Goal: Task Accomplishment & Management: Complete application form

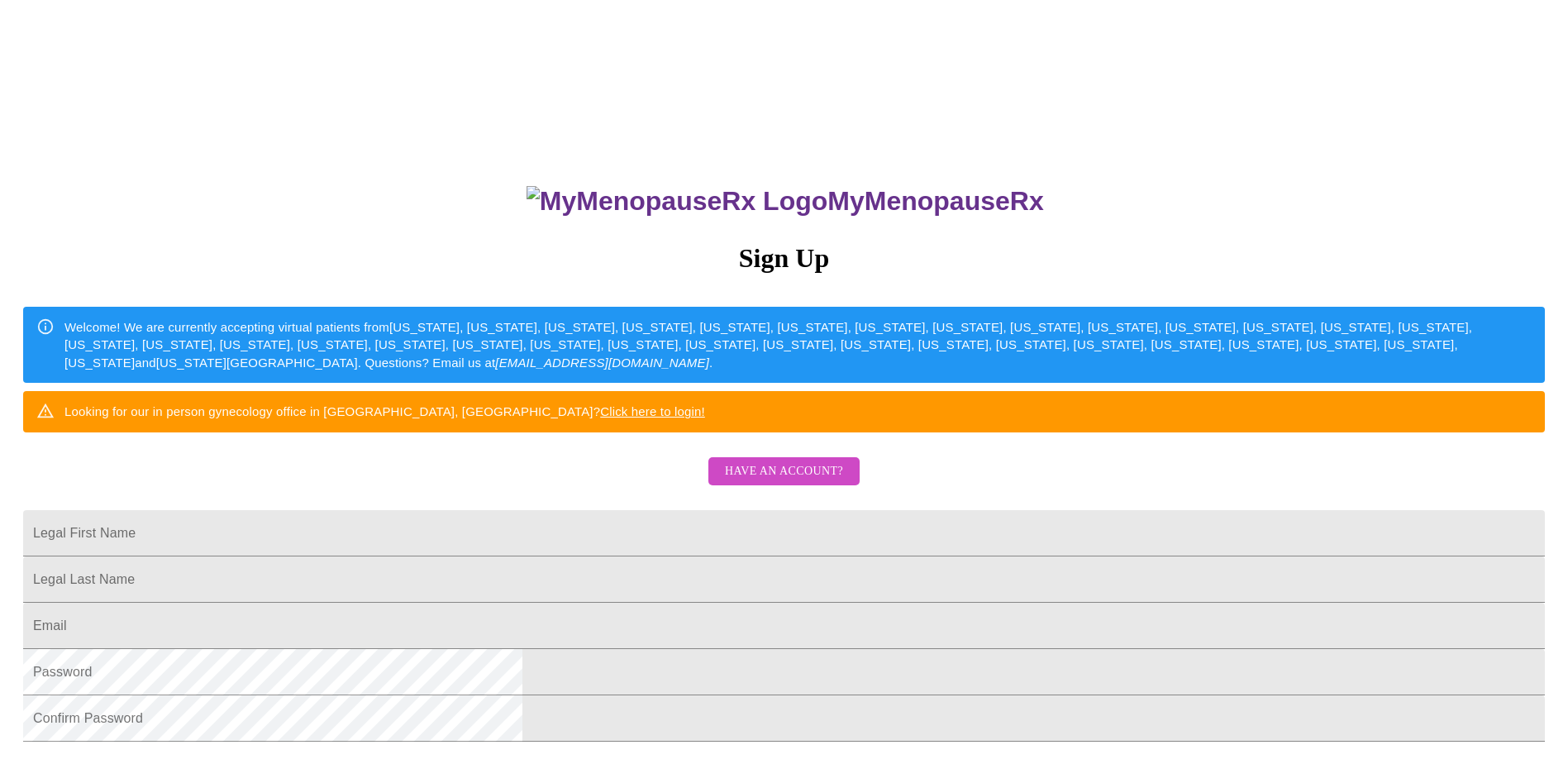
click at [770, 482] on span "Have an account?" at bounding box center [784, 471] width 118 height 21
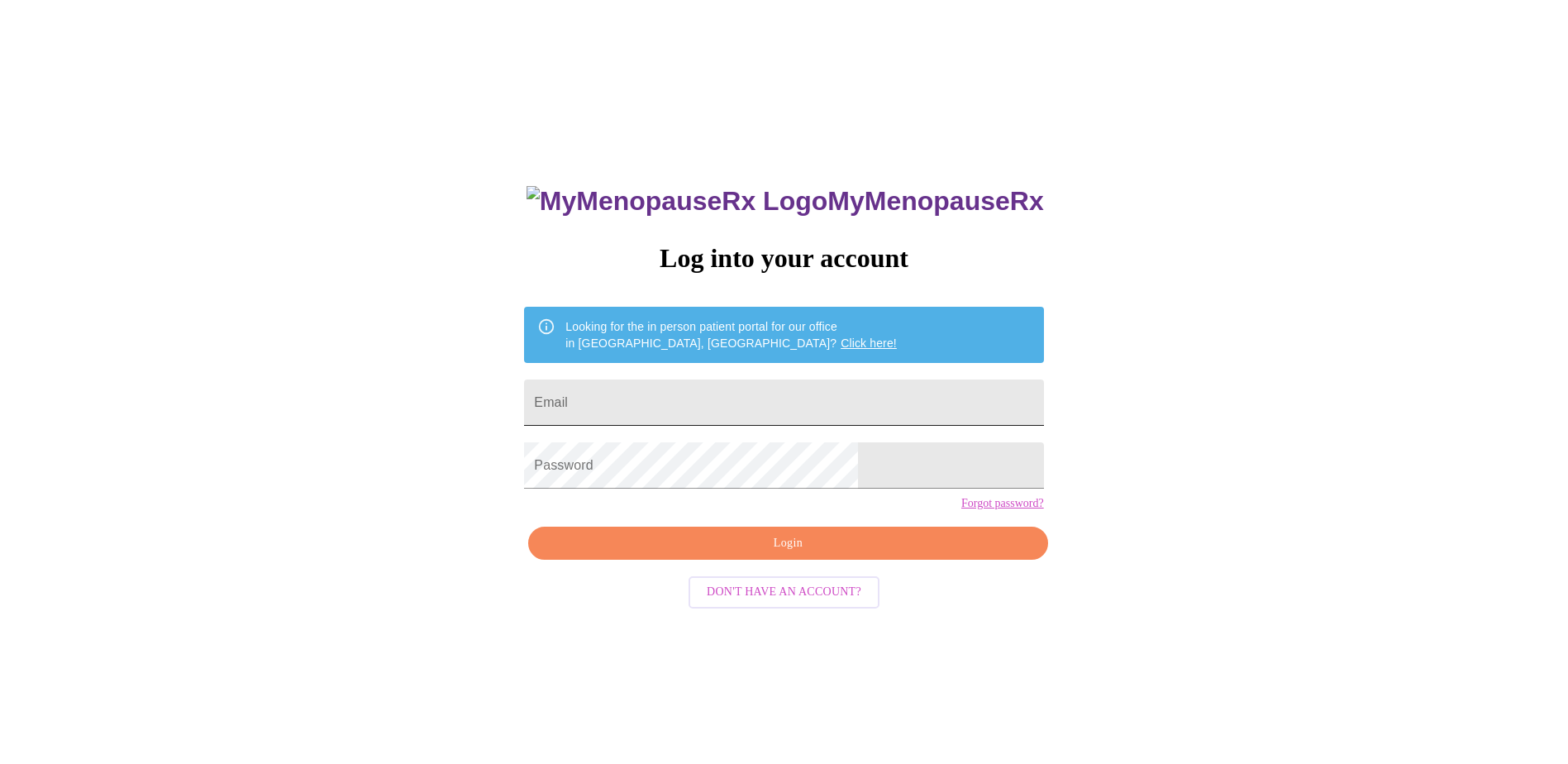
click at [736, 405] on input "Email" at bounding box center [783, 403] width 519 height 47
type input "[EMAIL_ADDRESS][DOMAIN_NAME]"
click at [752, 554] on span "Login" at bounding box center [787, 544] width 481 height 21
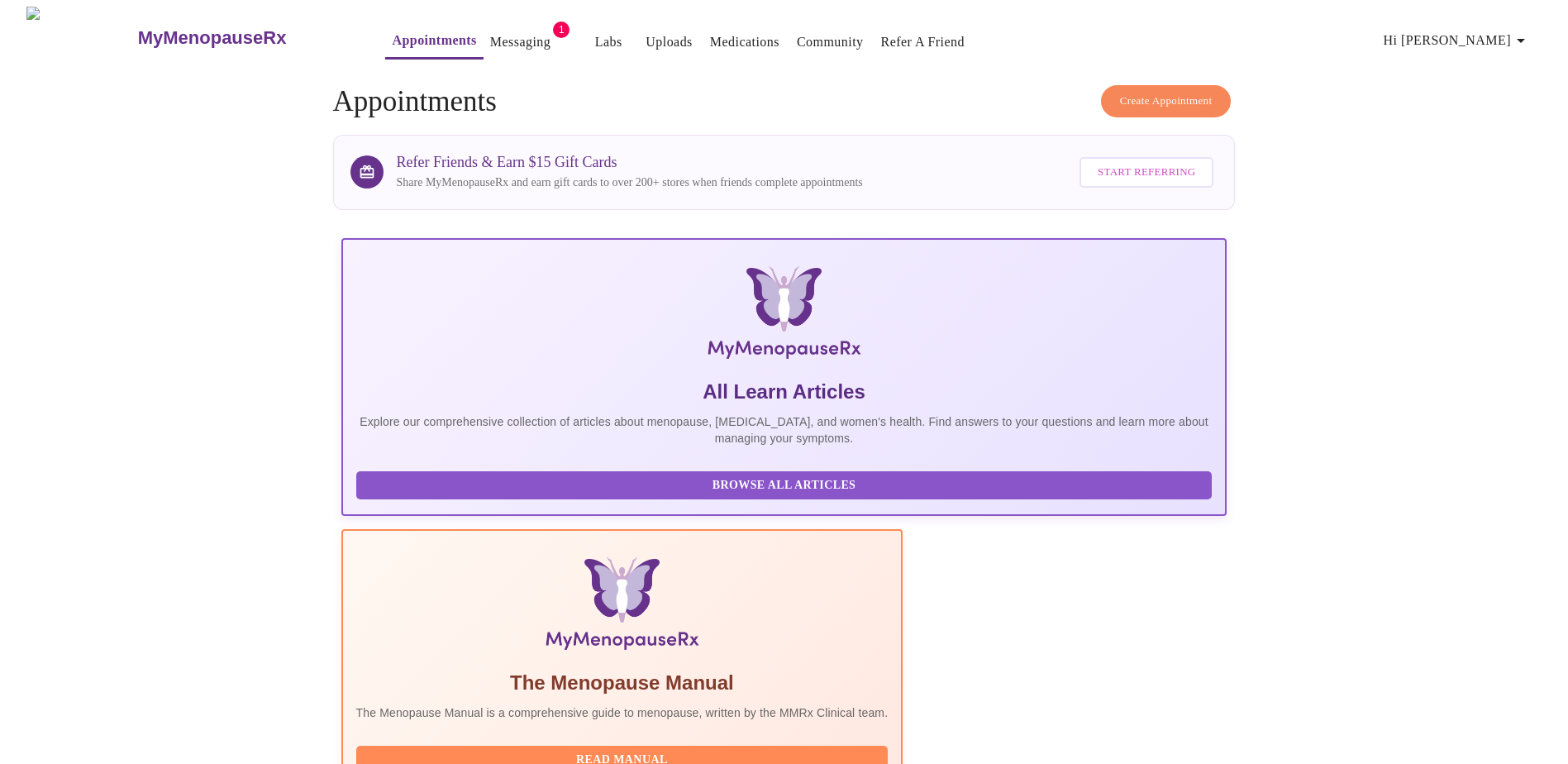
click at [499, 30] on link "Messaging" at bounding box center [520, 41] width 60 height 23
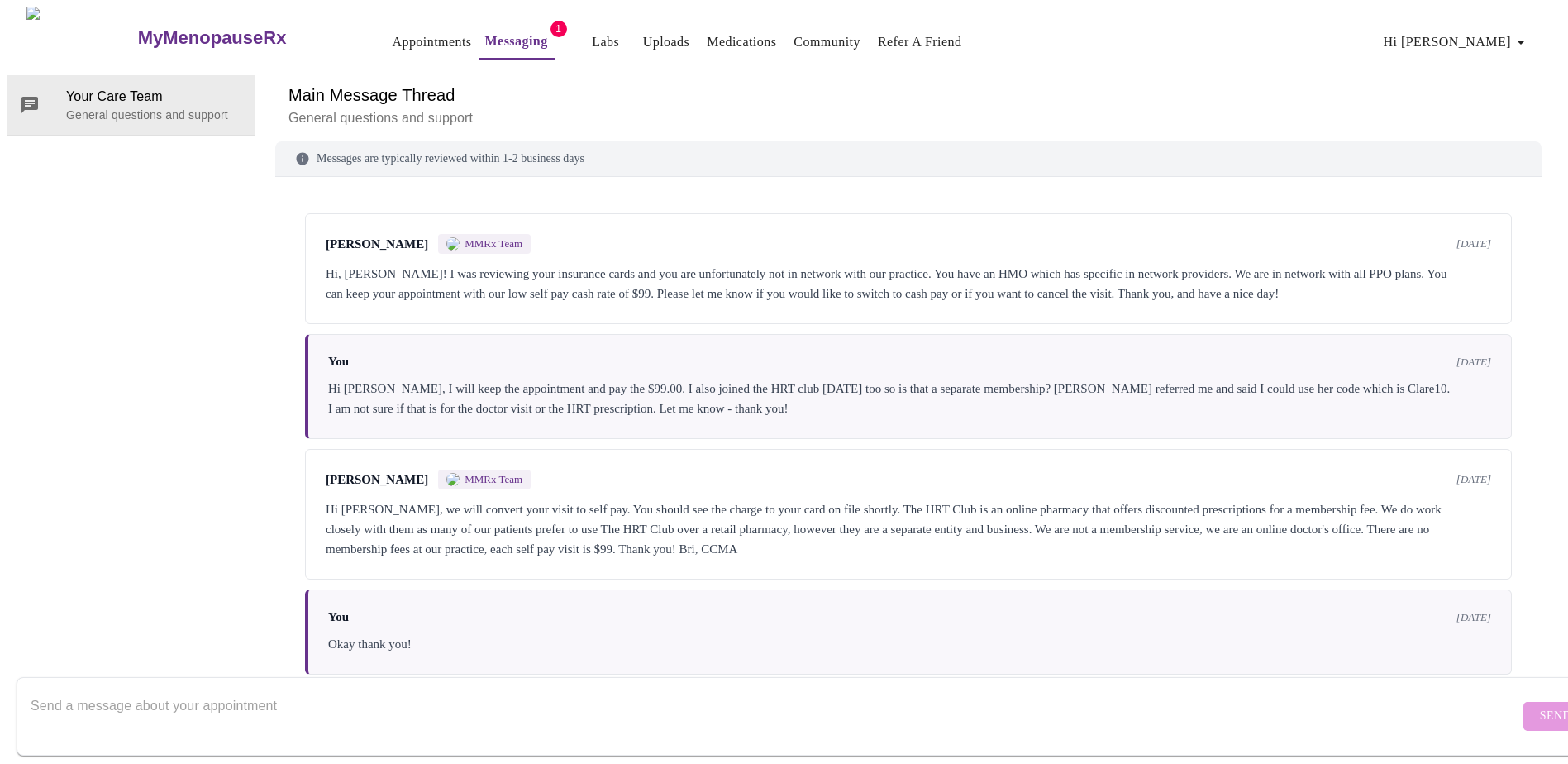
click at [707, 30] on link "Medications" at bounding box center [741, 41] width 69 height 23
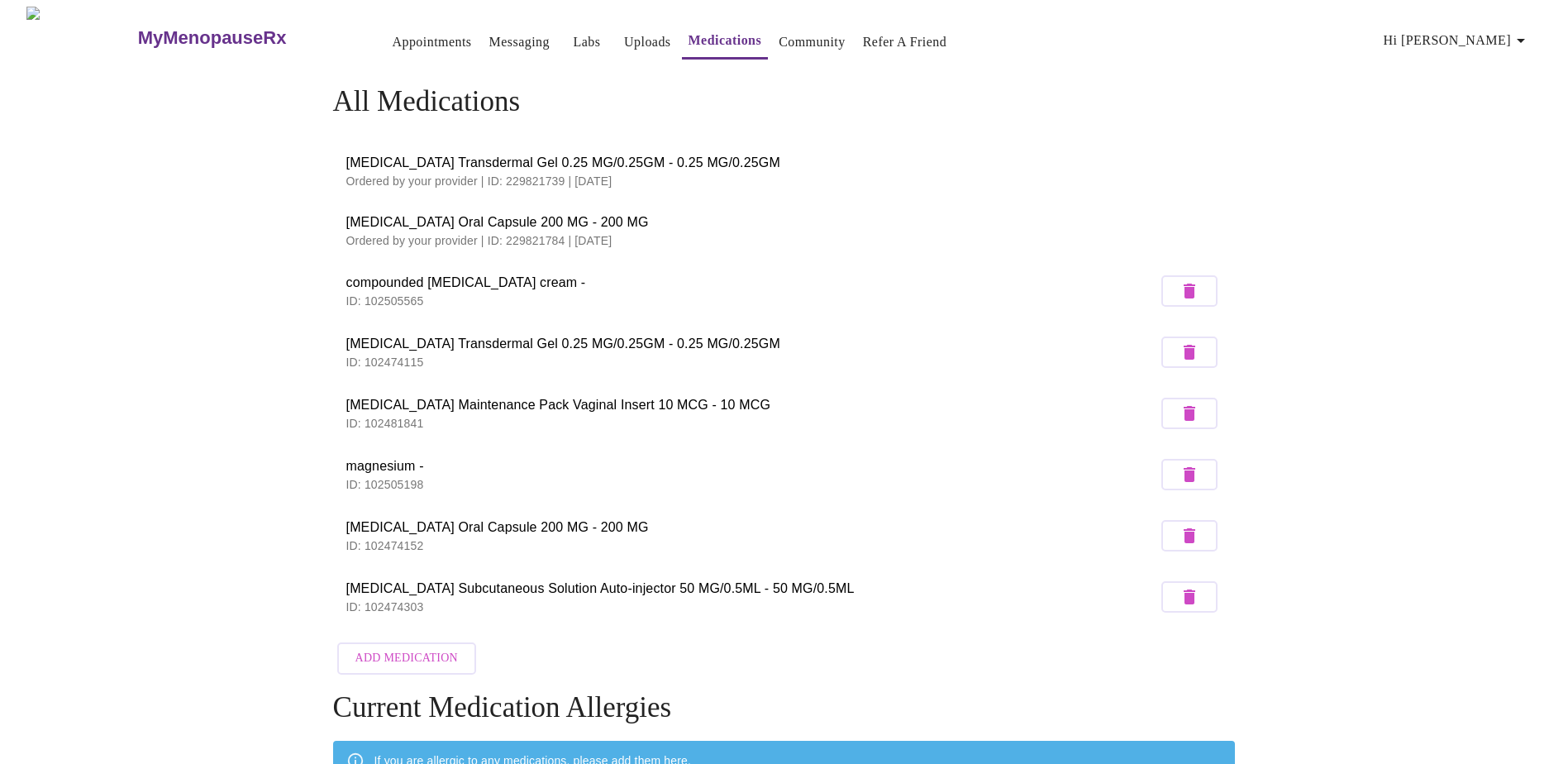
click at [414, 39] on link "Appointments" at bounding box center [431, 41] width 79 height 23
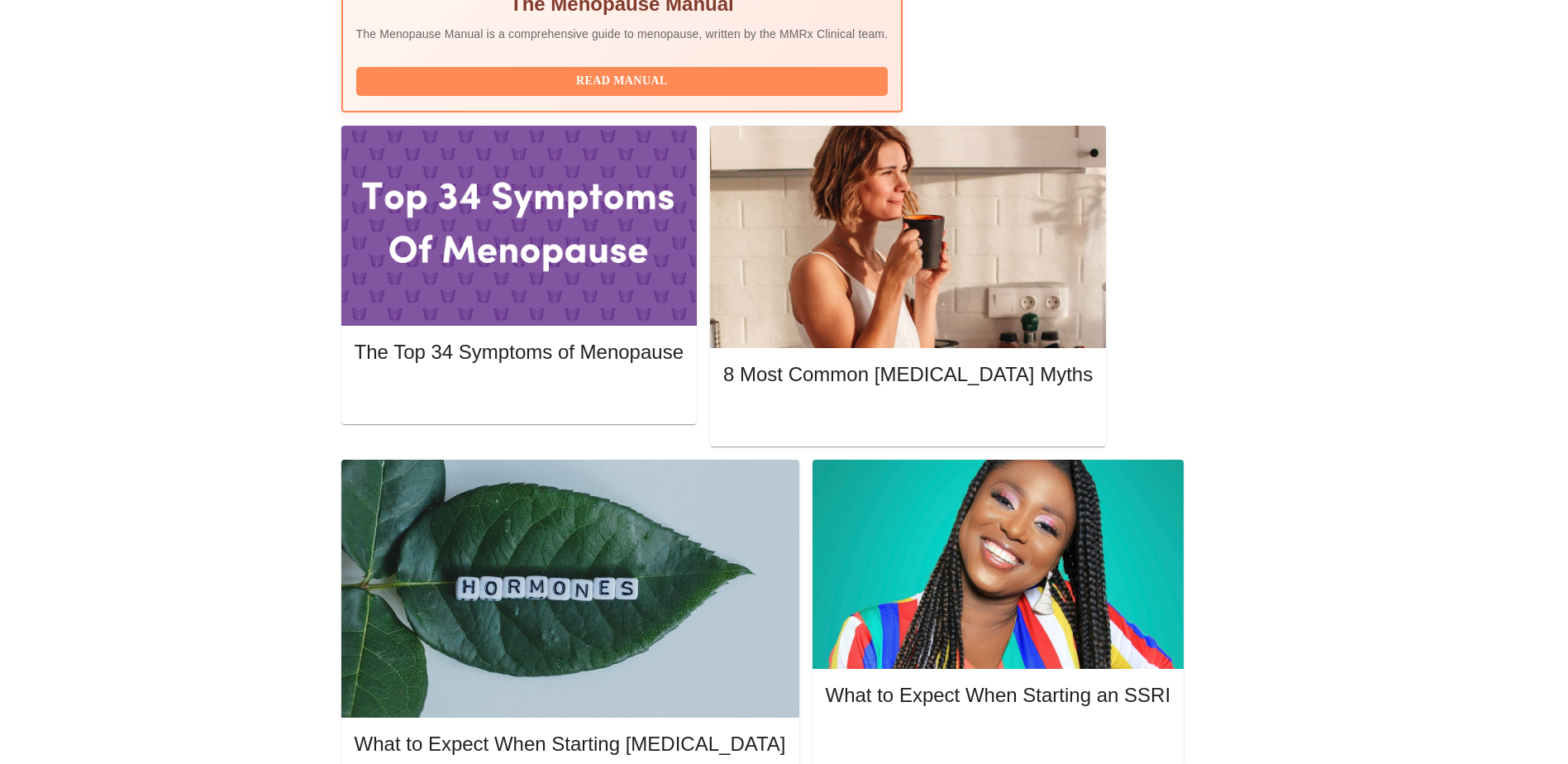
scroll to position [684, 0]
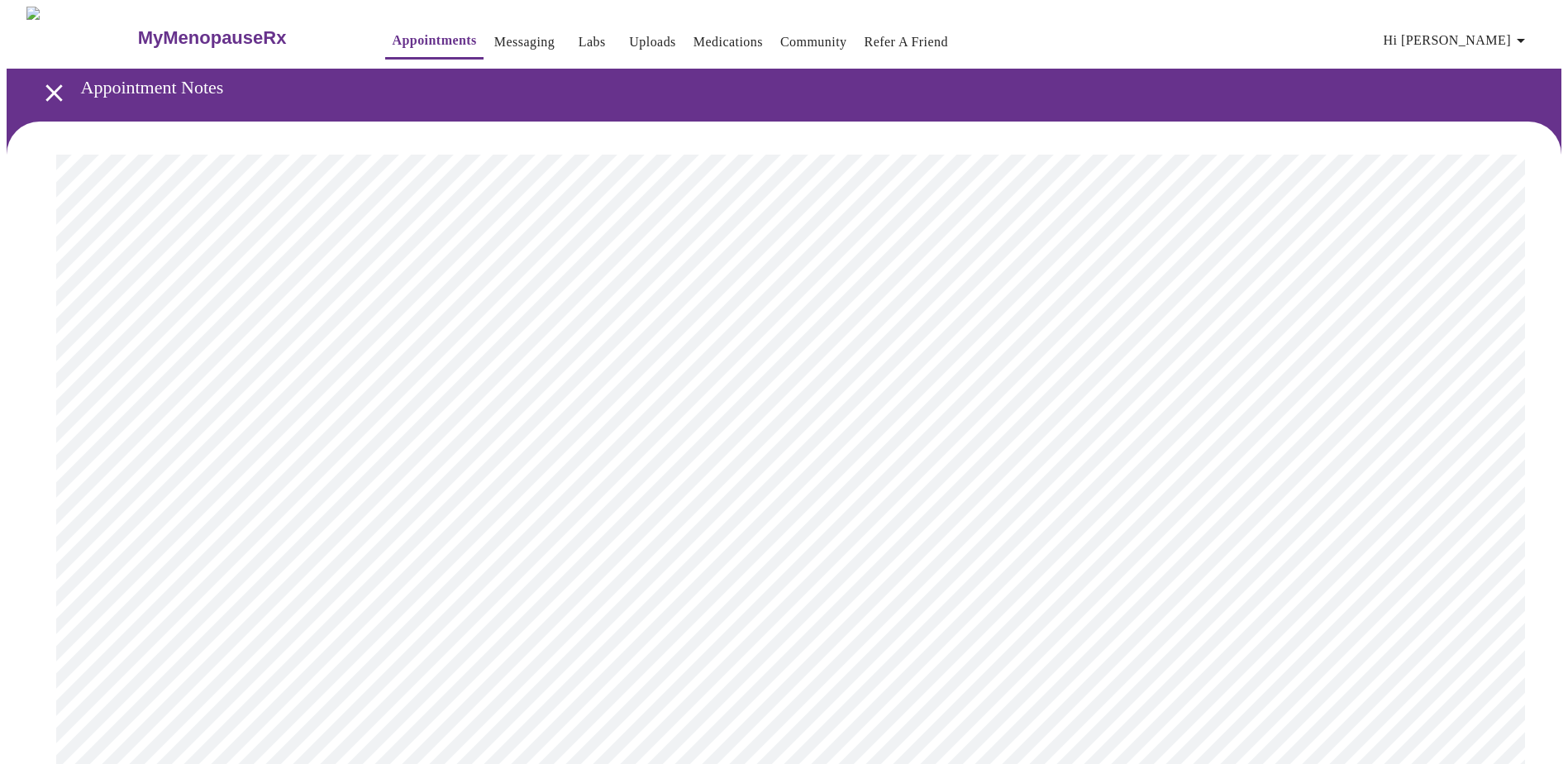
click at [494, 41] on link "Messaging" at bounding box center [525, 41] width 60 height 23
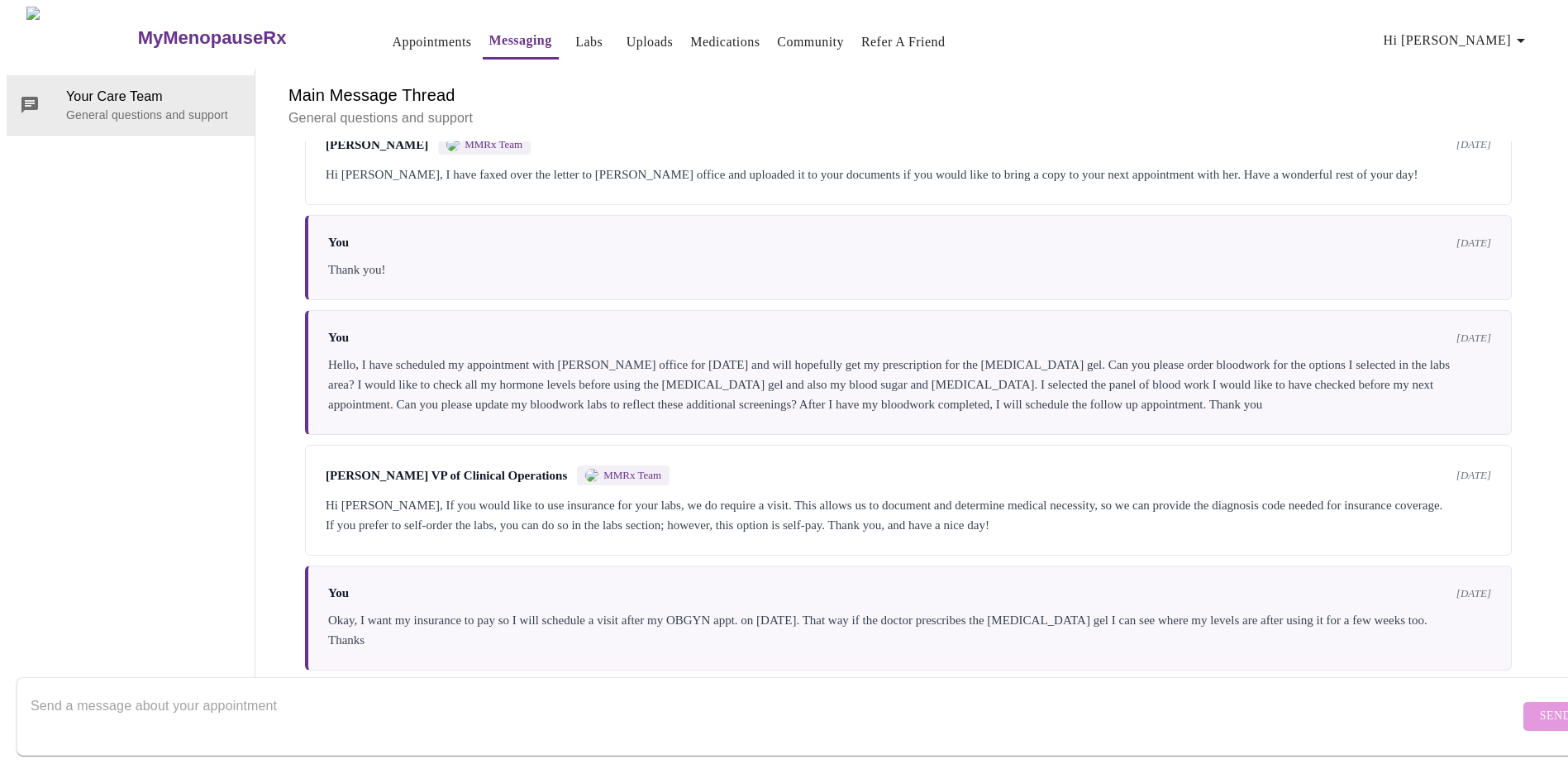
scroll to position [3352, 0]
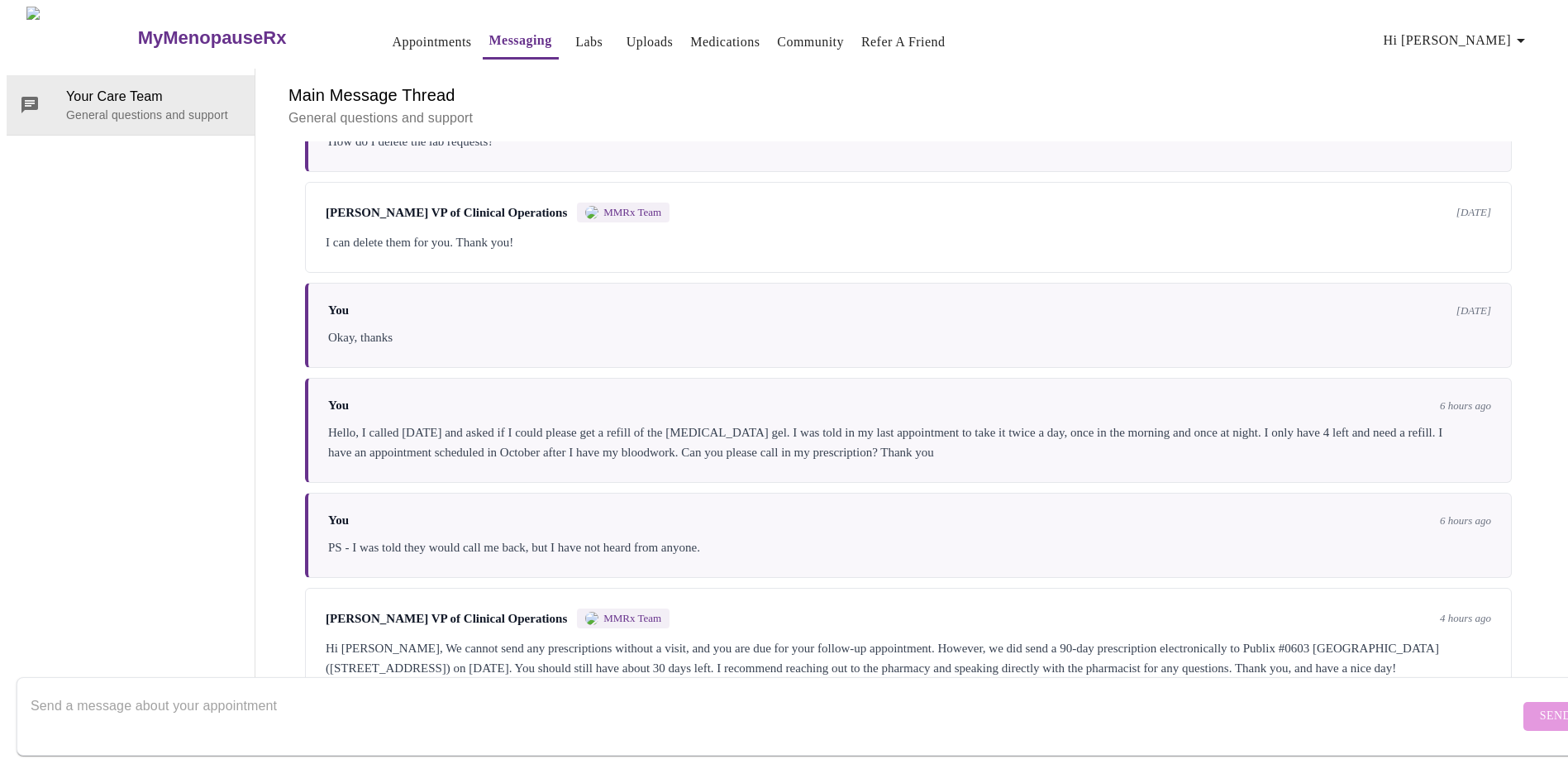
click at [245, 693] on textarea "Send a message about your appointment" at bounding box center [774, 716] width 1489 height 53
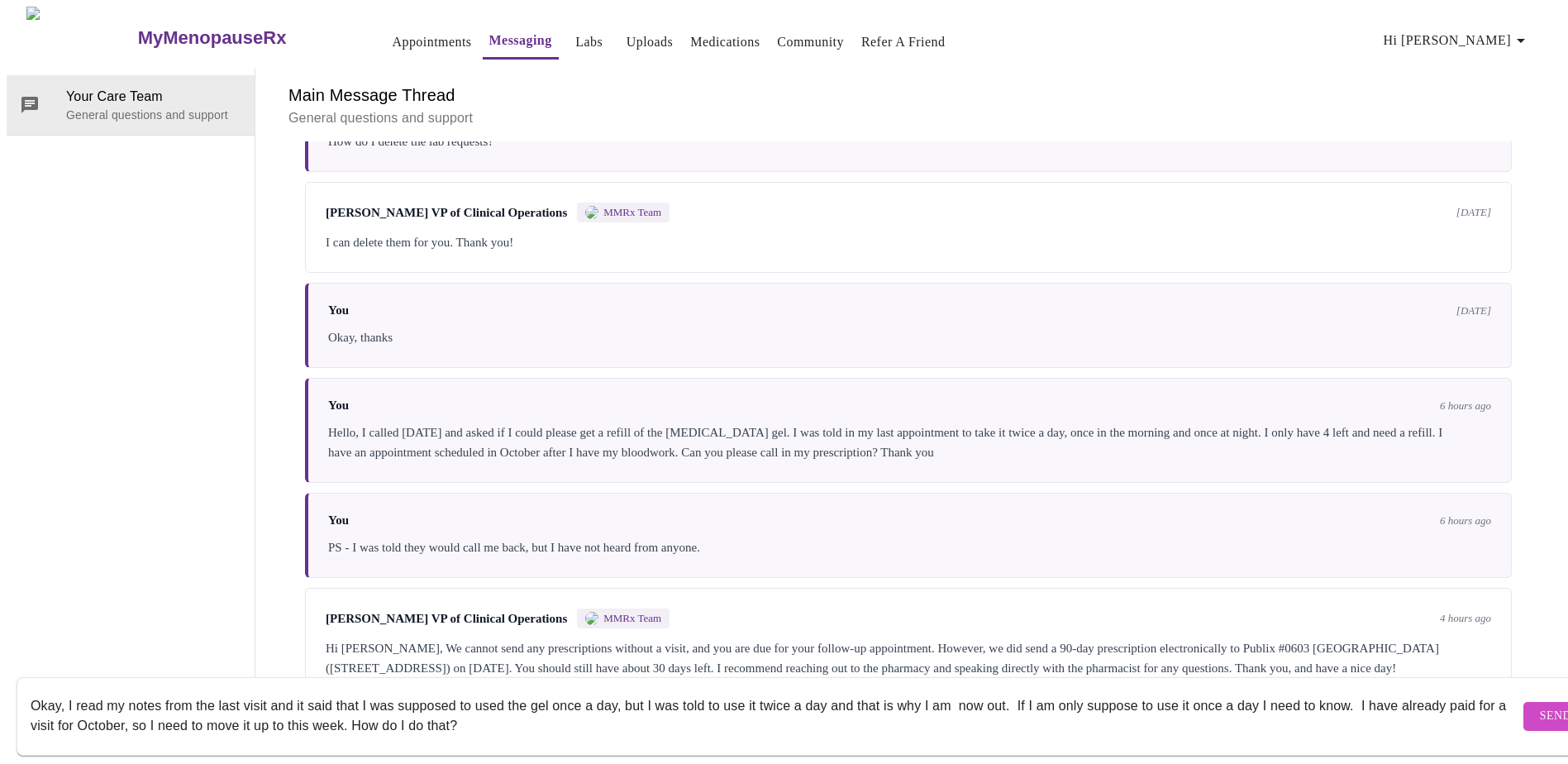
type textarea "Okay, I read my notes from the last visit and it said that I was supposed to us…"
click at [1523, 702] on button "Send" at bounding box center [1555, 717] width 65 height 29
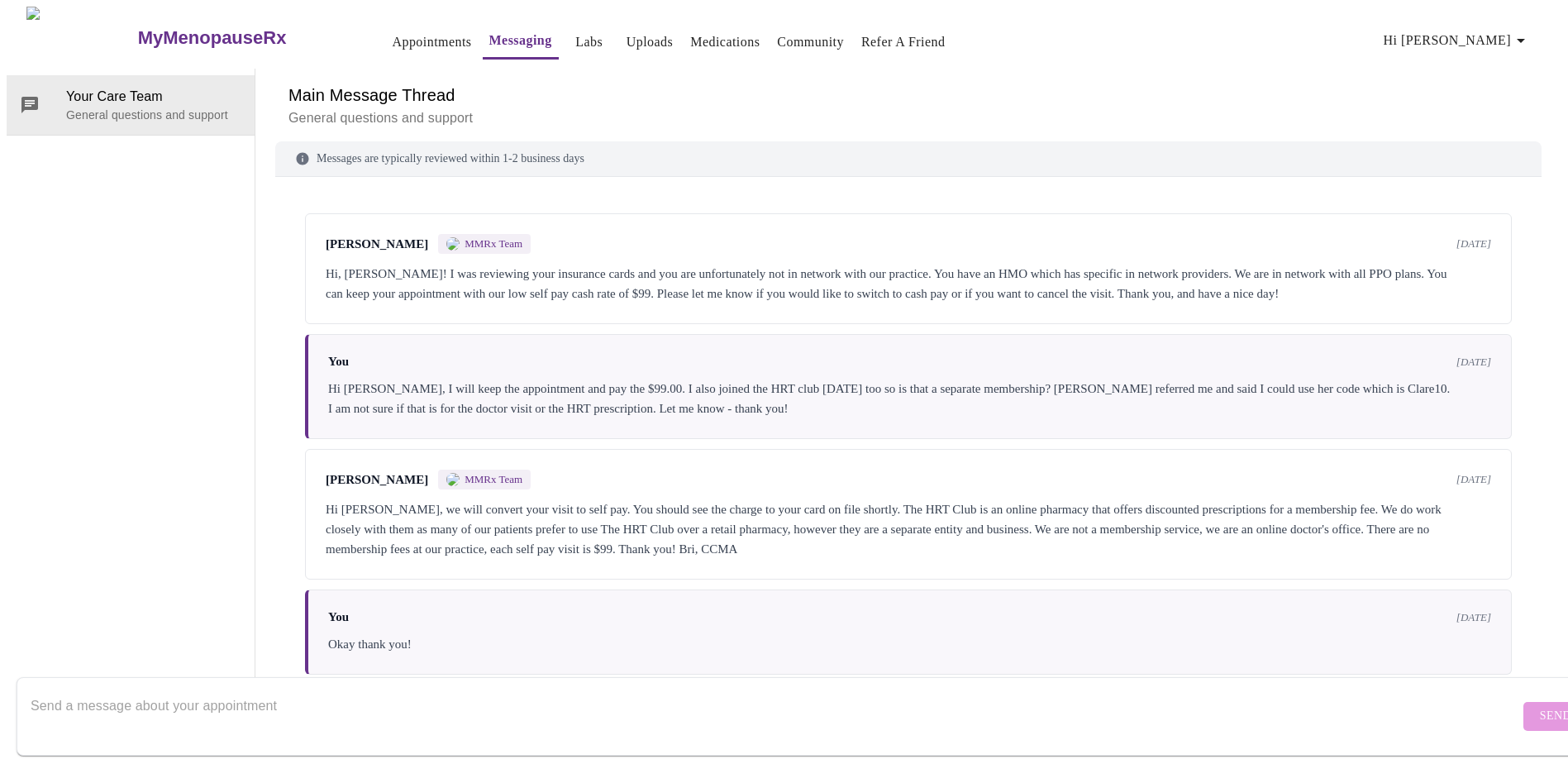
scroll to position [0, 0]
click at [392, 30] on link "Appointments" at bounding box center [431, 41] width 79 height 23
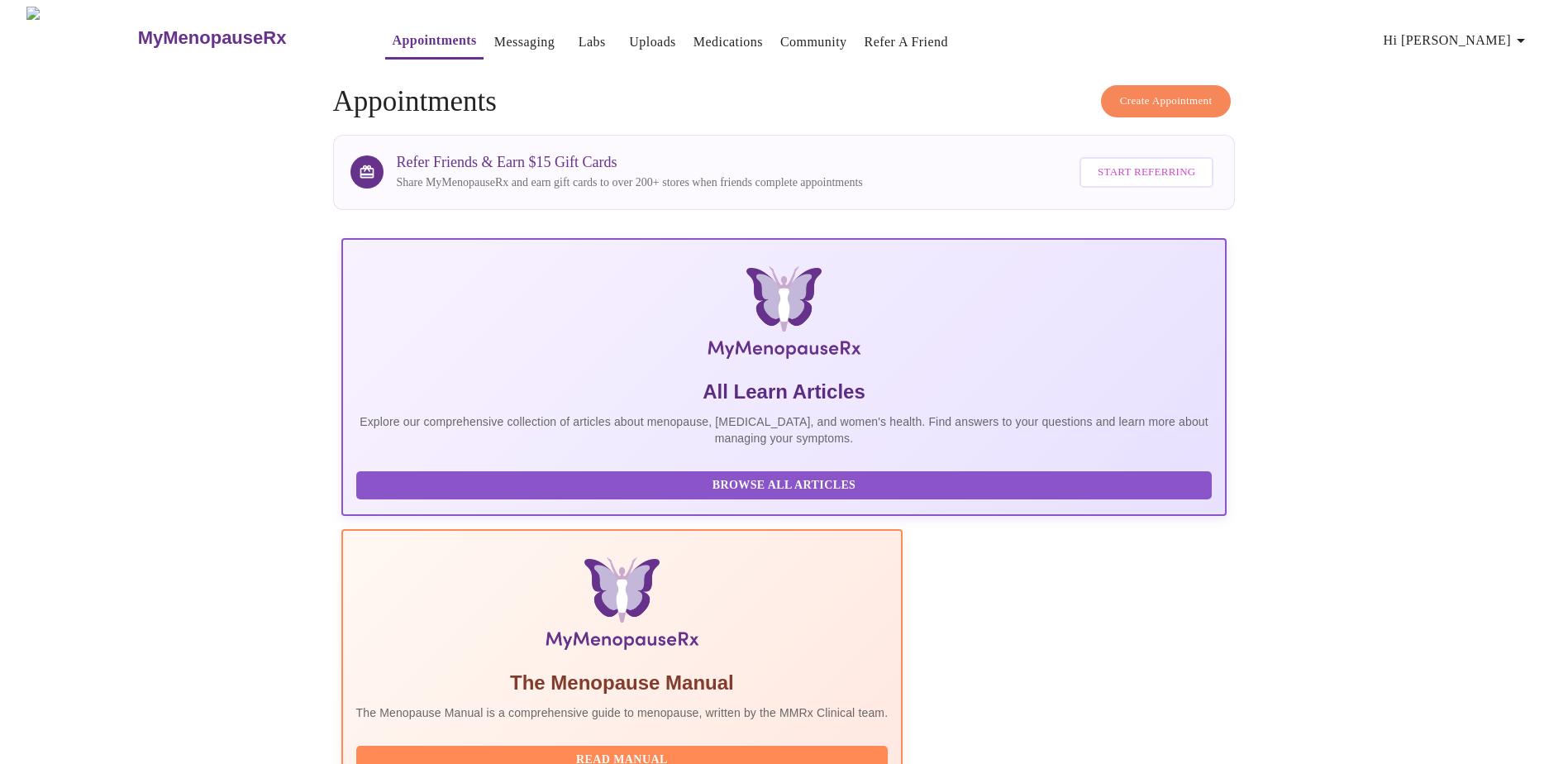
scroll to position [248, 0]
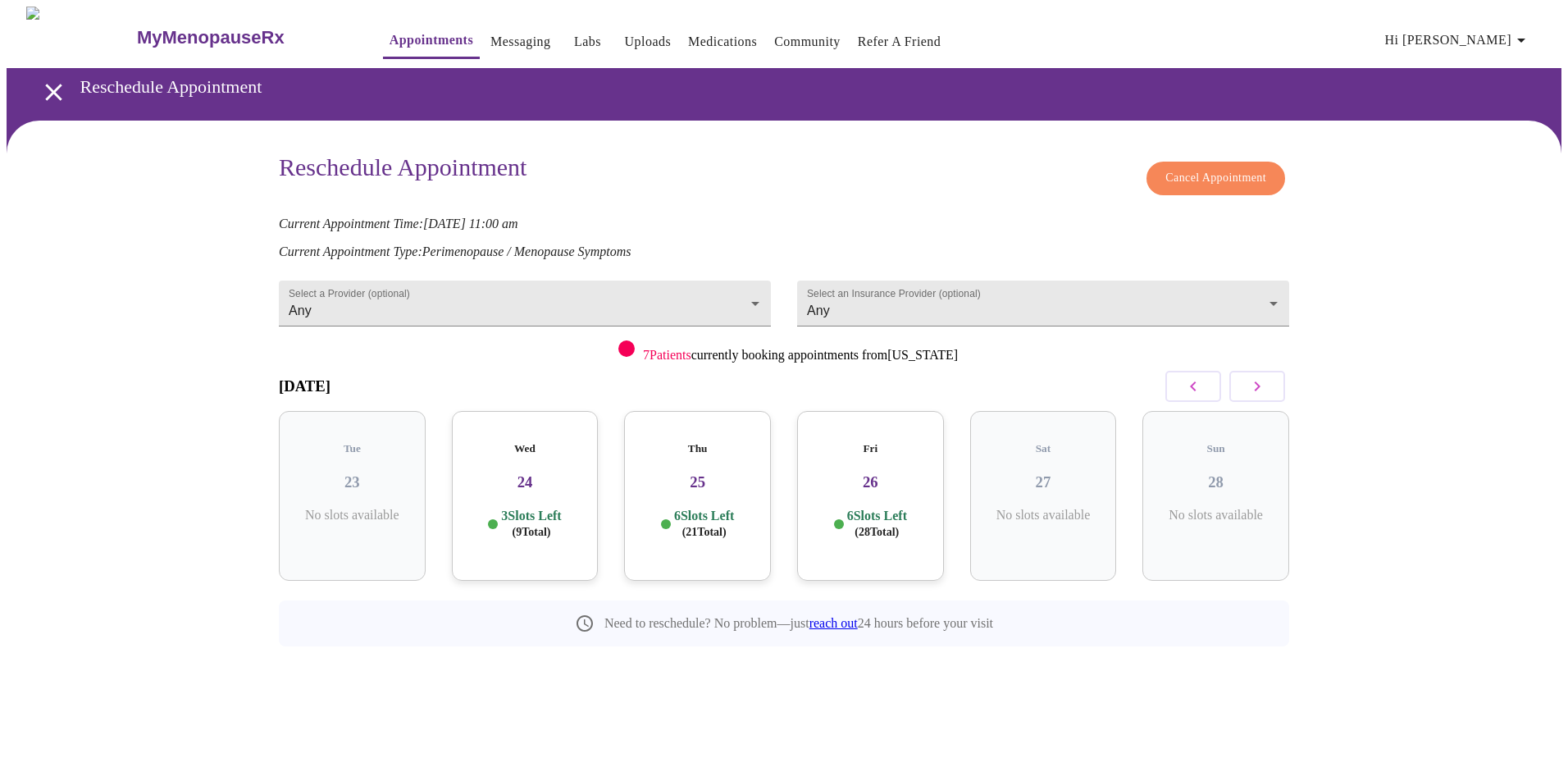
click at [504, 474] on h3 "24" at bounding box center [525, 482] width 121 height 18
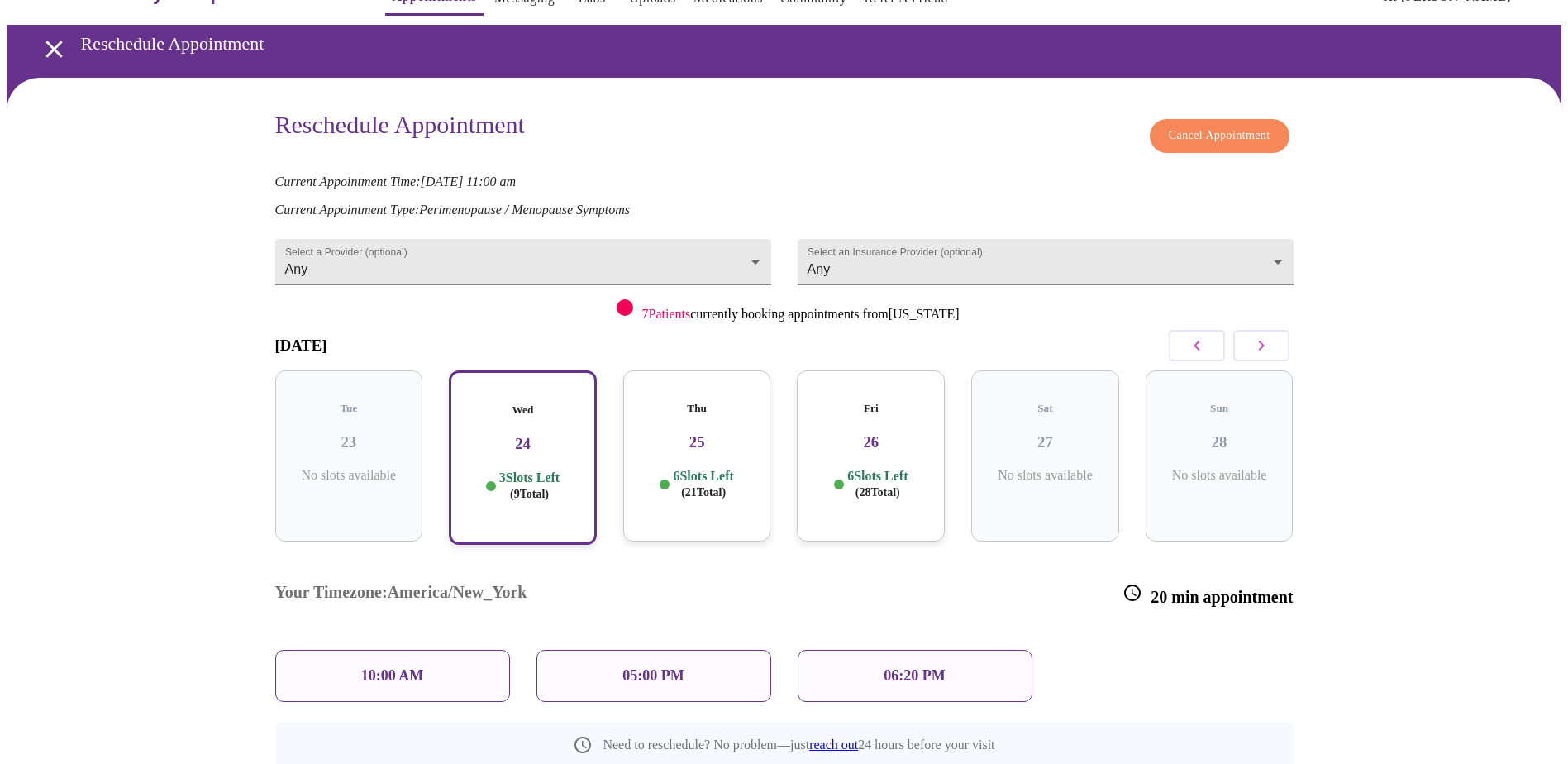
scroll to position [67, 0]
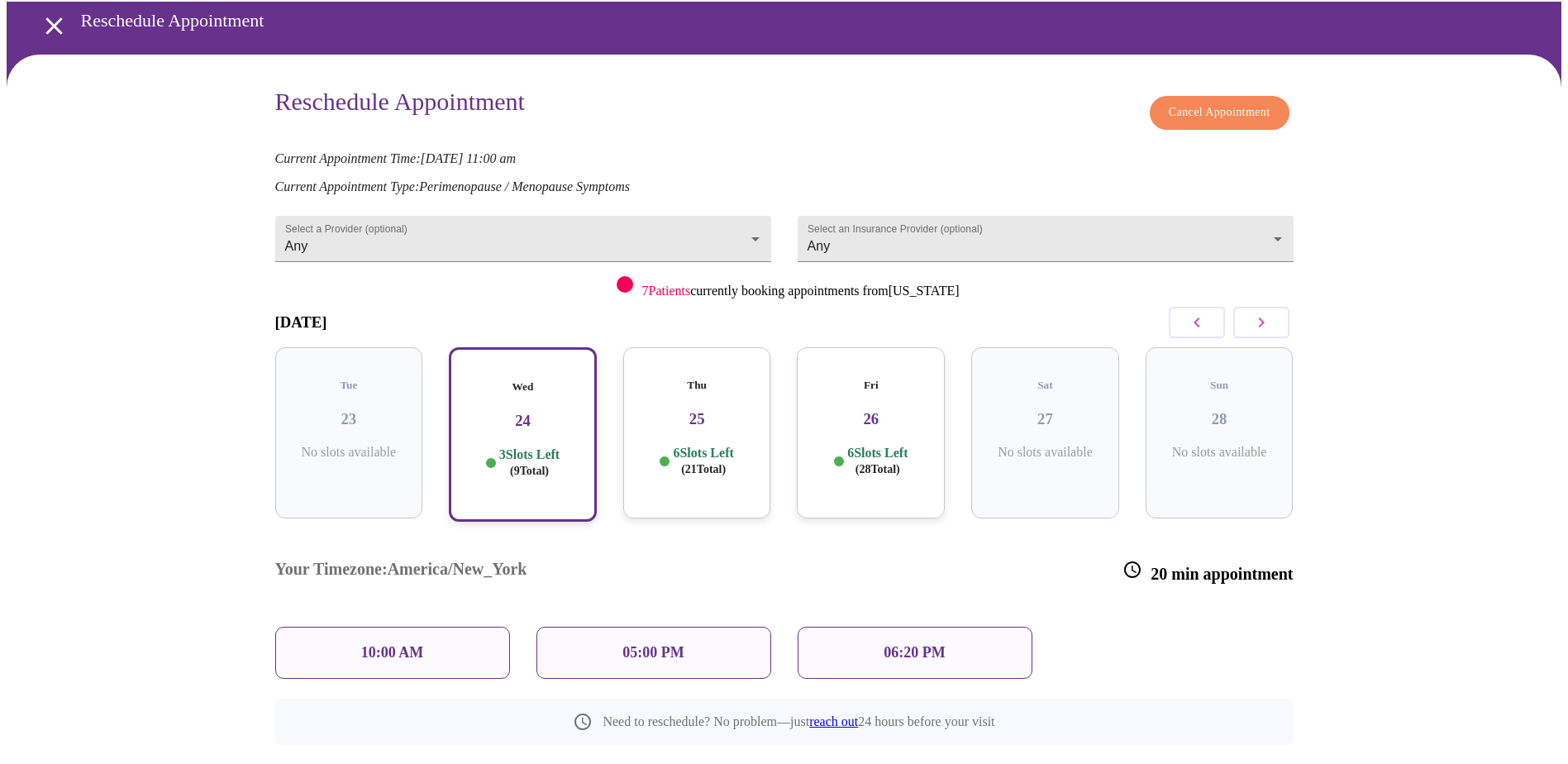
click at [427, 627] on div "10:00 AM" at bounding box center [393, 653] width 235 height 52
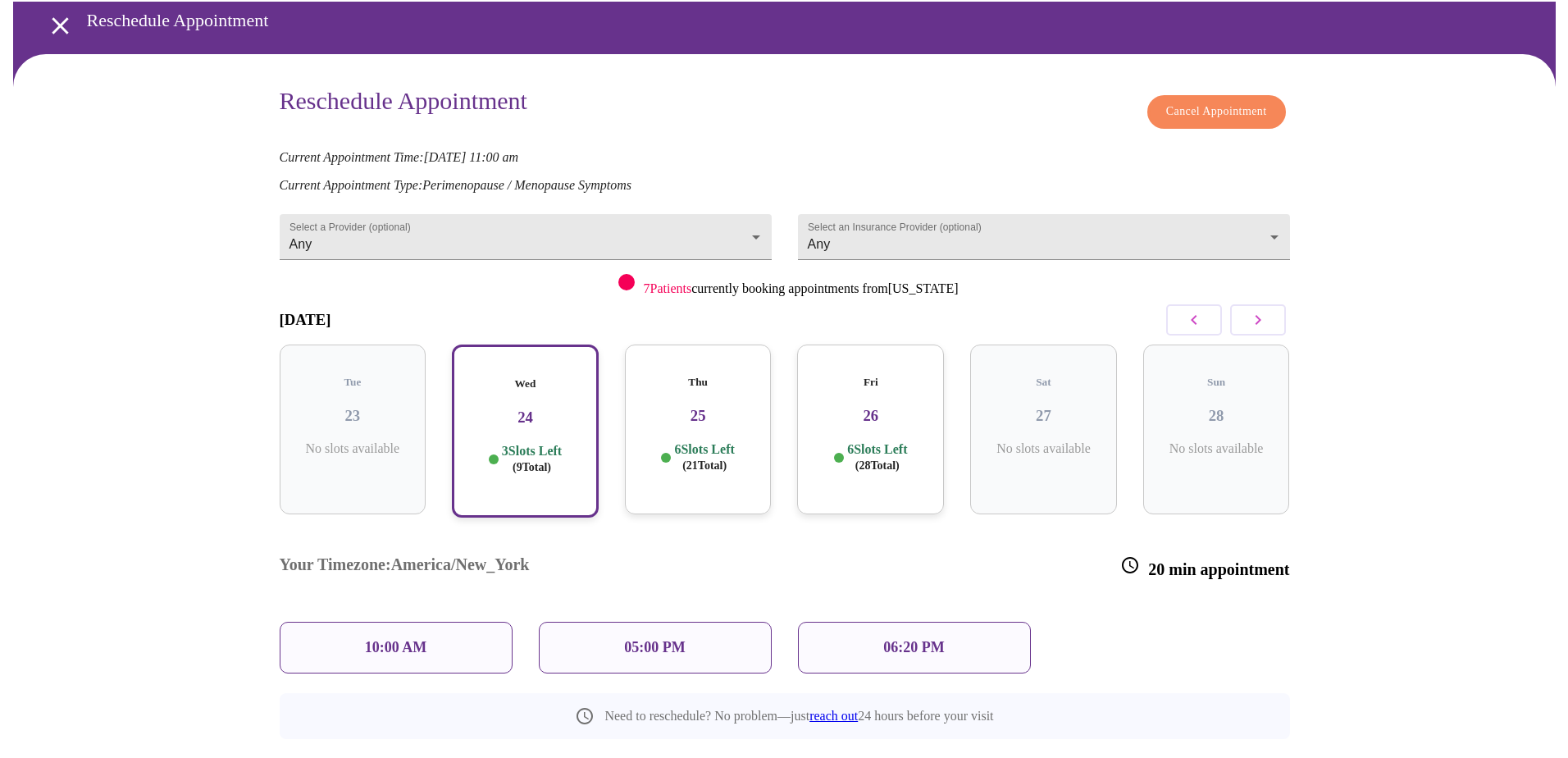
scroll to position [132, 0]
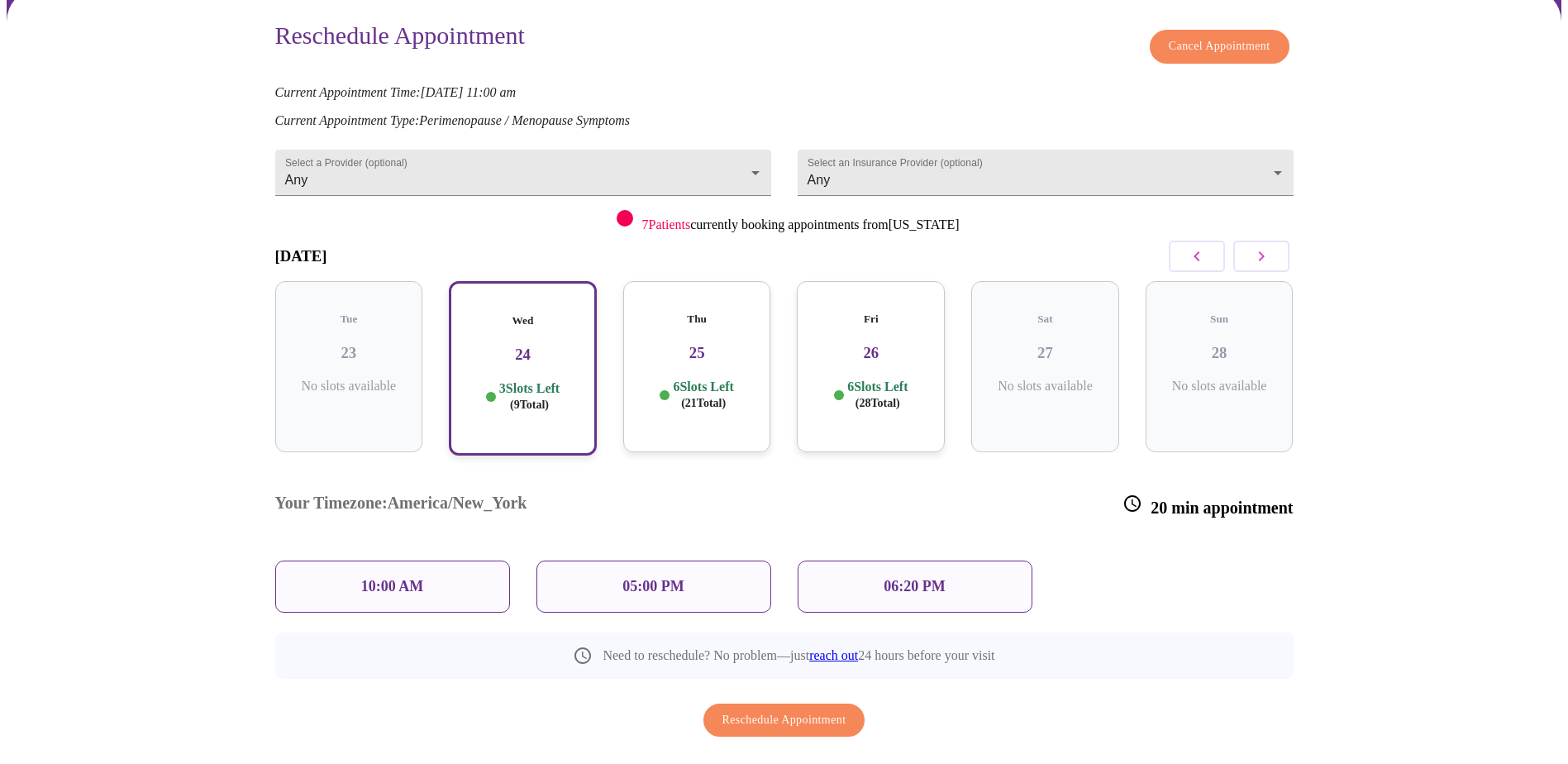
click at [799, 710] on span "Reschedule Appointment" at bounding box center [784, 721] width 124 height 21
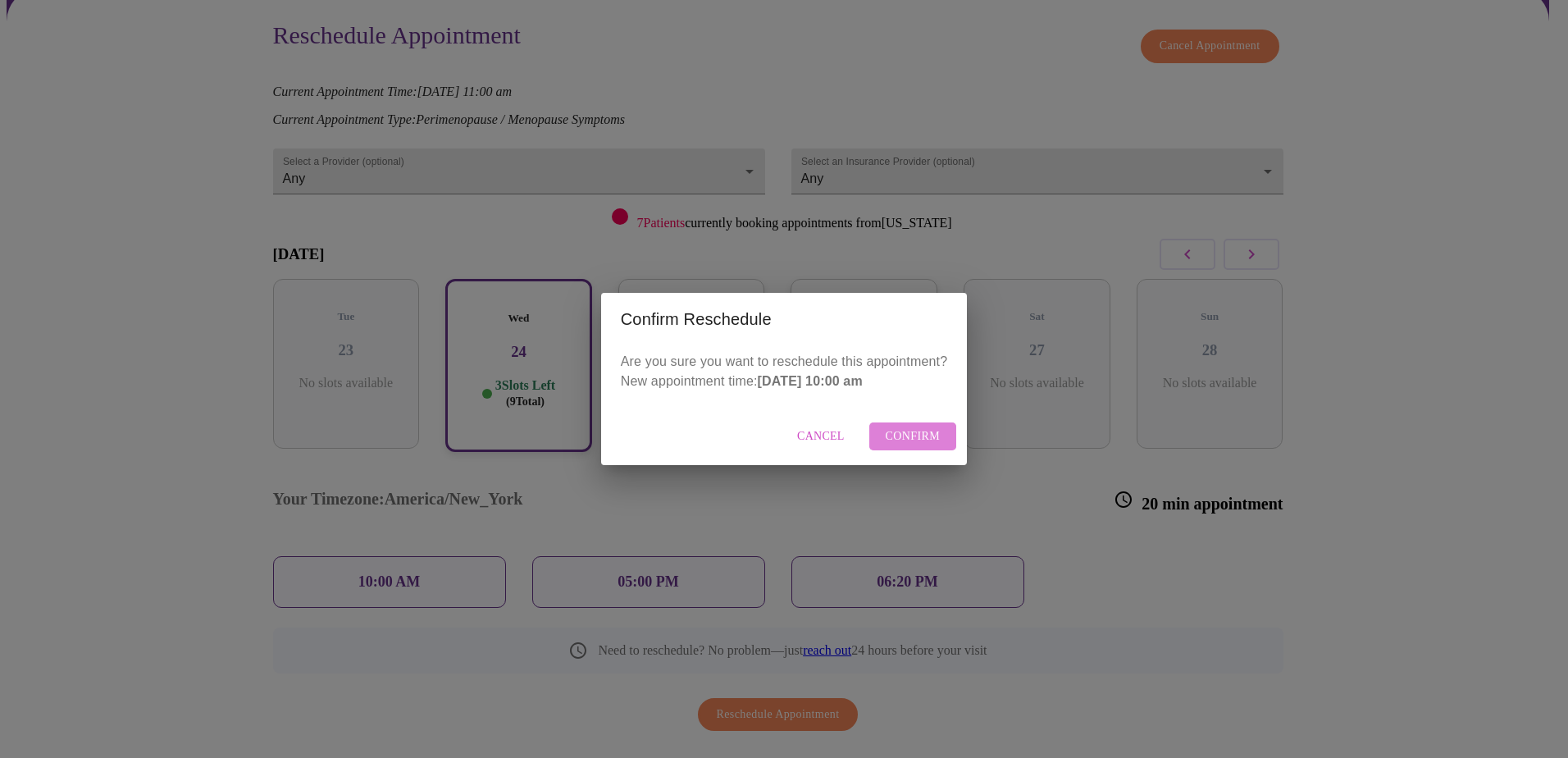
click at [932, 443] on span "Confirm" at bounding box center [913, 437] width 55 height 21
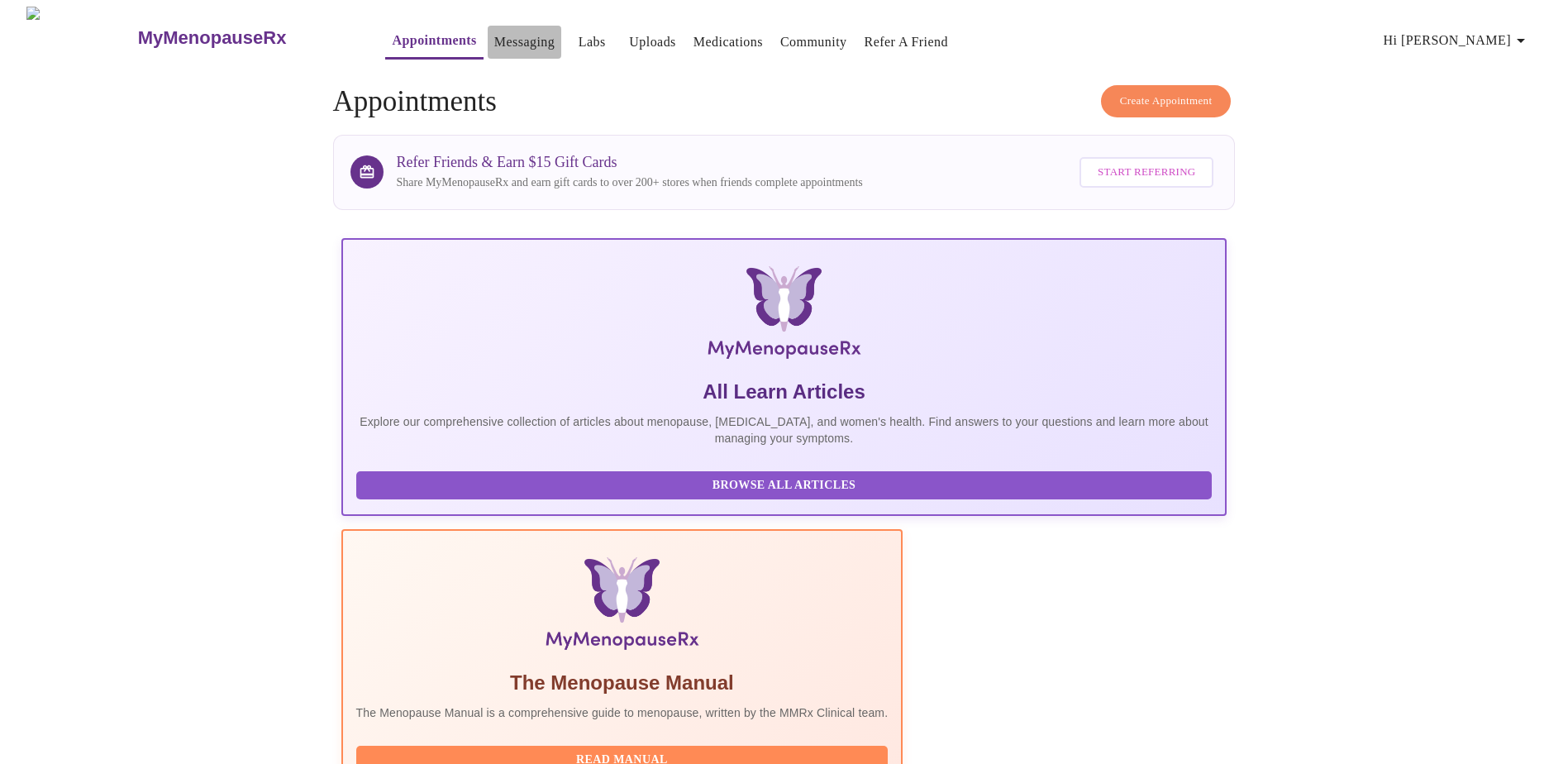
click at [501, 35] on link "Messaging" at bounding box center [525, 41] width 60 height 23
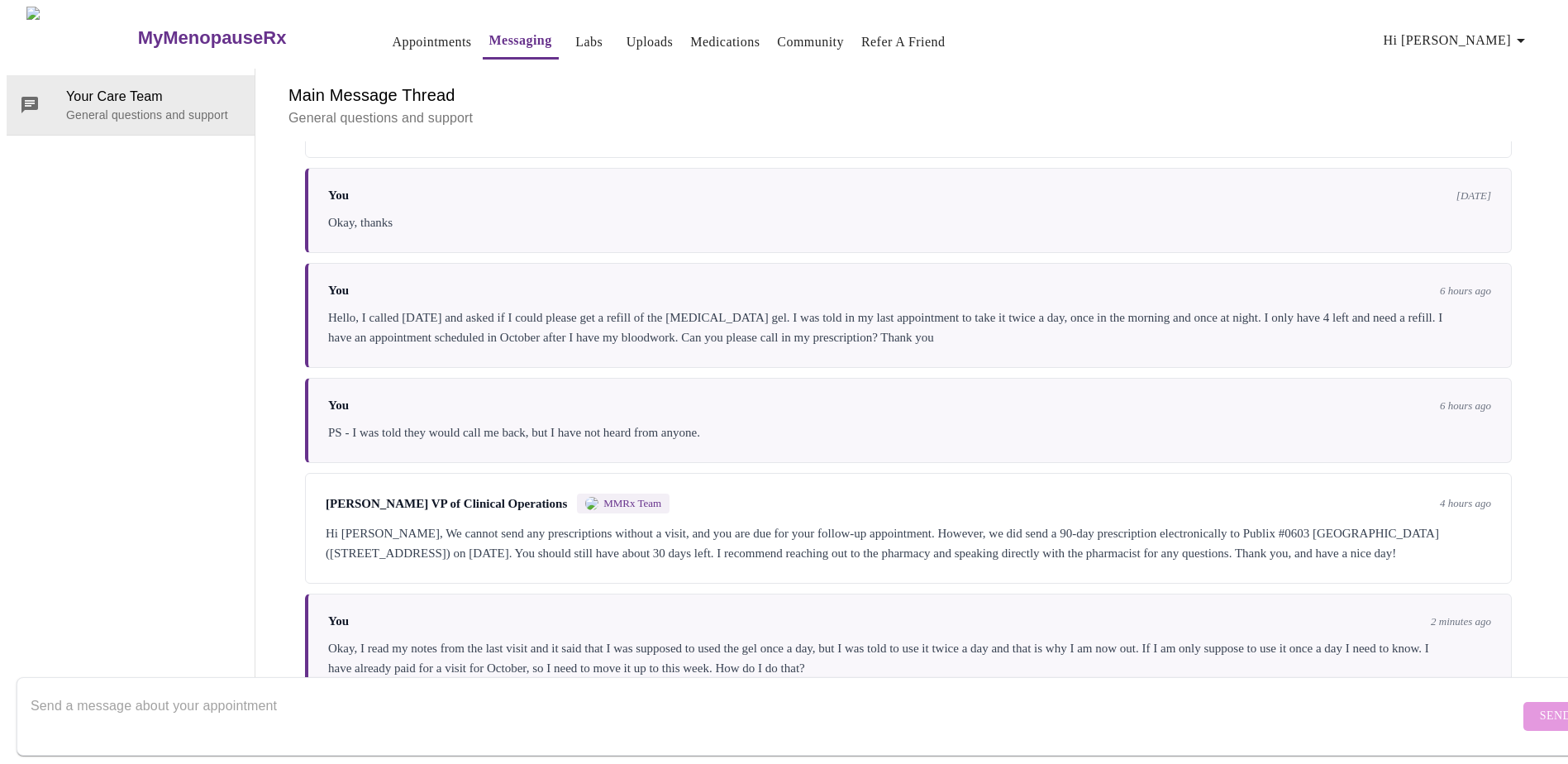
scroll to position [3472, 0]
click at [302, 690] on textarea "Send a message about your appointment" at bounding box center [774, 716] width 1489 height 53
type textarea "Please disregard my previous message, I was able to reschedule to tomorrow at 1…"
click at [1540, 706] on span "Send" at bounding box center [1555, 717] width 31 height 21
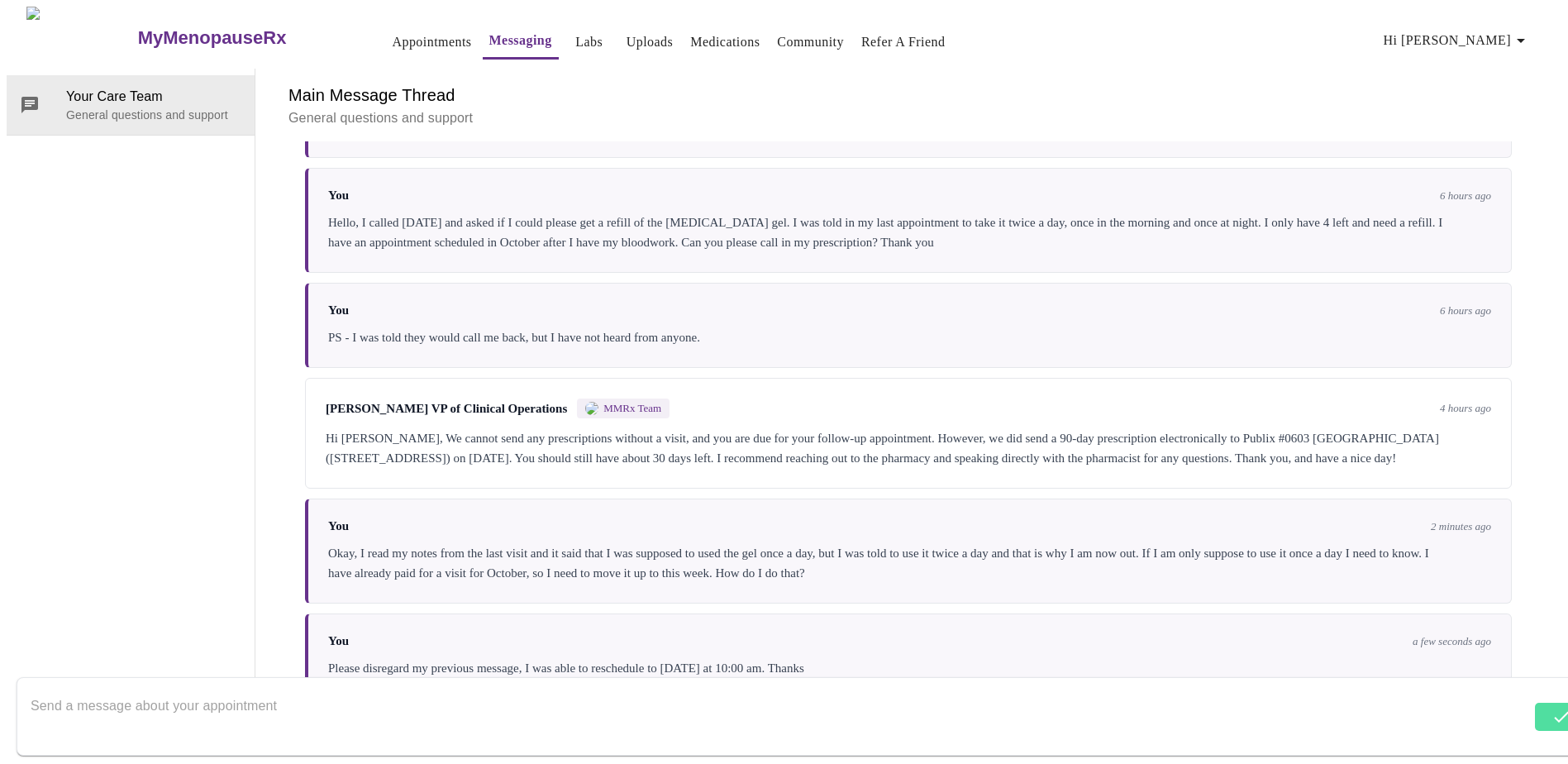
scroll to position [3571, 0]
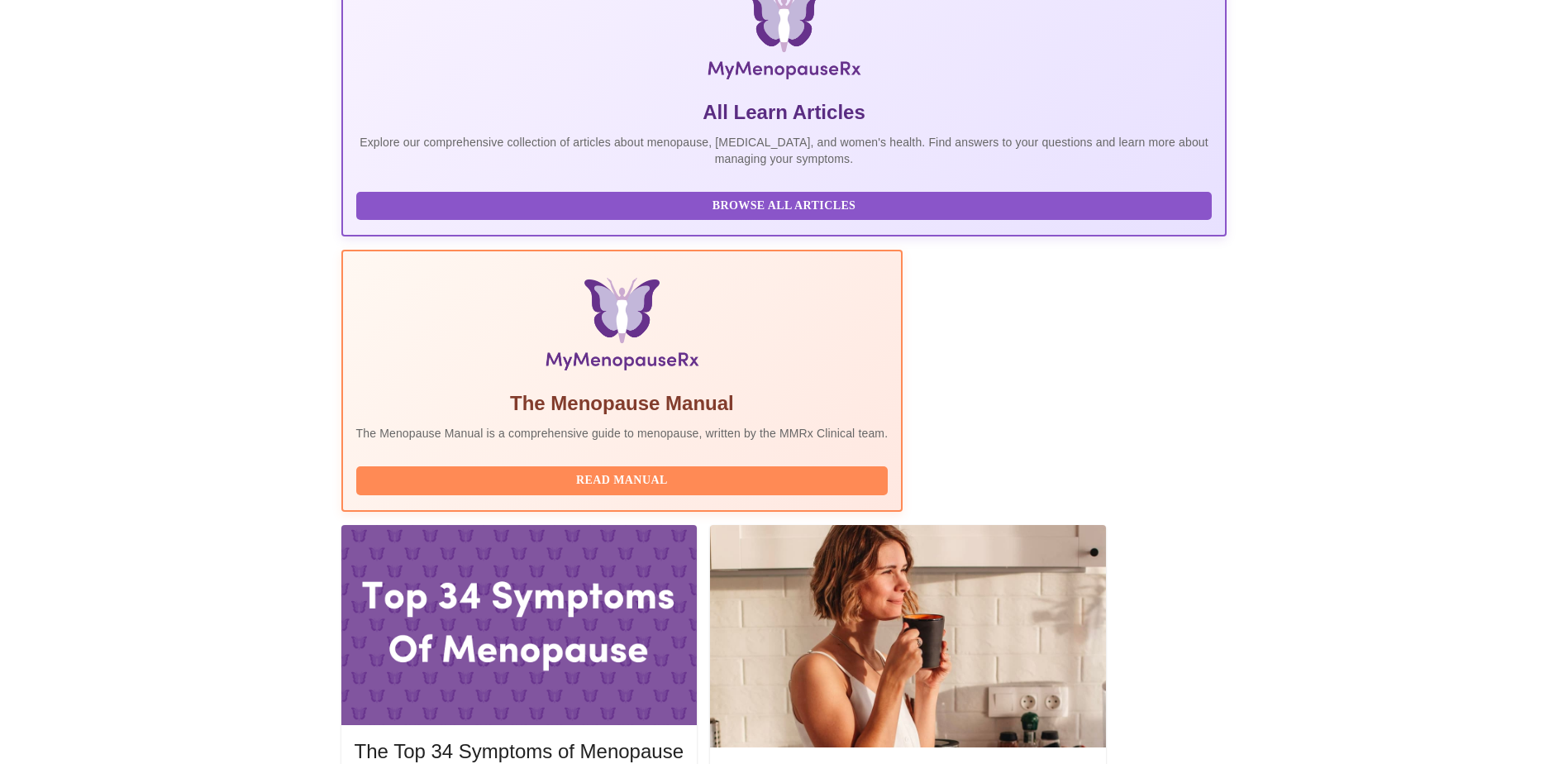
scroll to position [270, 0]
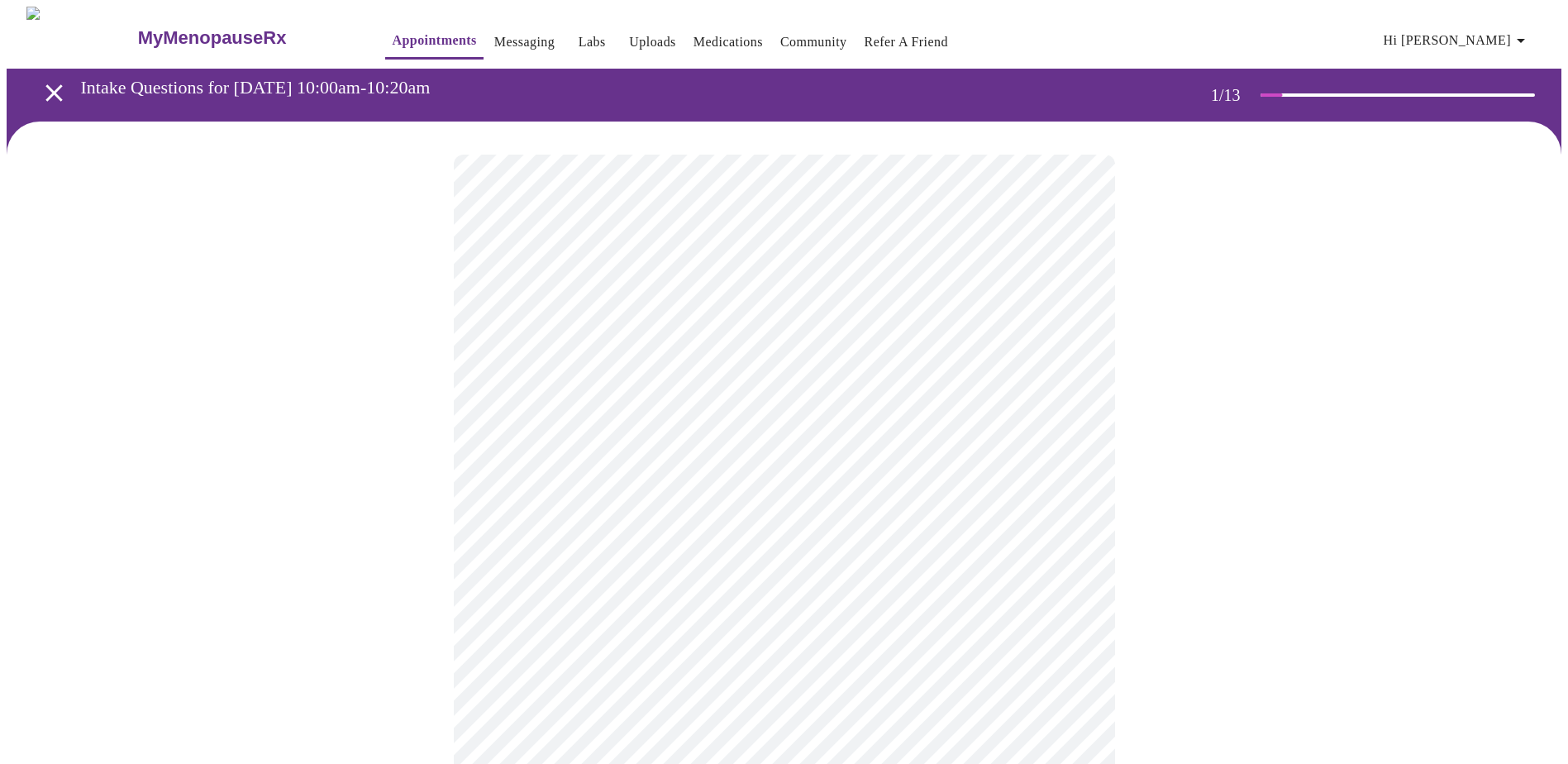
click at [737, 357] on body "MyMenopauseRx Appointments Messaging Labs Uploads Medications Community Refer a…" at bounding box center [784, 761] width 1554 height 1510
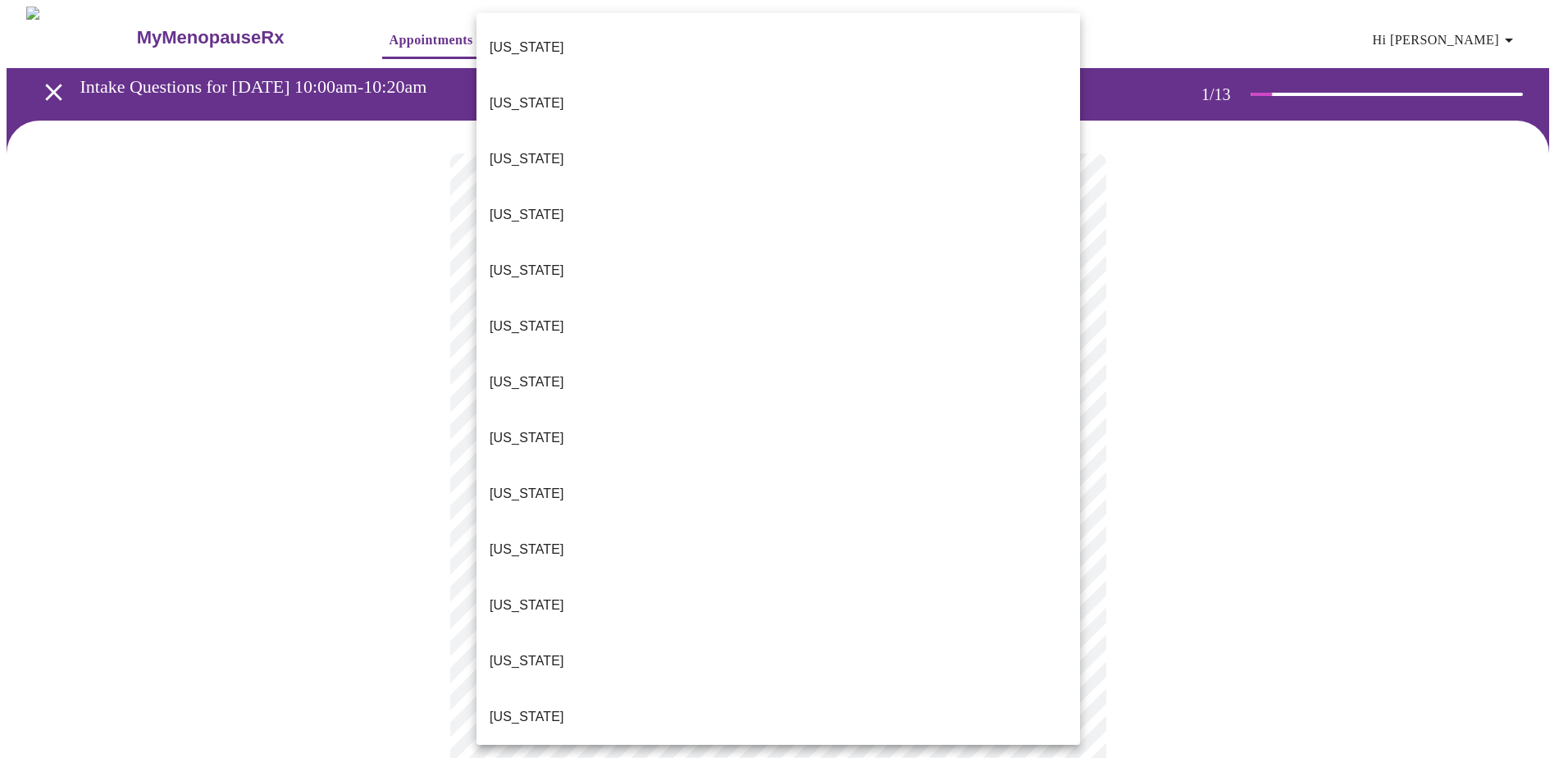
click at [671, 522] on li "Georgia" at bounding box center [778, 549] width 604 height 56
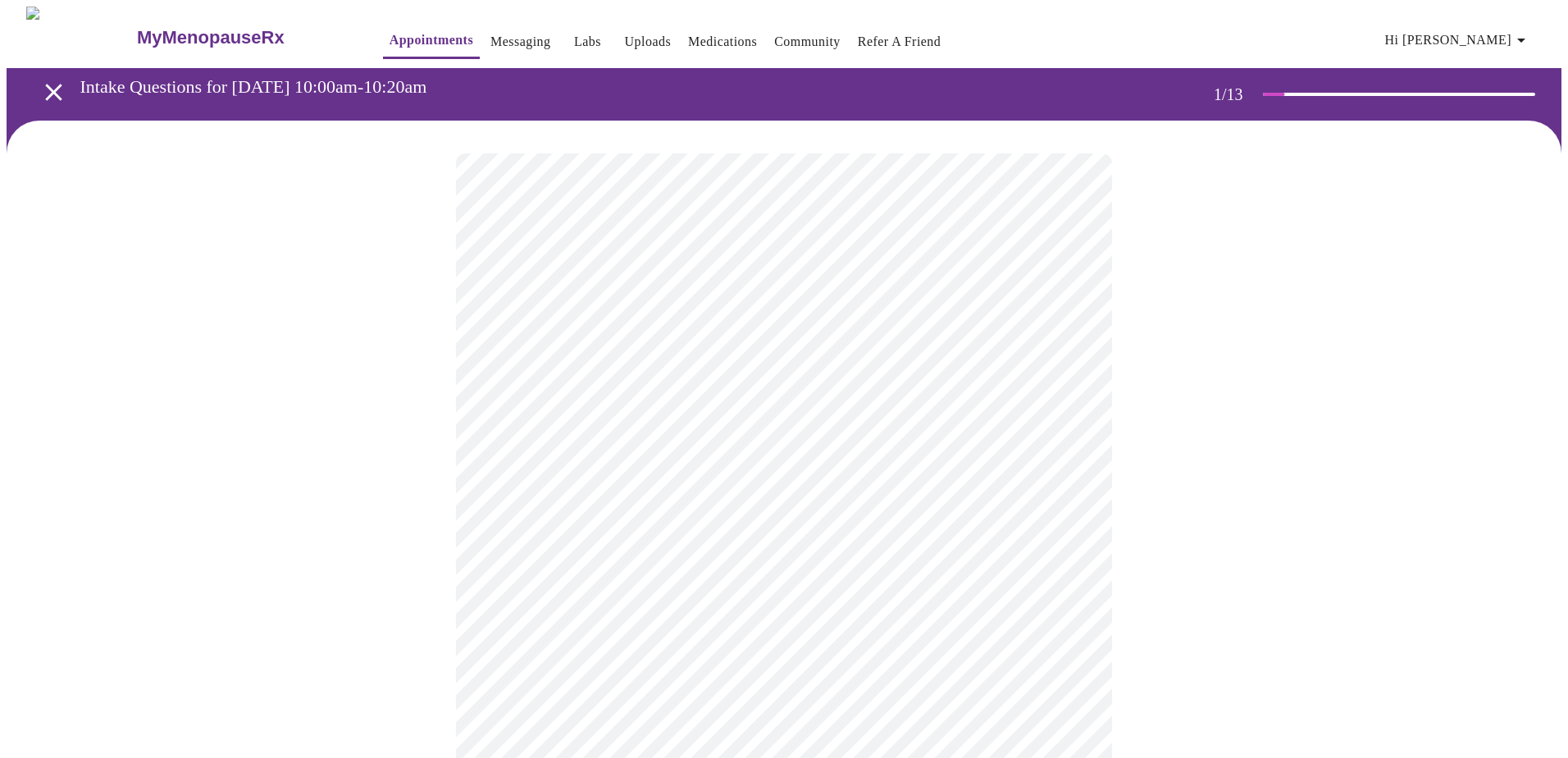
click at [638, 475] on body "MyMenopauseRx Appointments Messaging Labs Uploads Medications Community Refer a…" at bounding box center [784, 751] width 1555 height 1489
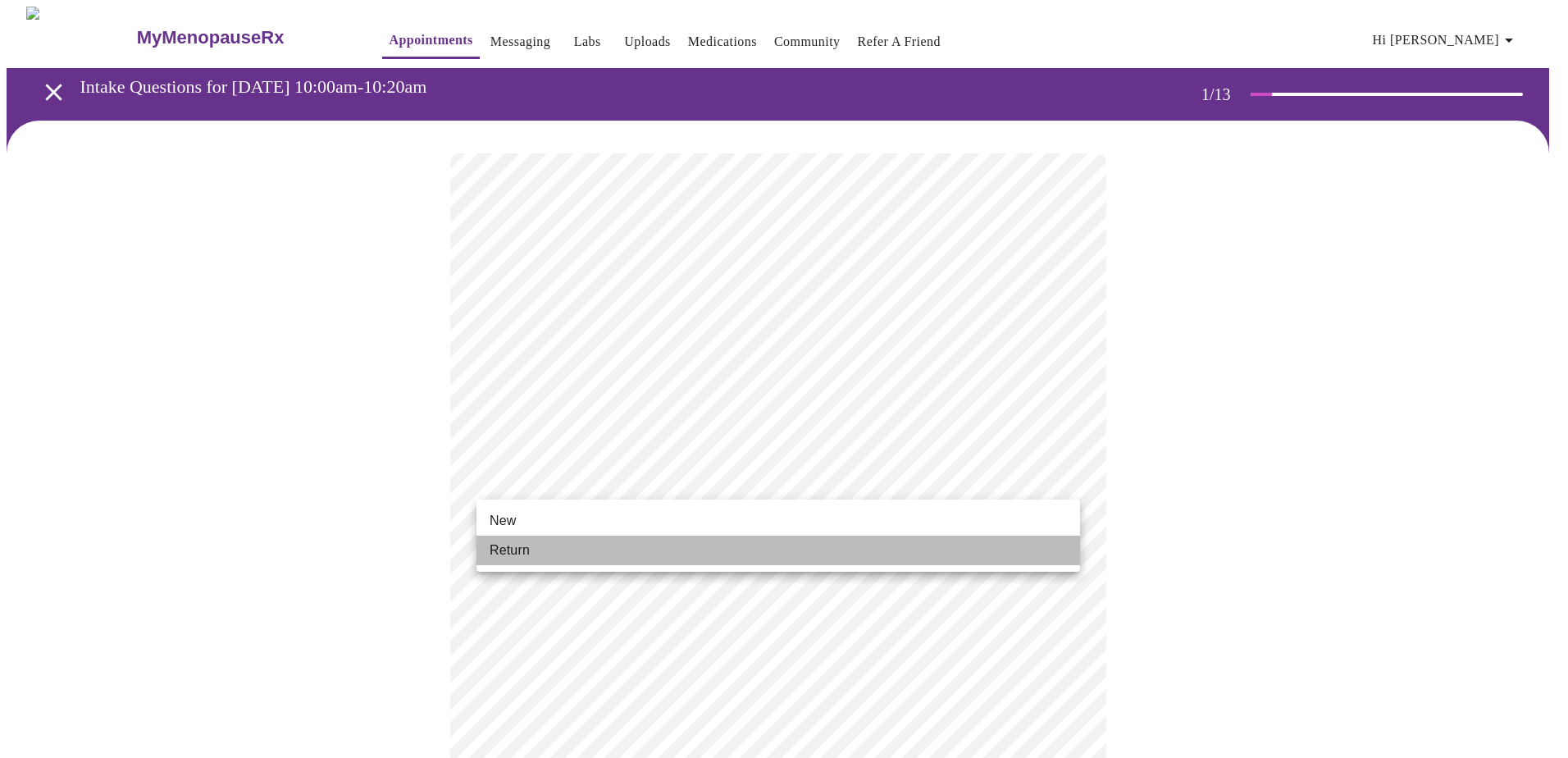
click at [580, 548] on li "Return" at bounding box center [778, 550] width 604 height 29
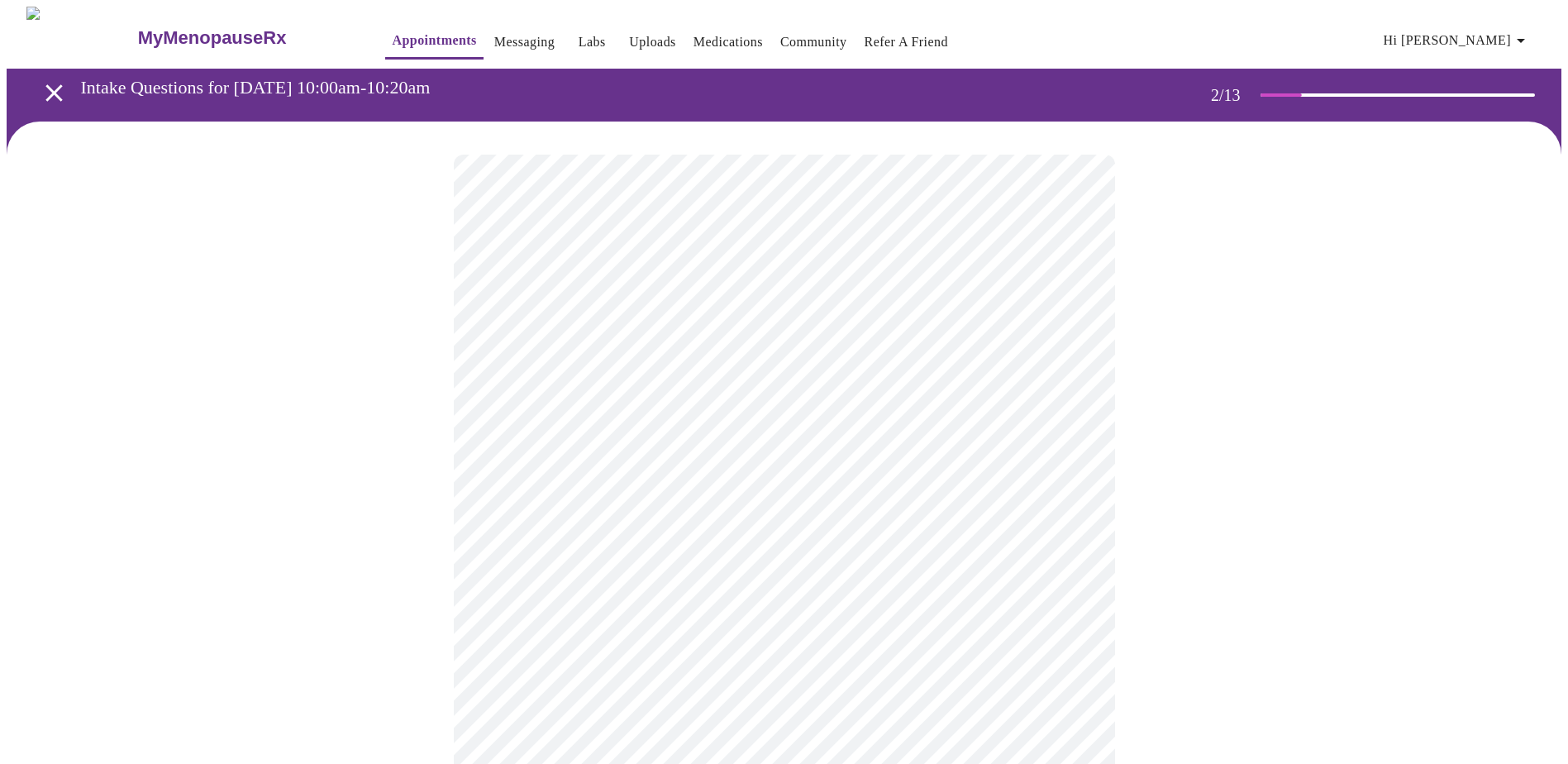
click at [768, 355] on body "MyMenopauseRx Appointments Messaging Labs Uploads Medications Community Refer a…" at bounding box center [784, 503] width 1554 height 994
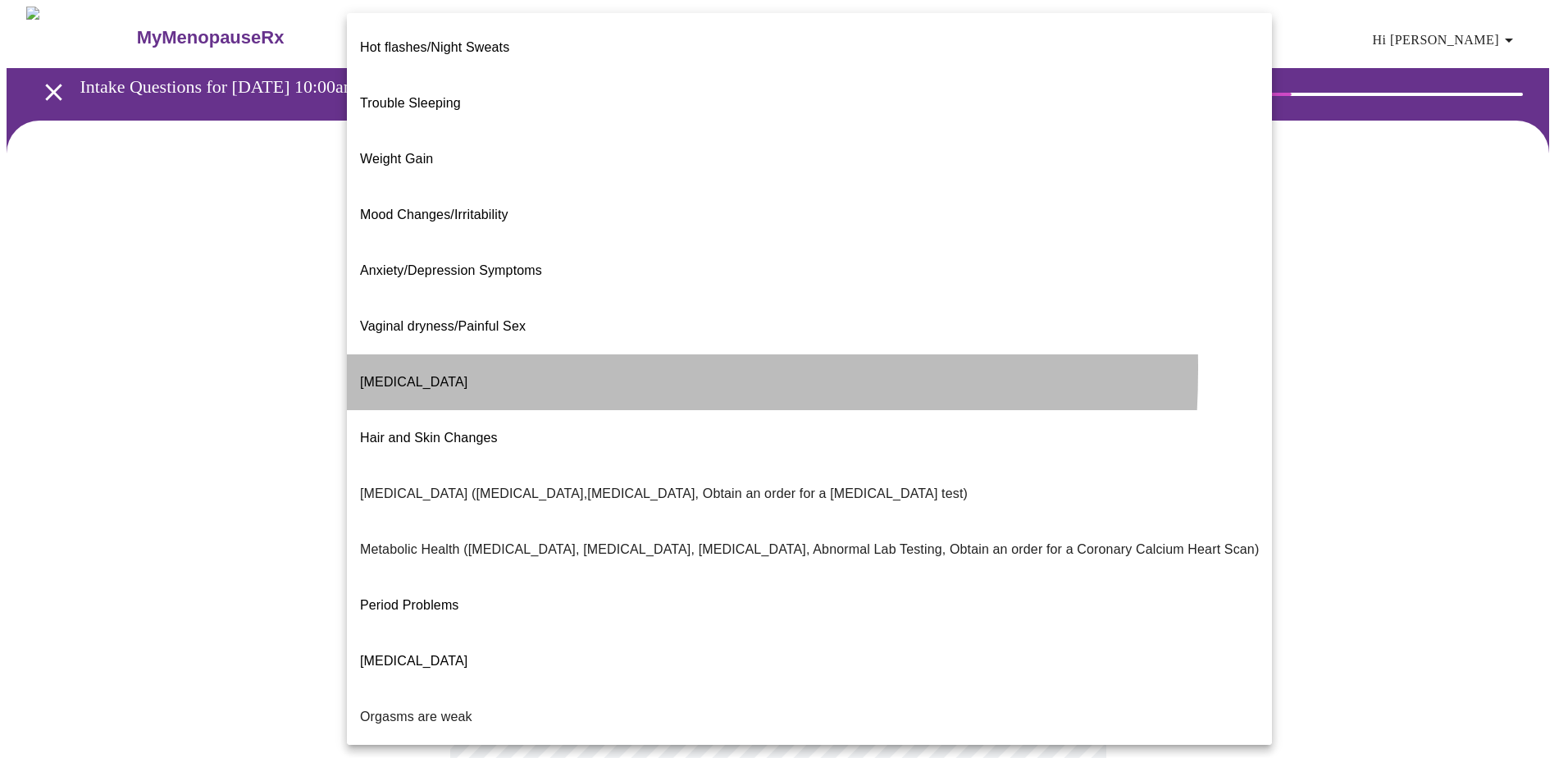
click at [434, 375] on span "Decreased libido" at bounding box center [413, 382] width 107 height 14
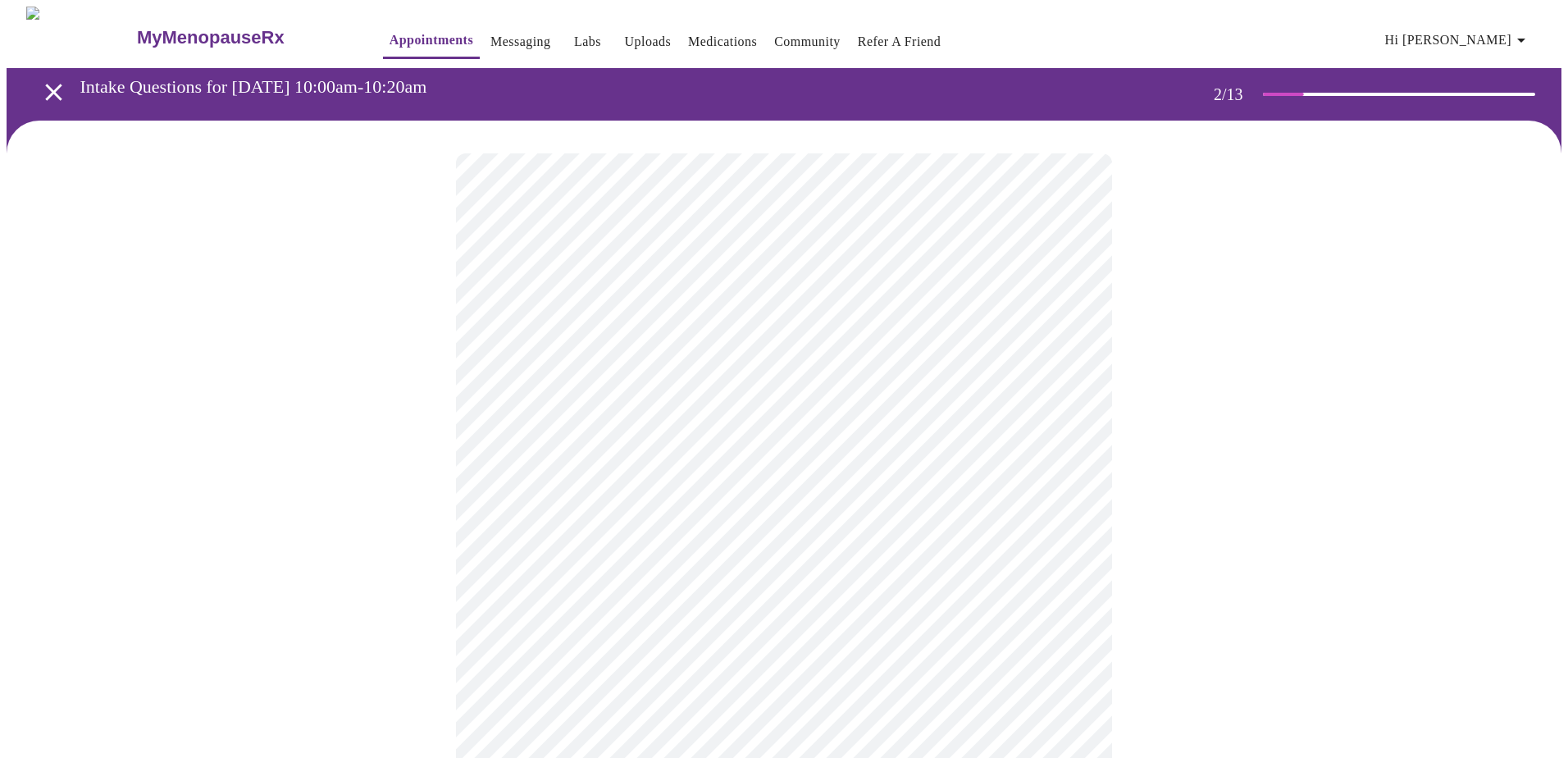
click at [670, 507] on body "MyMenopauseRx Appointments Messaging Labs Uploads Medications Community Refer a…" at bounding box center [784, 495] width 1555 height 976
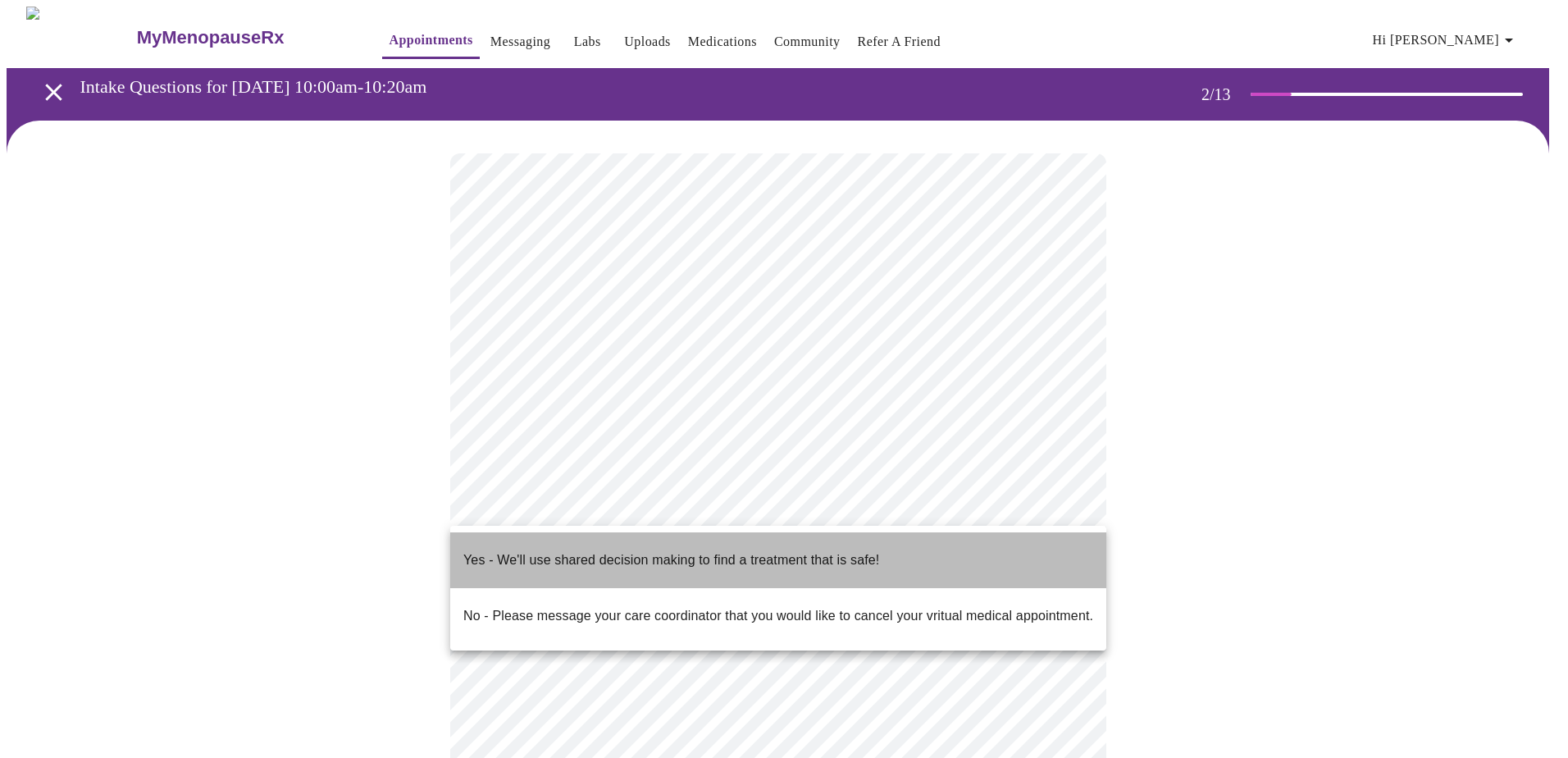
click at [651, 553] on p "Yes - We'll use shared decision making to find a treatment that is safe!" at bounding box center [671, 560] width 415 height 20
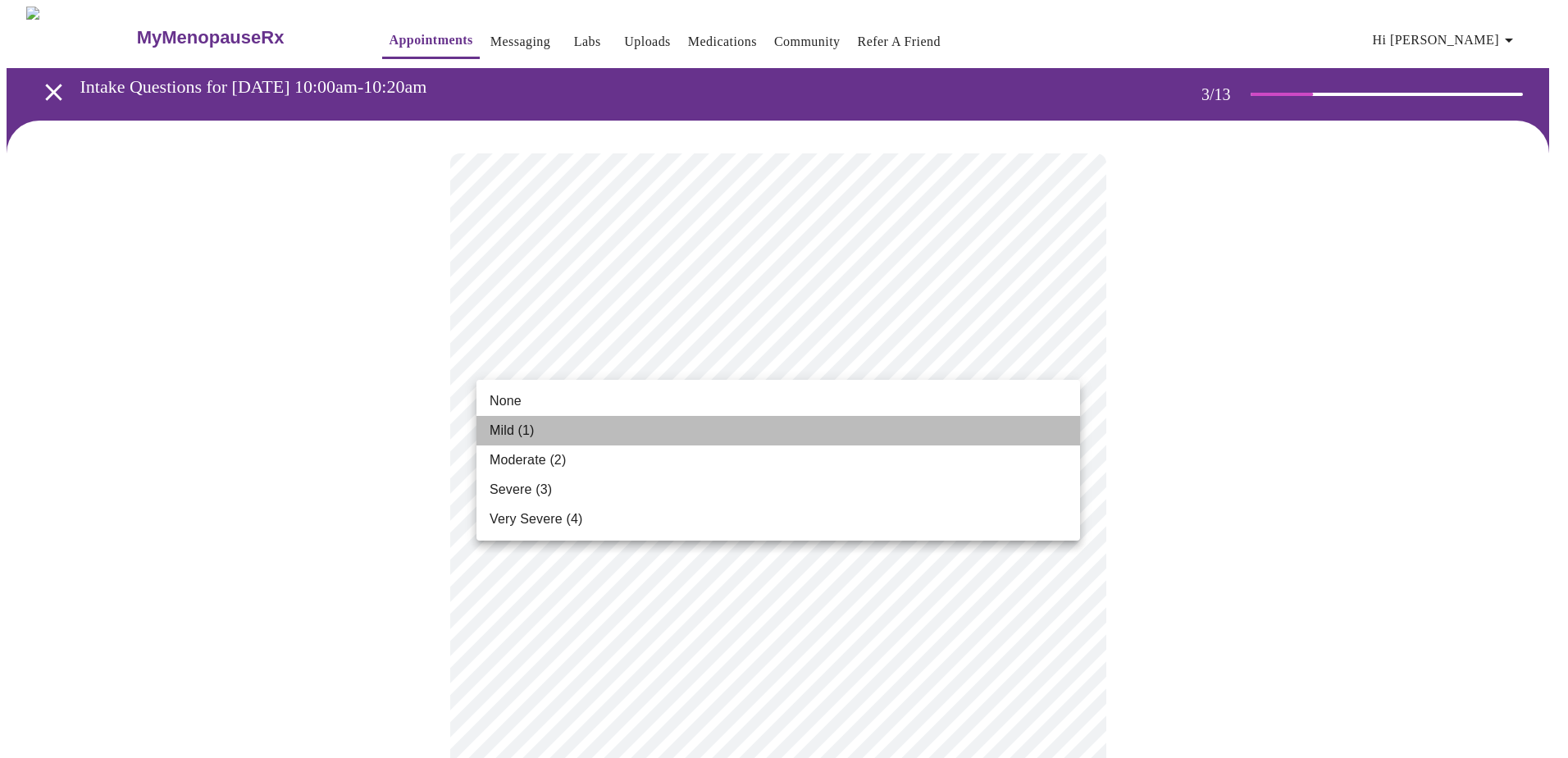
click at [532, 431] on span "Mild (1)" at bounding box center [512, 430] width 45 height 20
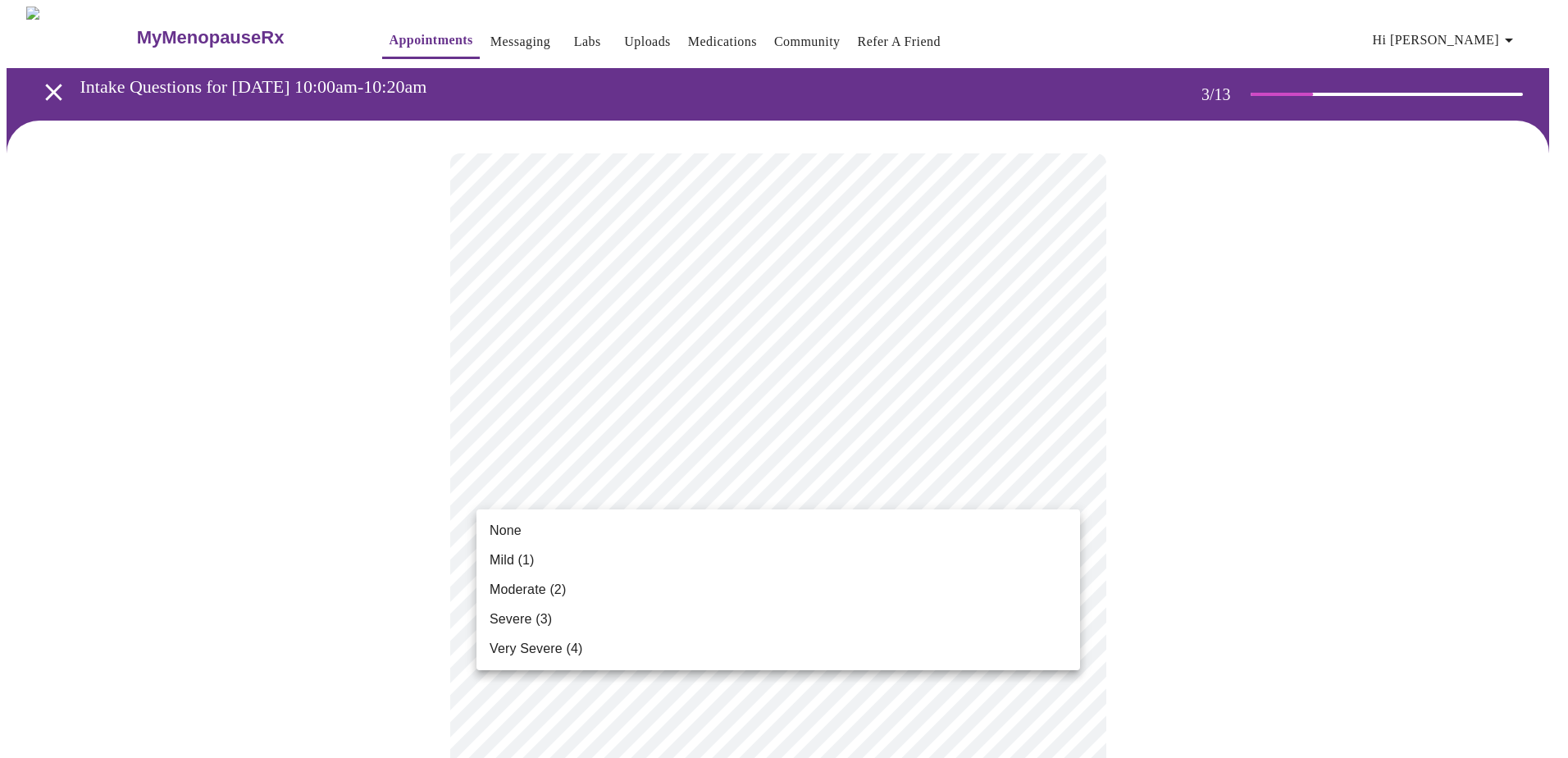
click at [537, 533] on li "None" at bounding box center [778, 530] width 604 height 29
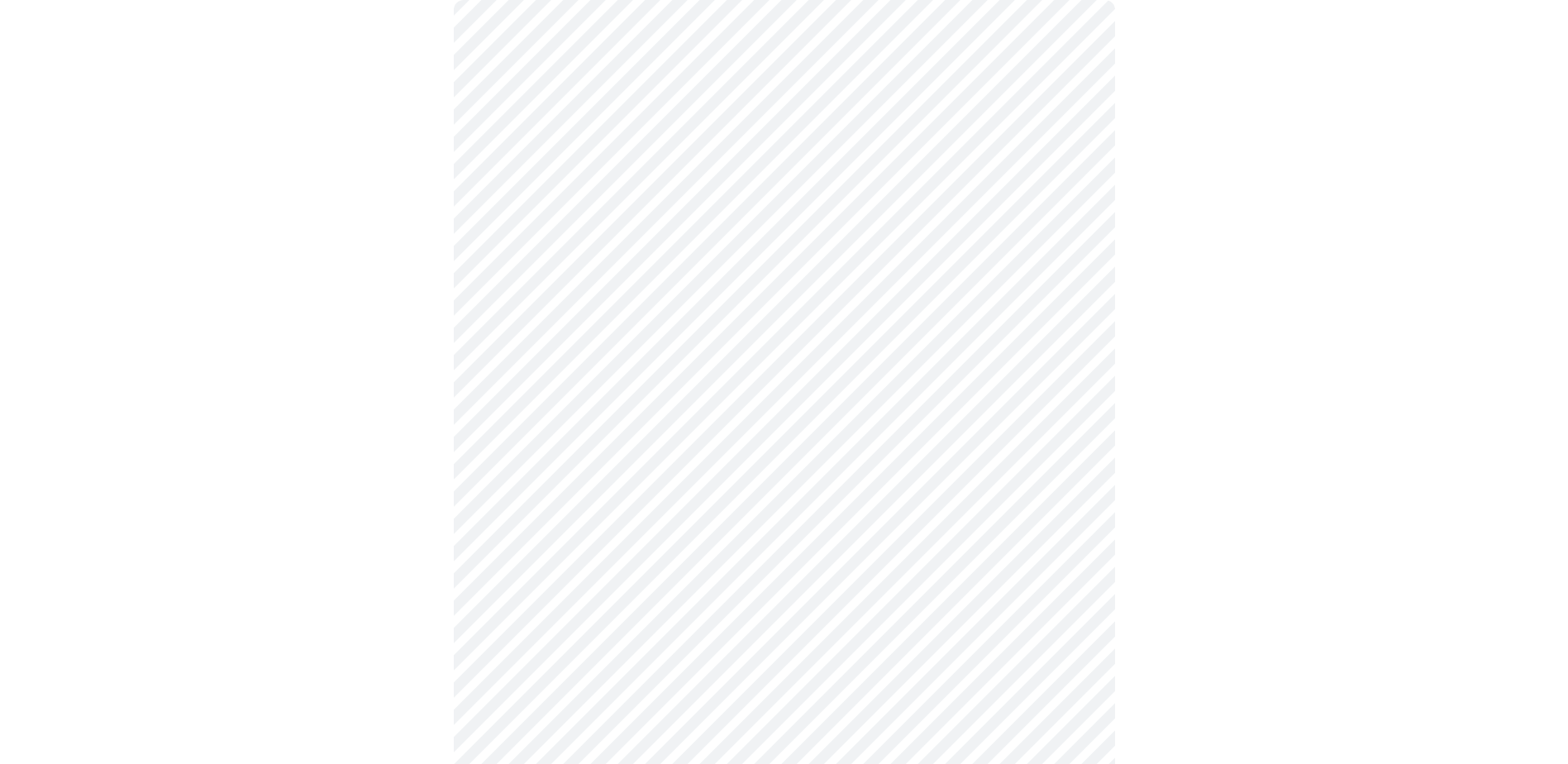
scroll to position [166, 0]
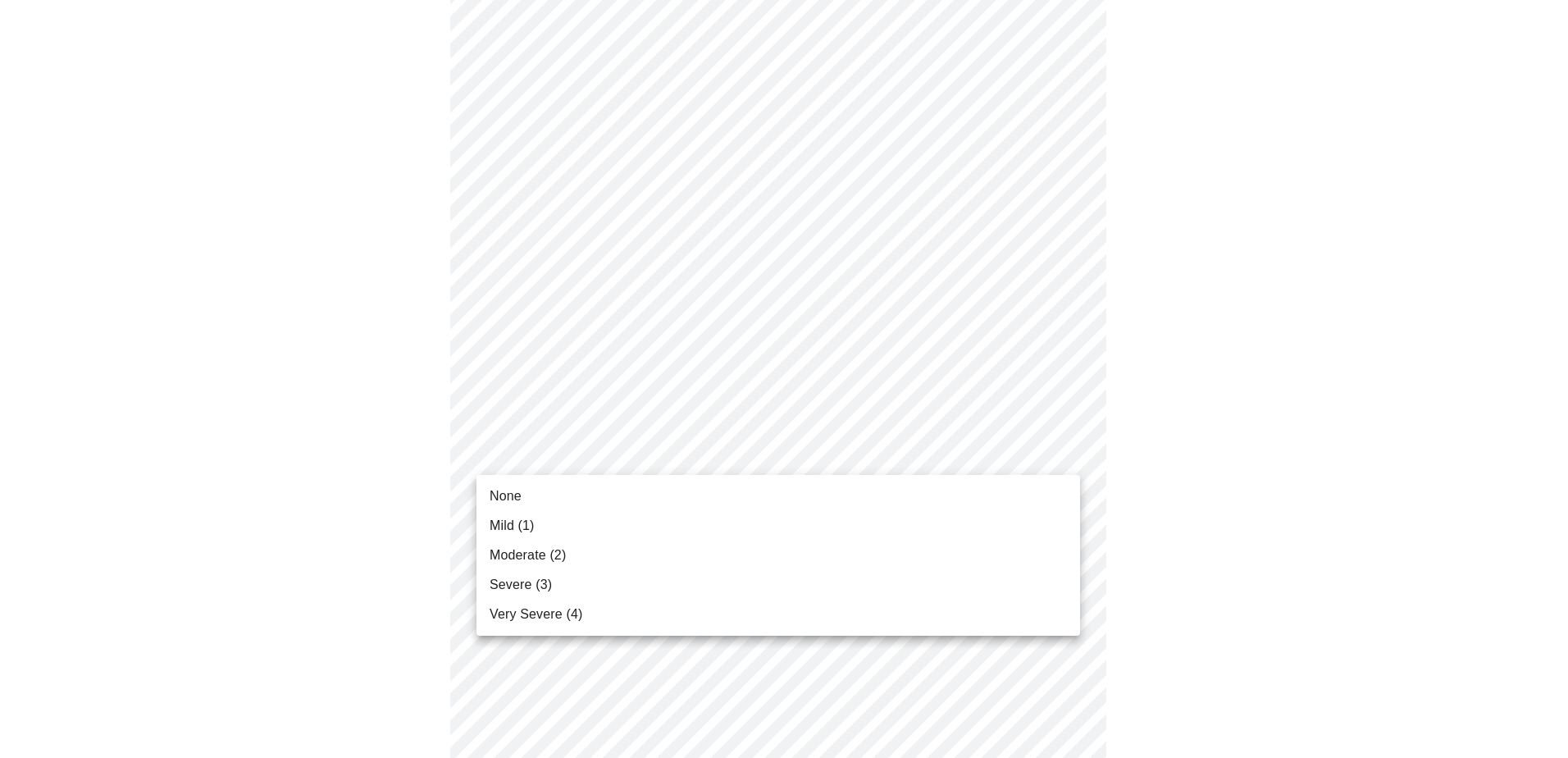
click at [540, 524] on li "Mild (1)" at bounding box center [778, 526] width 604 height 29
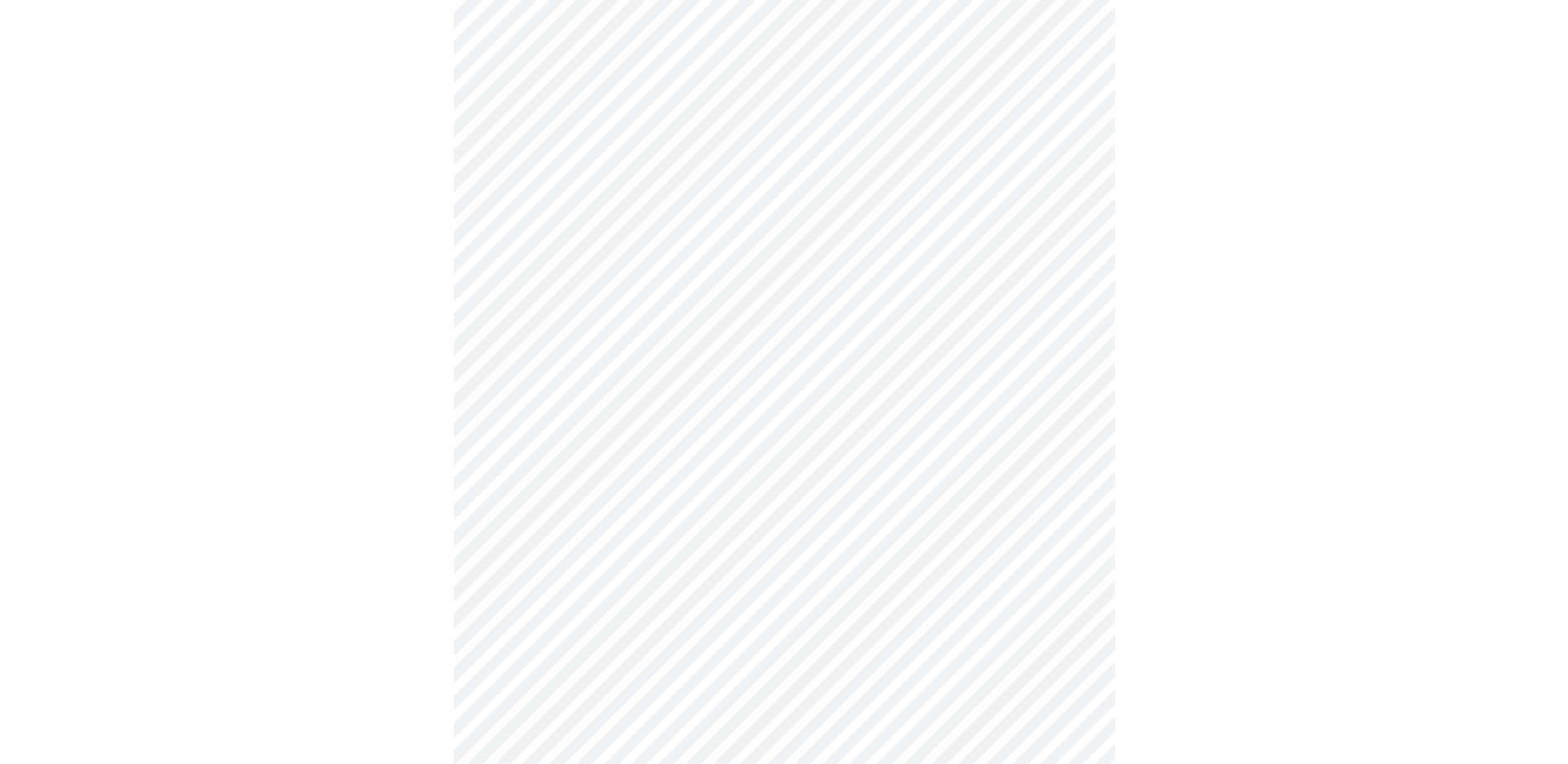
scroll to position [248, 0]
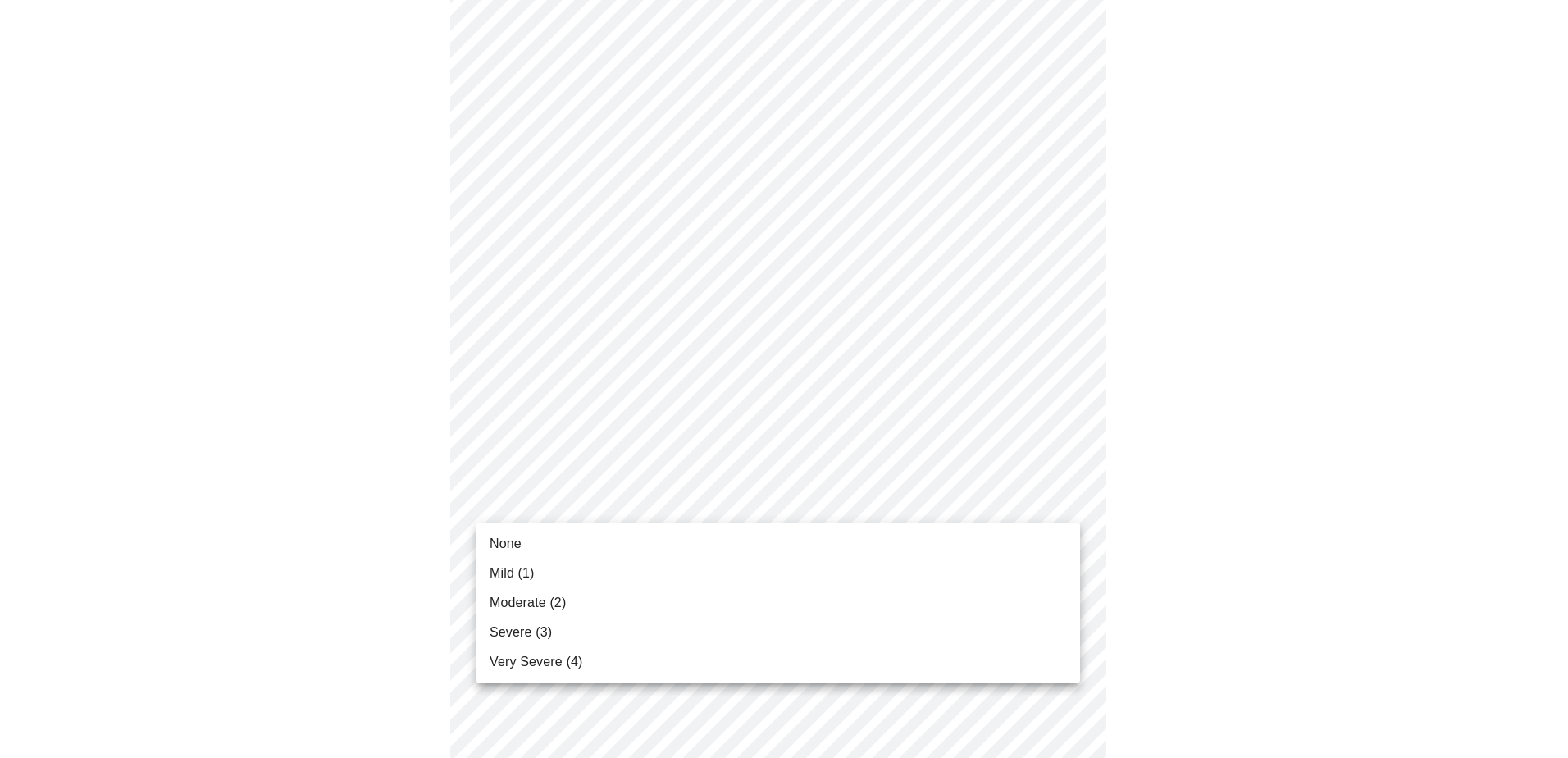
click at [559, 540] on li "None" at bounding box center [778, 544] width 604 height 29
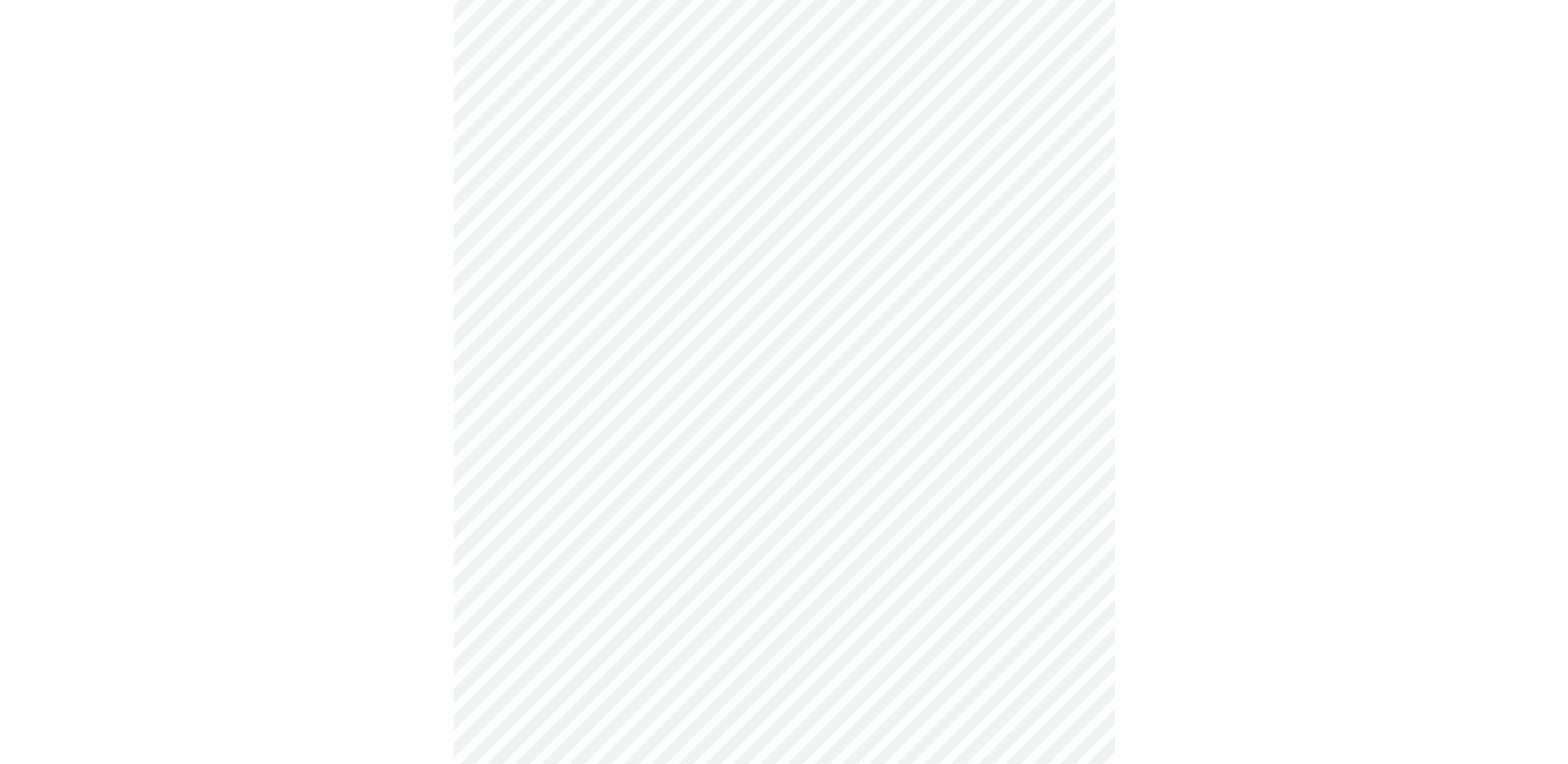
scroll to position [496, 0]
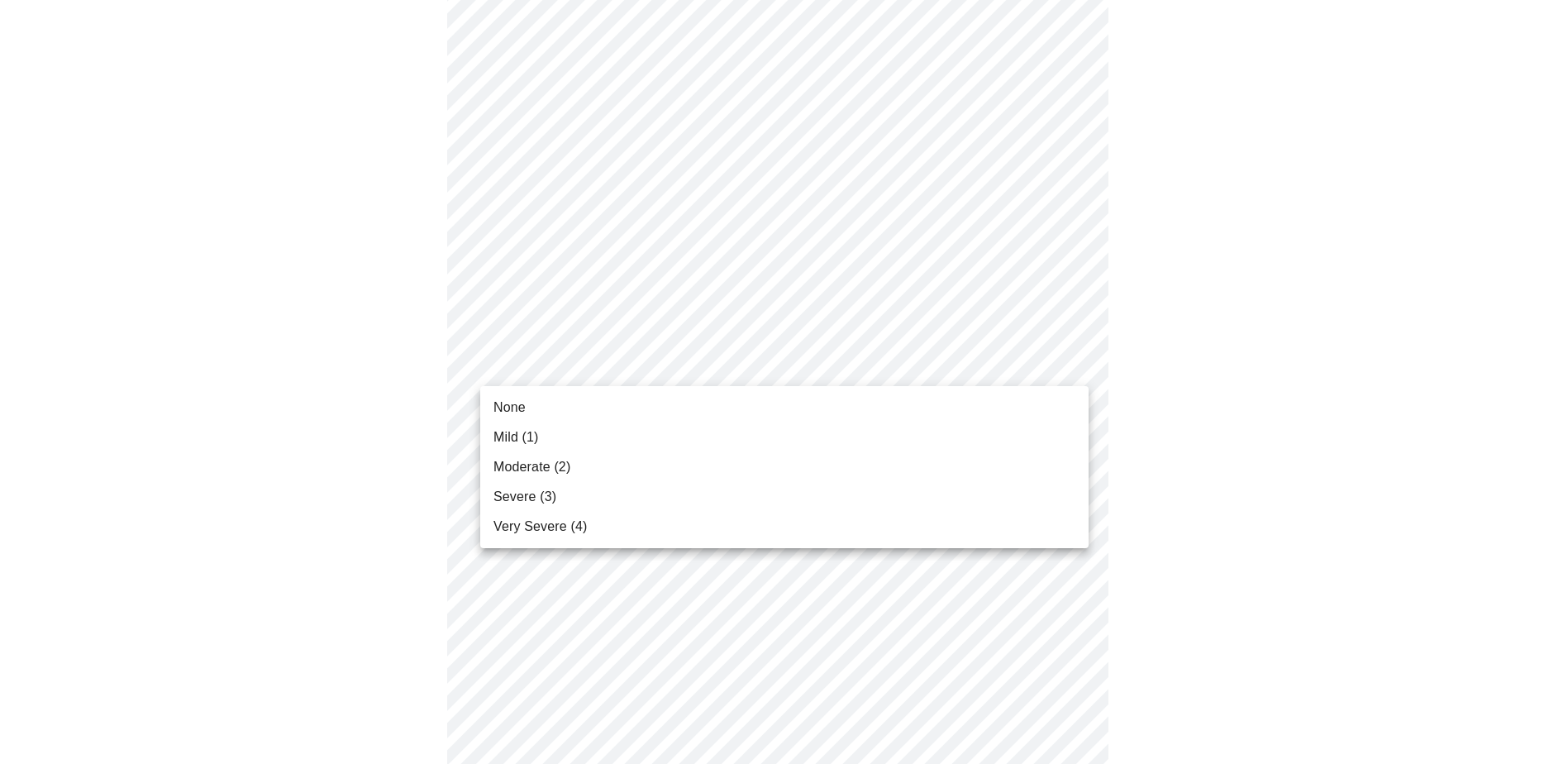
click at [655, 373] on body "MyMenopauseRx Appointments Messaging Labs Uploads Medications Community Refer a…" at bounding box center [784, 564] width 1554 height 2106
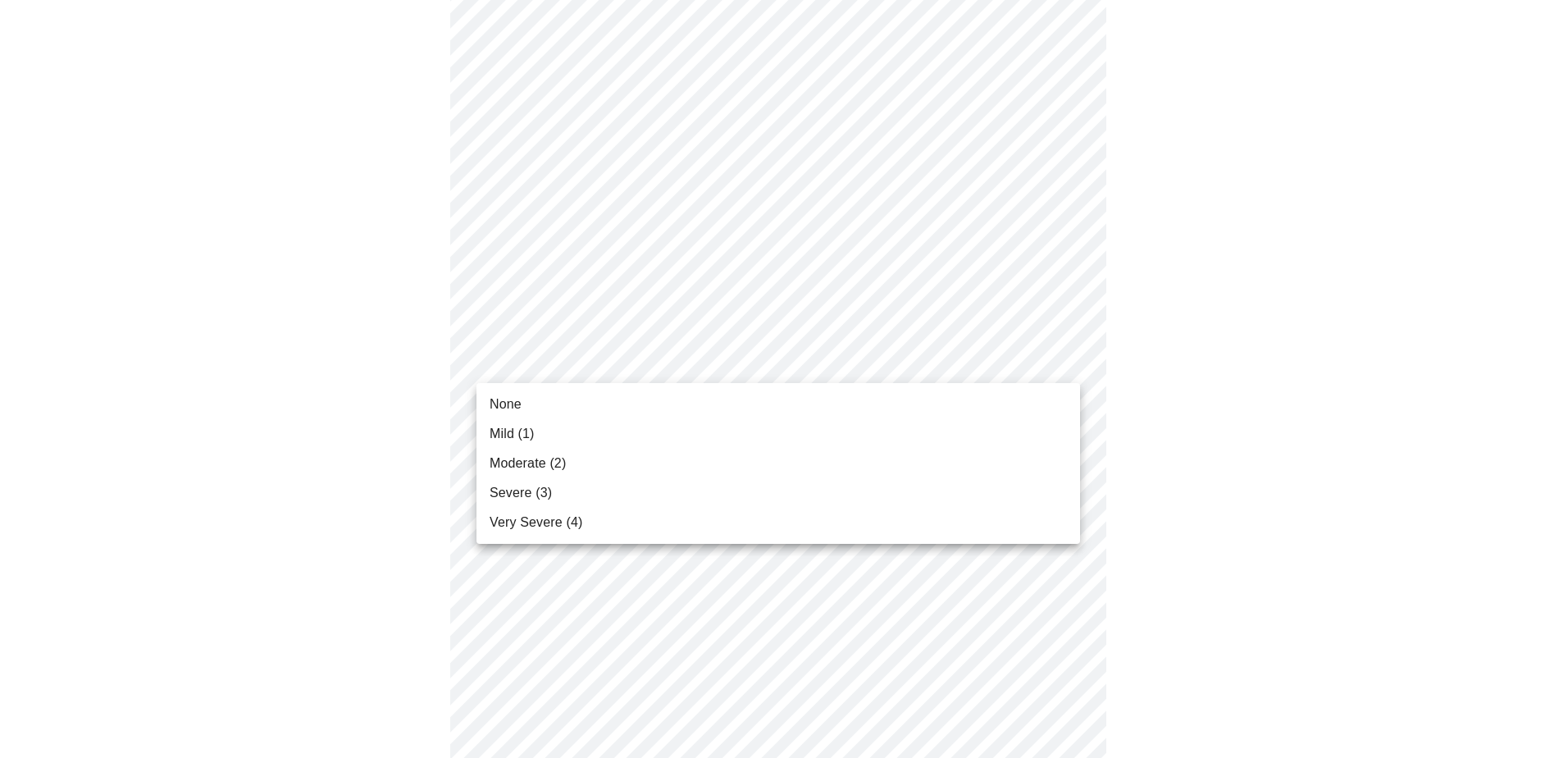
click at [612, 409] on li "None" at bounding box center [778, 404] width 604 height 29
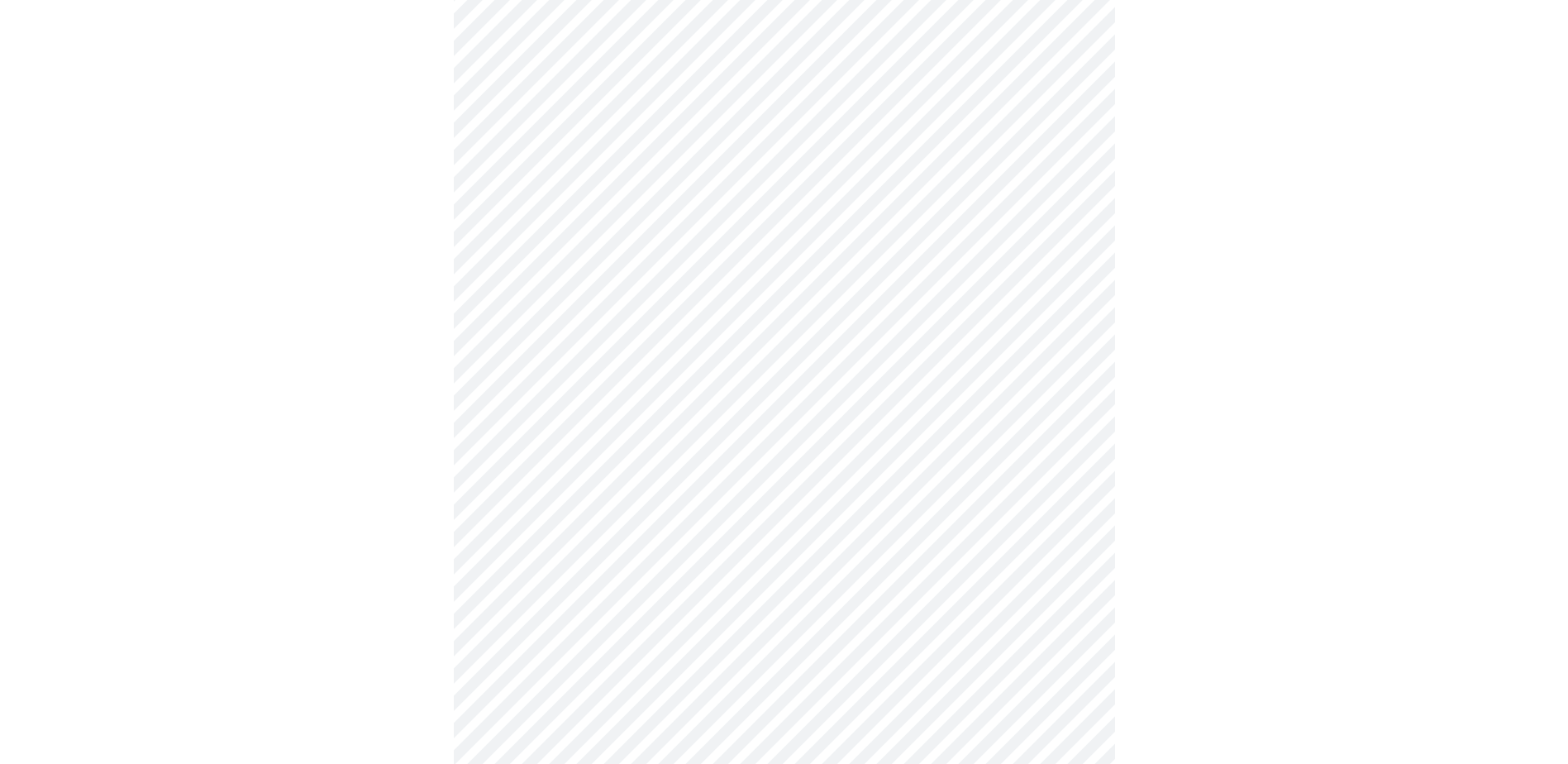
click at [605, 474] on body "MyMenopauseRx Appointments Messaging Labs Uploads Medications Community Refer a…" at bounding box center [784, 552] width 1554 height 2083
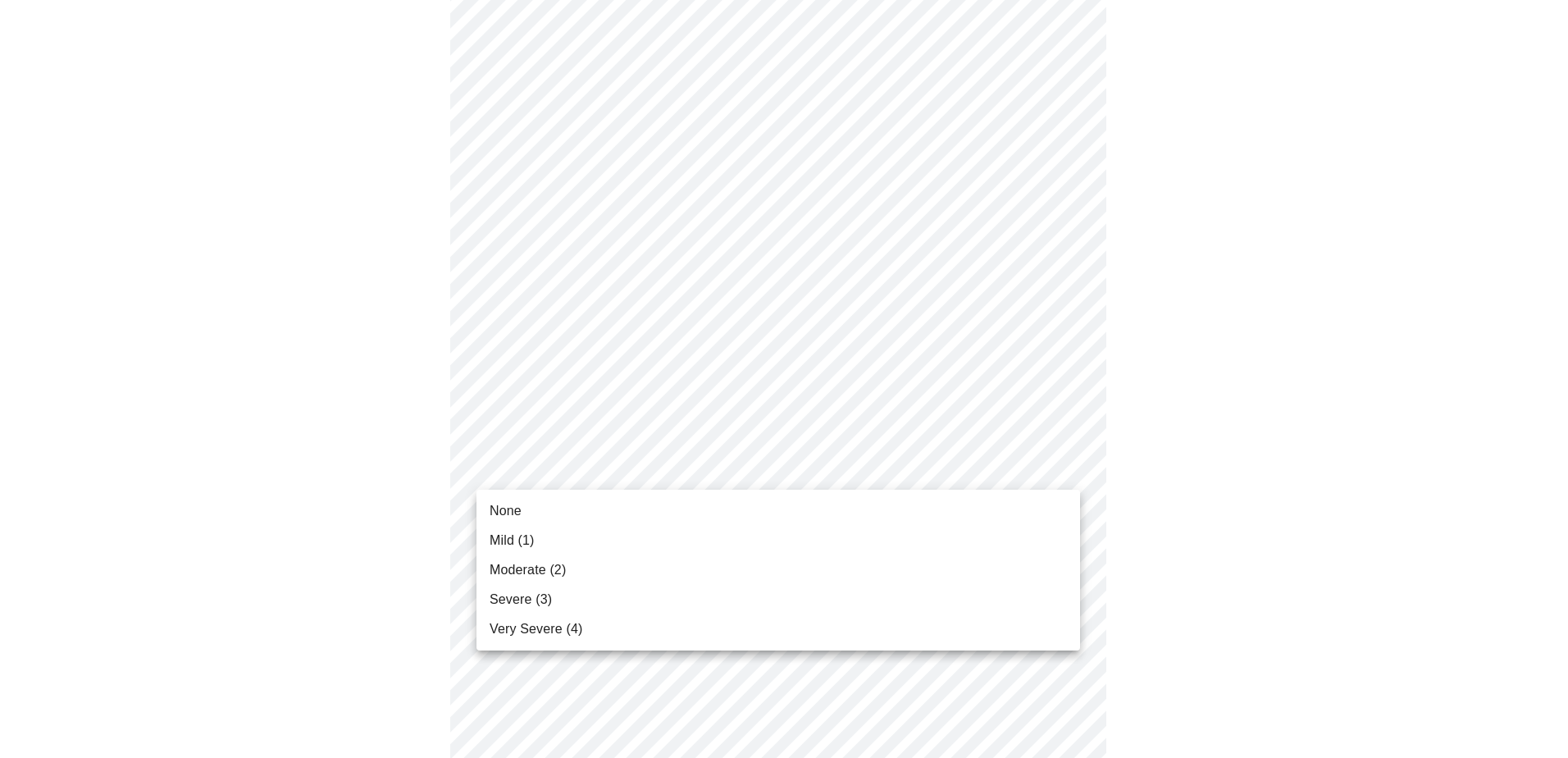
click at [594, 511] on li "None" at bounding box center [778, 510] width 604 height 29
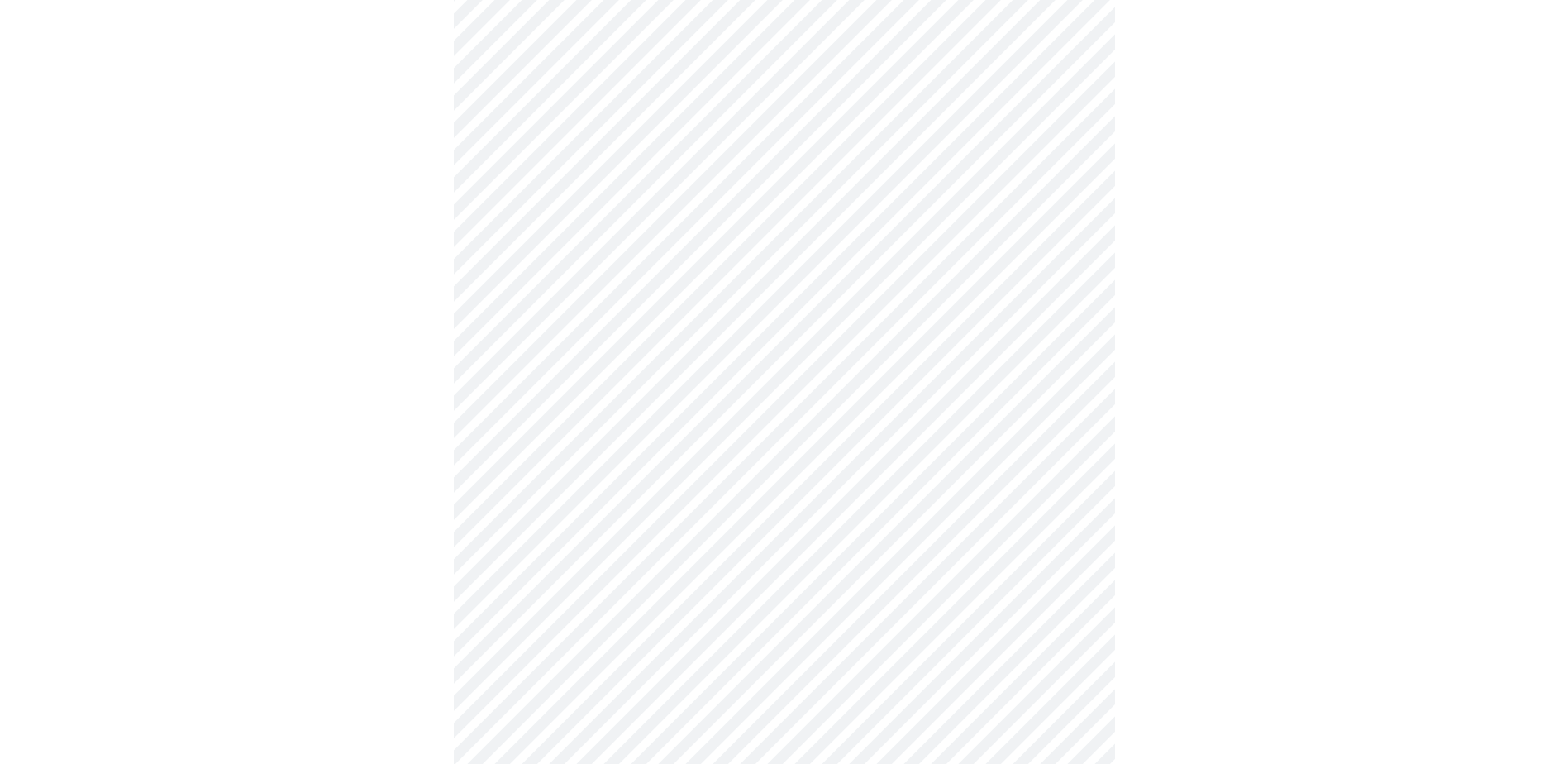
click at [604, 603] on body "MyMenopauseRx Appointments Messaging Labs Uploads Medications Community Refer a…" at bounding box center [784, 540] width 1554 height 2060
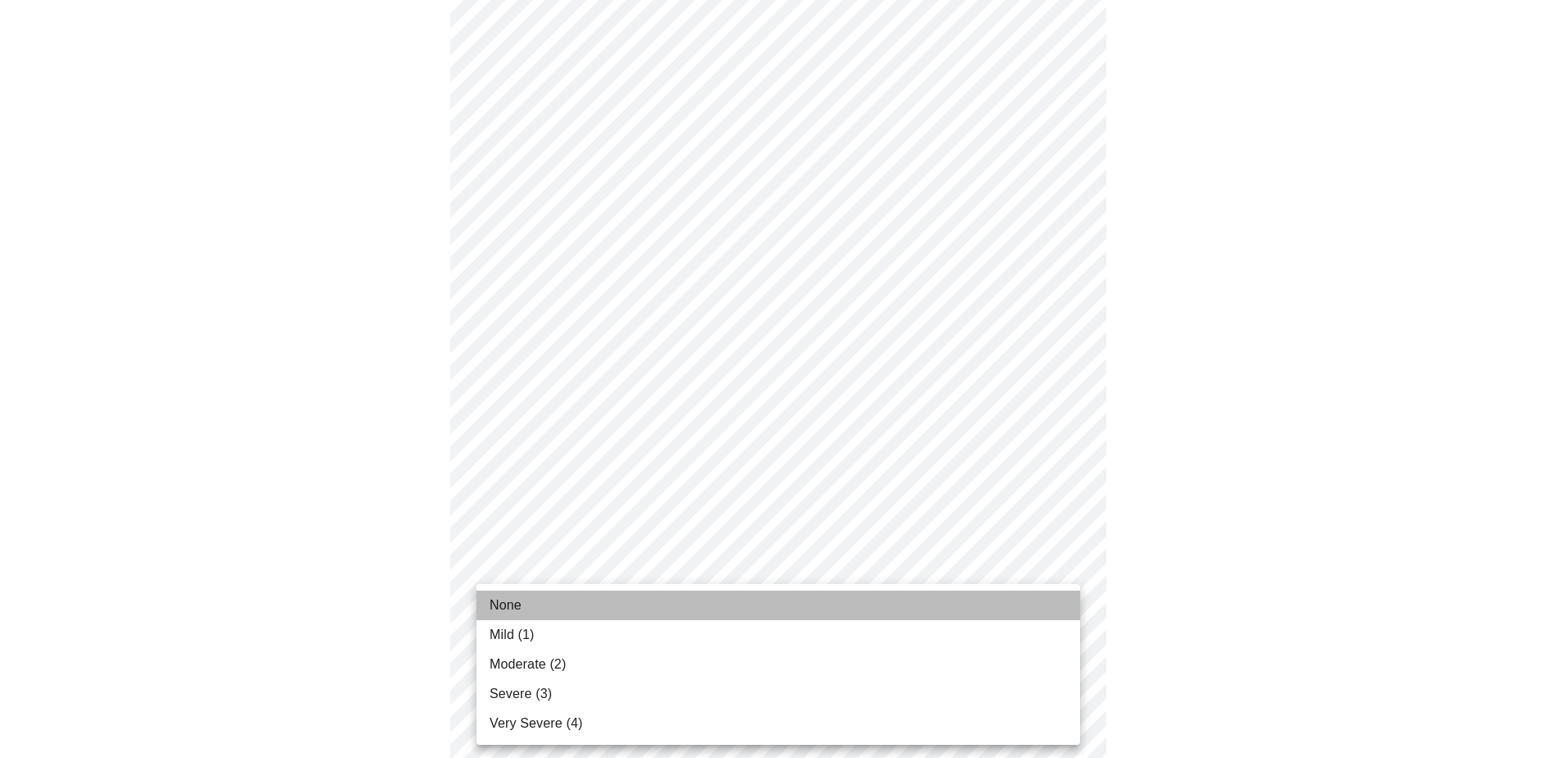
click at [575, 598] on li "None" at bounding box center [778, 605] width 604 height 29
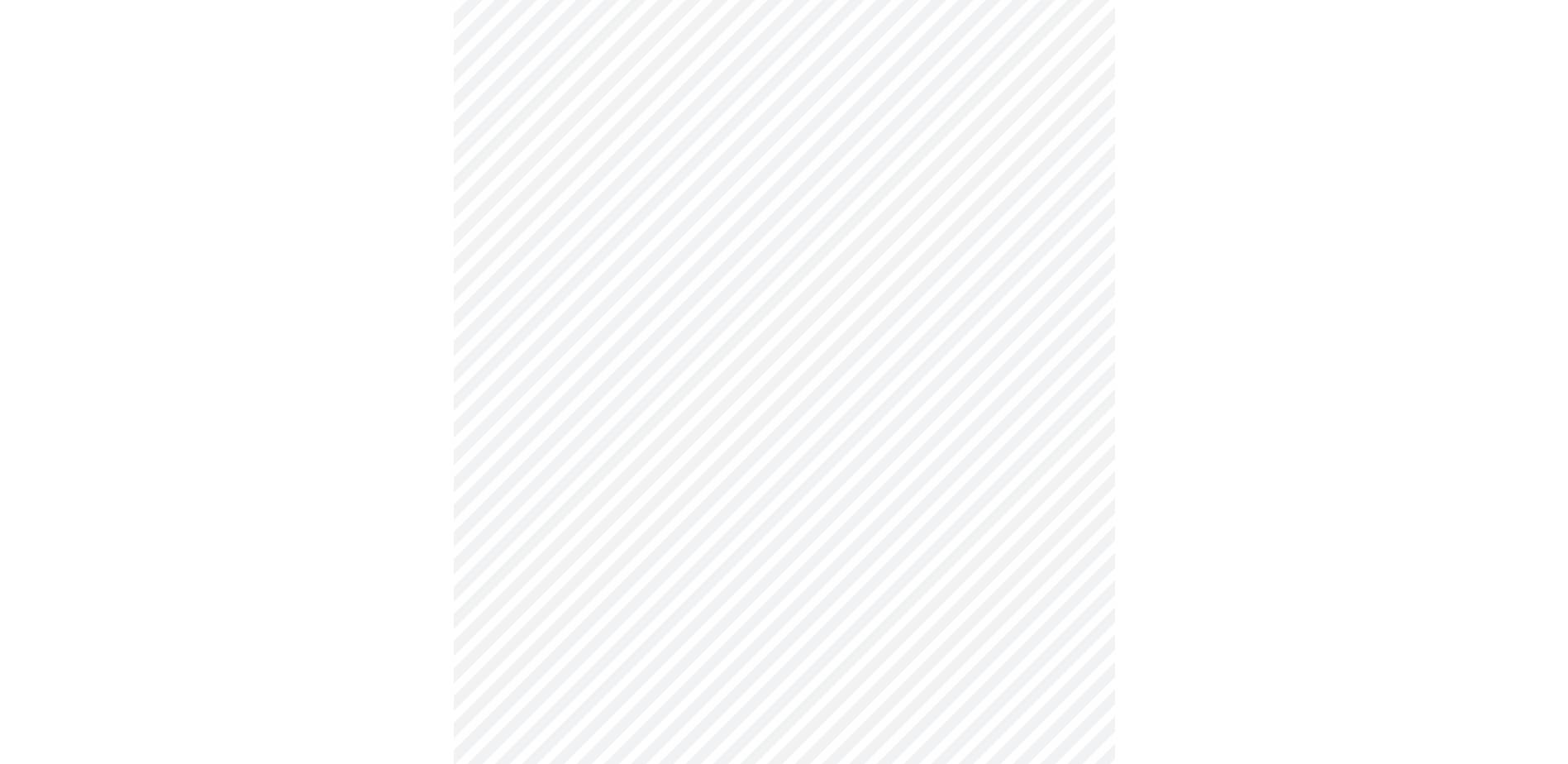
scroll to position [661, 0]
click at [612, 569] on body "MyMenopauseRx Appointments Messaging Labs Uploads Medications Community Refer a…" at bounding box center [784, 363] width 1554 height 2036
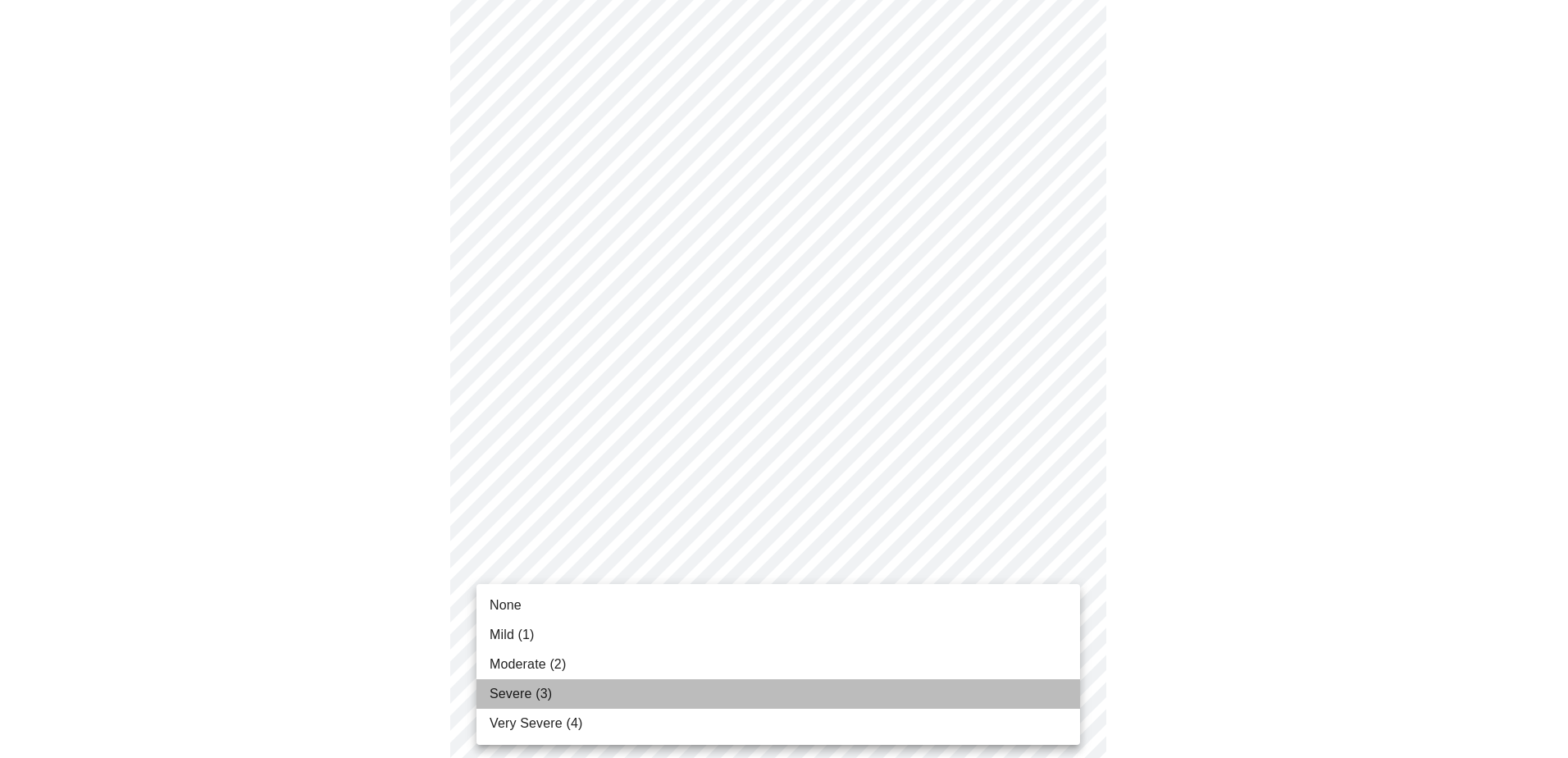
click at [552, 689] on li "Severe (3)" at bounding box center [778, 694] width 604 height 29
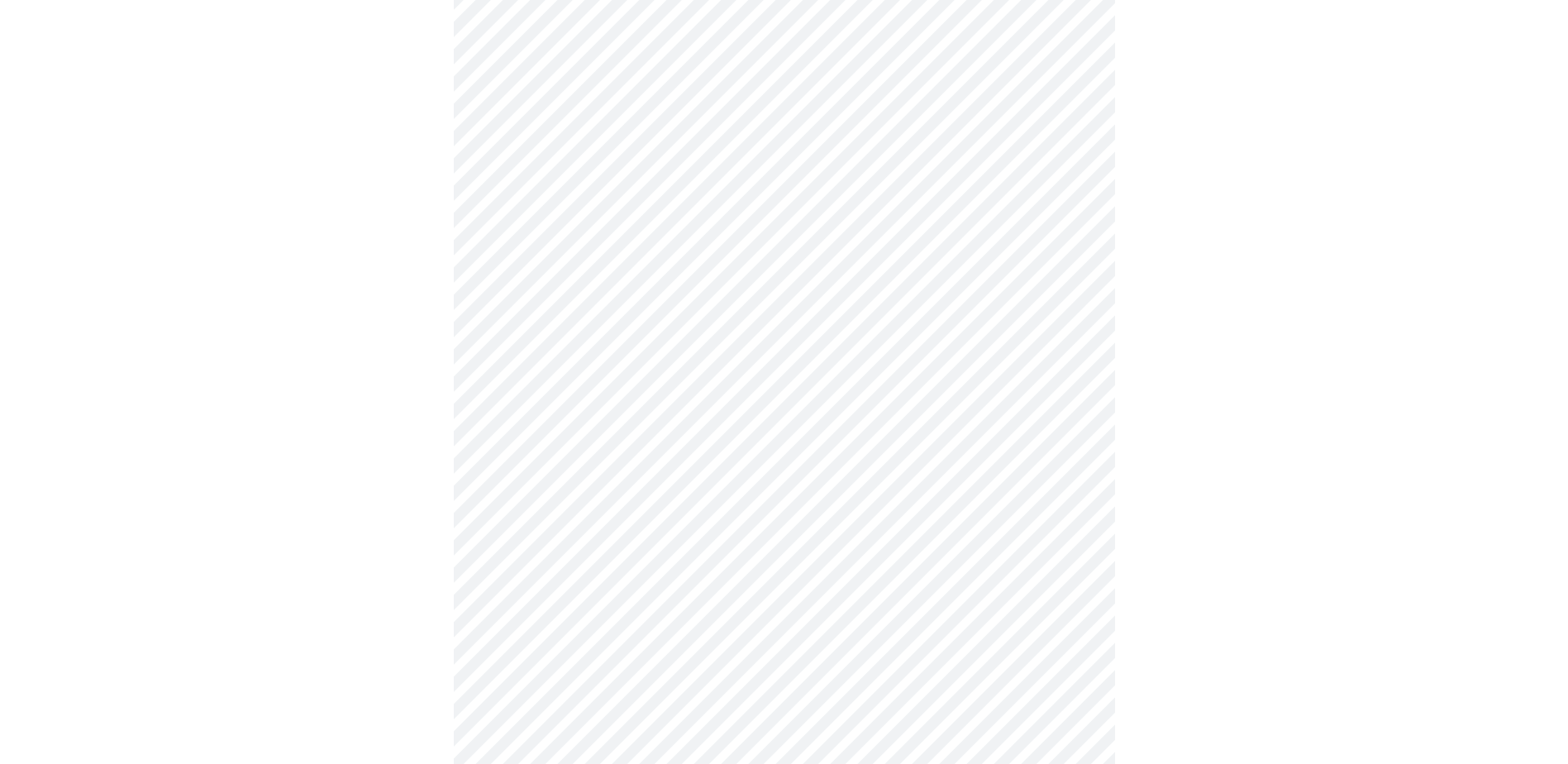
scroll to position [909, 0]
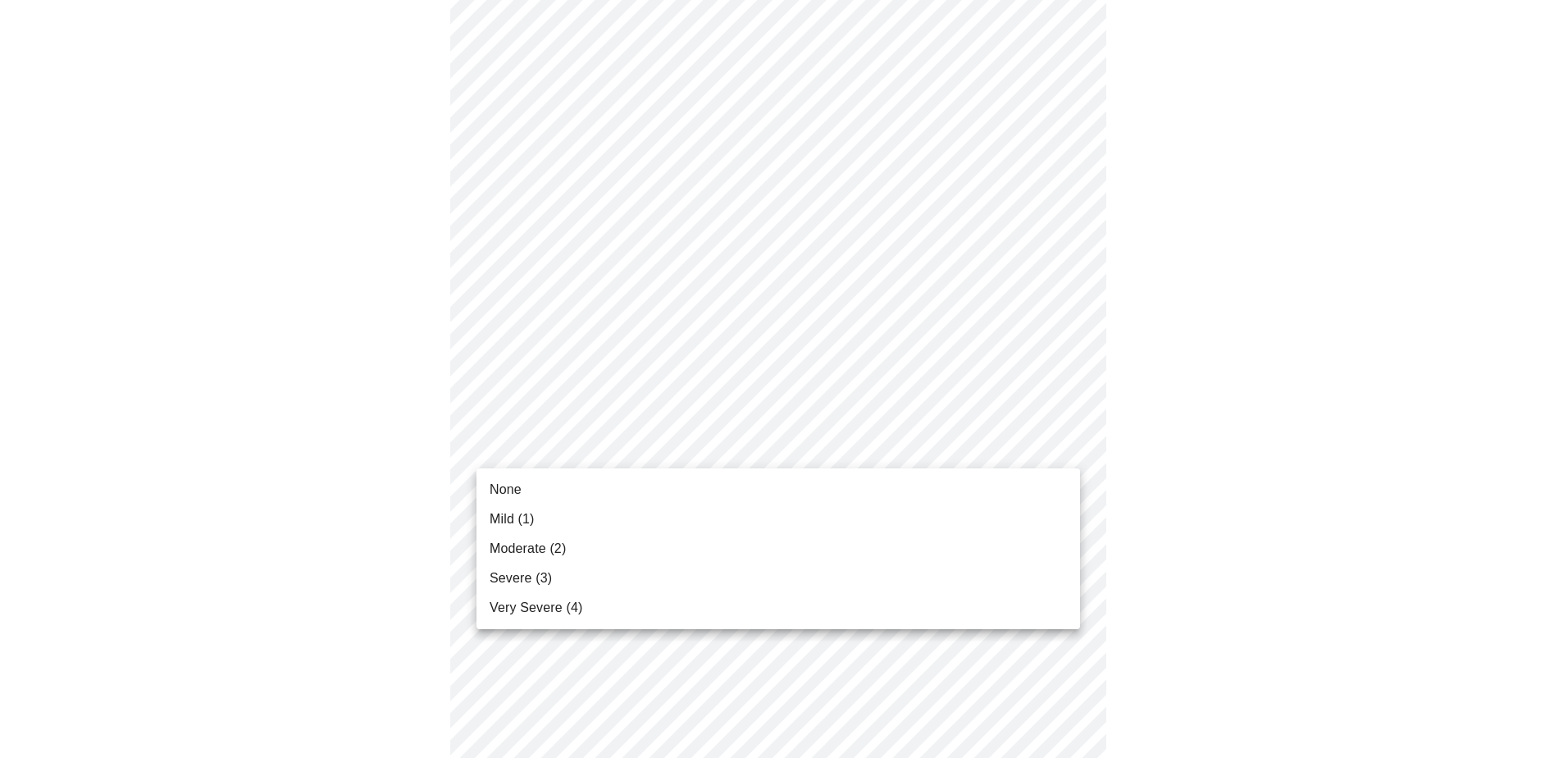
click at [671, 444] on body "MyMenopauseRx Appointments Messaging Labs Uploads Medications Community Refer a…" at bounding box center [784, 103] width 1555 height 1998
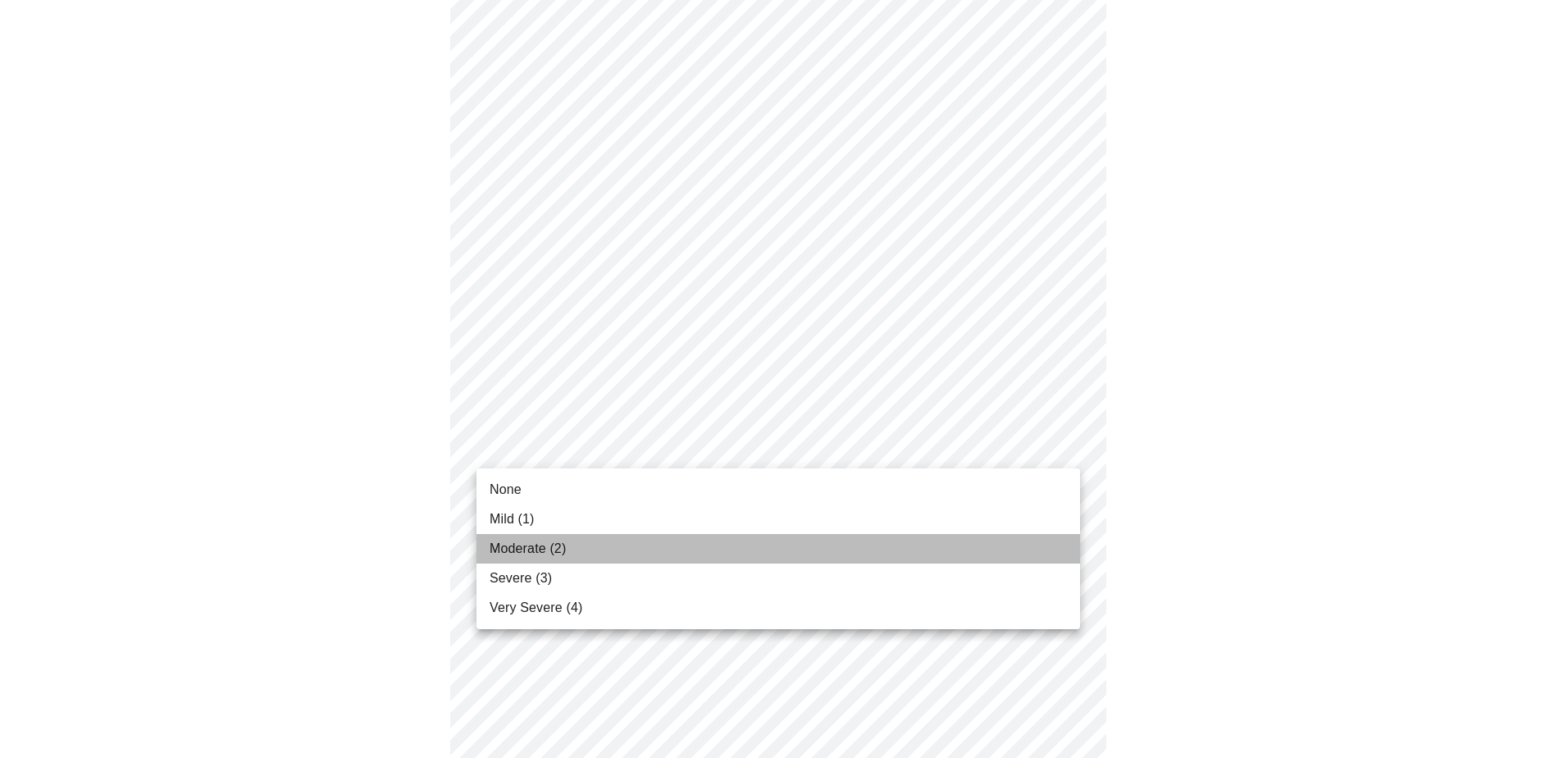
click at [602, 551] on li "Moderate (2)" at bounding box center [778, 548] width 604 height 29
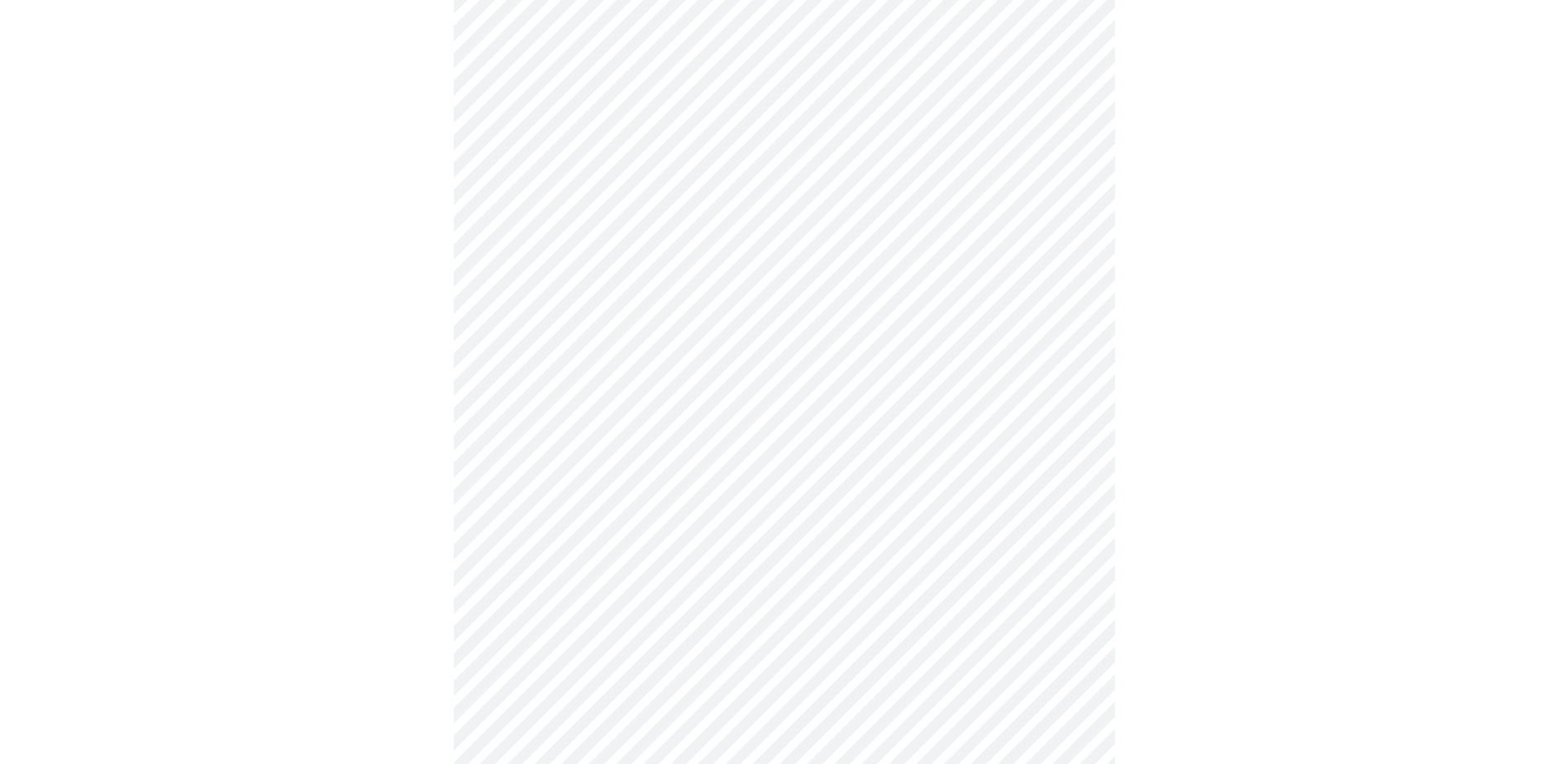
scroll to position [1075, 0]
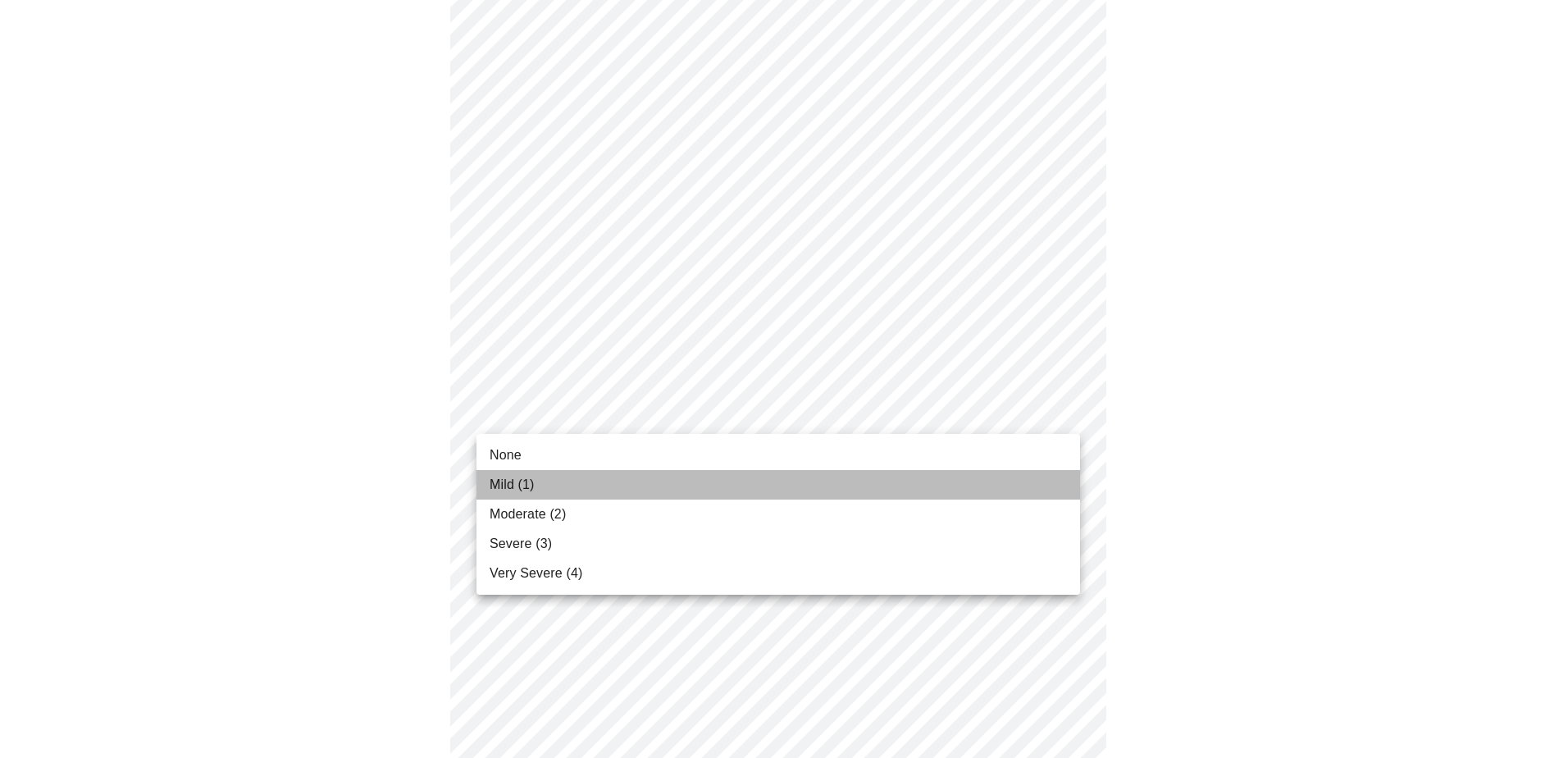
click at [593, 489] on li "Mild (1)" at bounding box center [778, 485] width 604 height 29
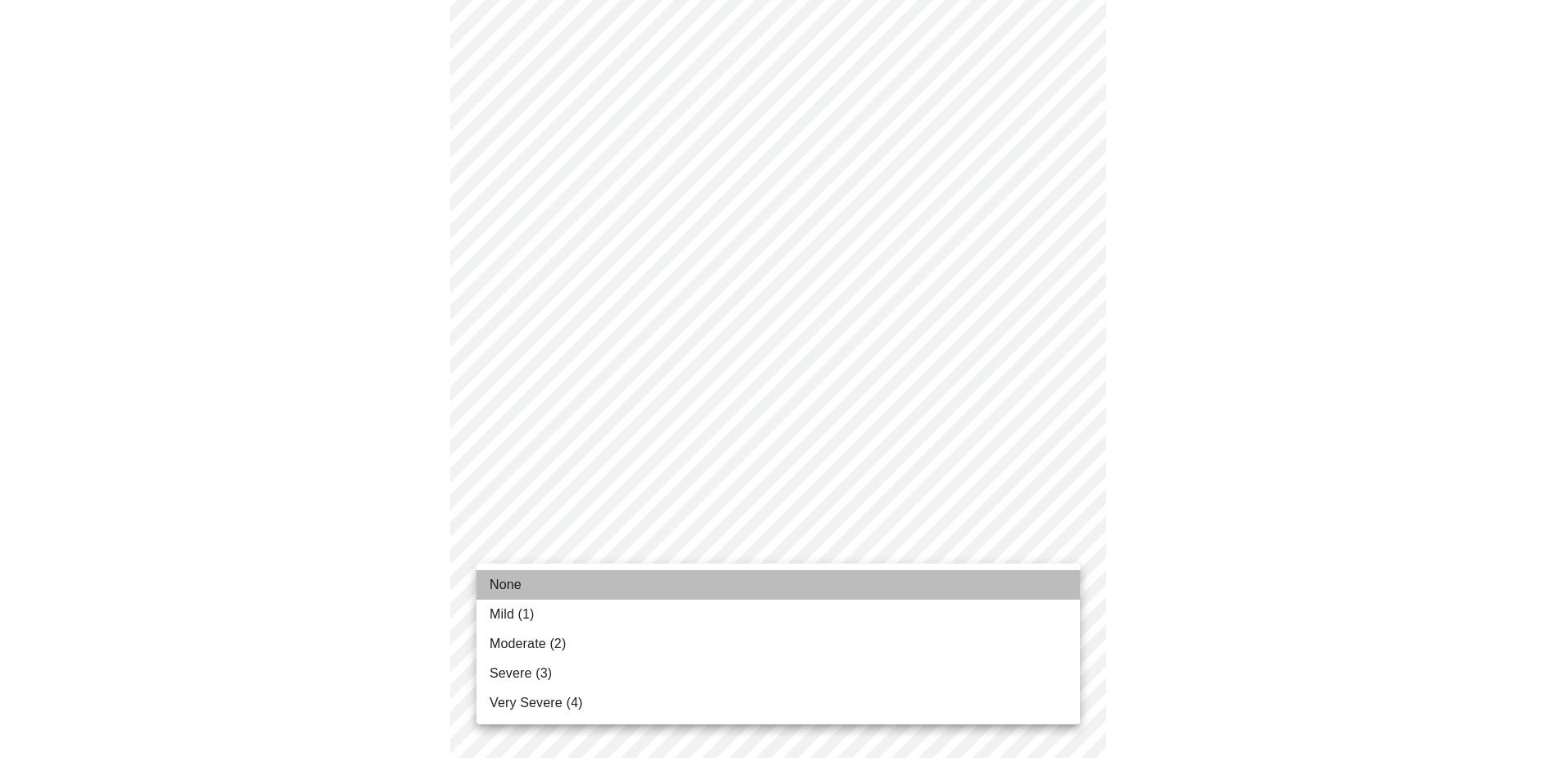
click at [593, 574] on li "None" at bounding box center [778, 585] width 604 height 29
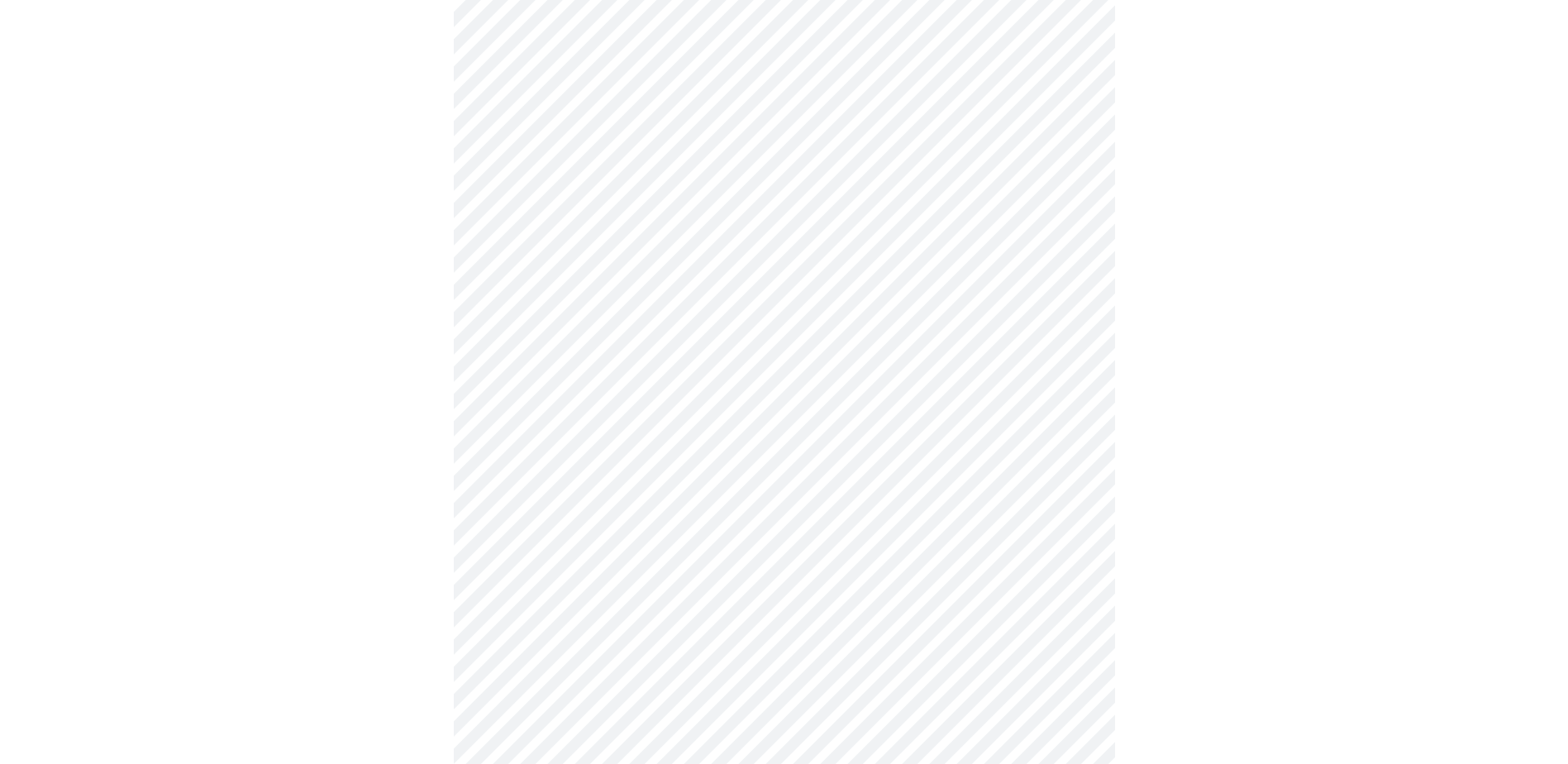
scroll to position [578, 0]
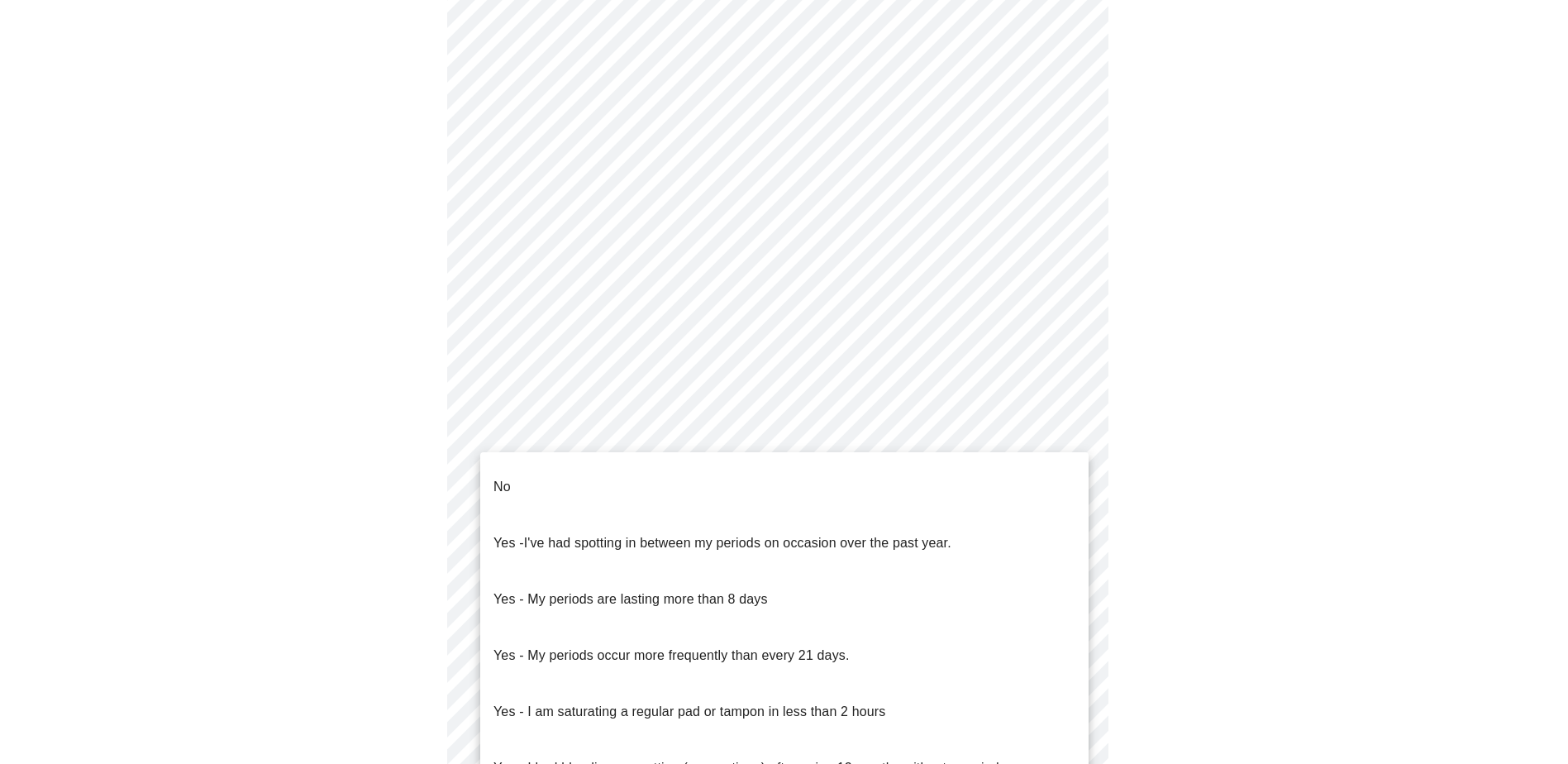
click at [622, 432] on body "MyMenopauseRx Appointments Messaging Labs Uploads Medications Community Refer a…" at bounding box center [784, 243] width 1554 height 1632
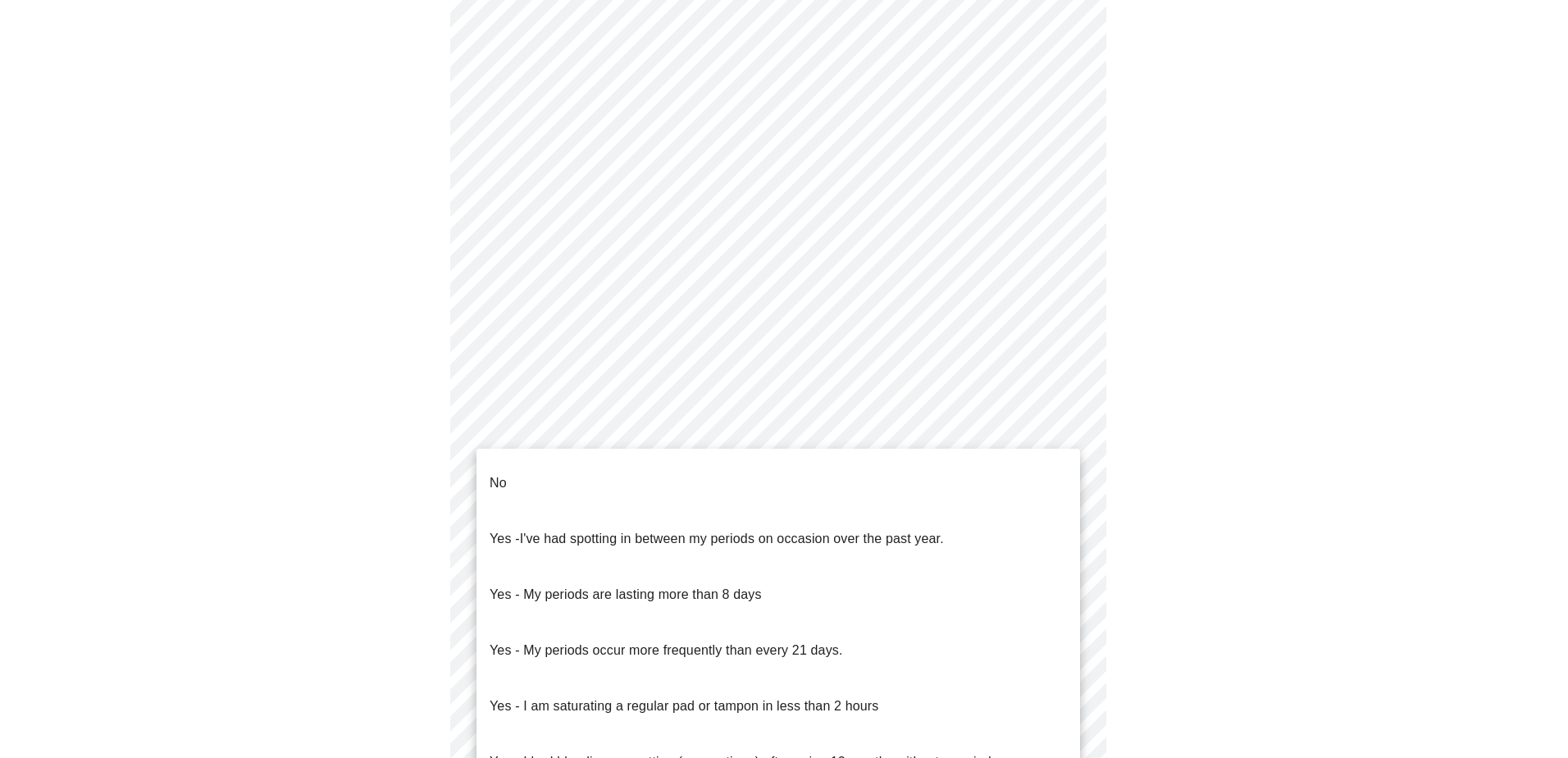
click at [579, 480] on li "No" at bounding box center [778, 482] width 604 height 56
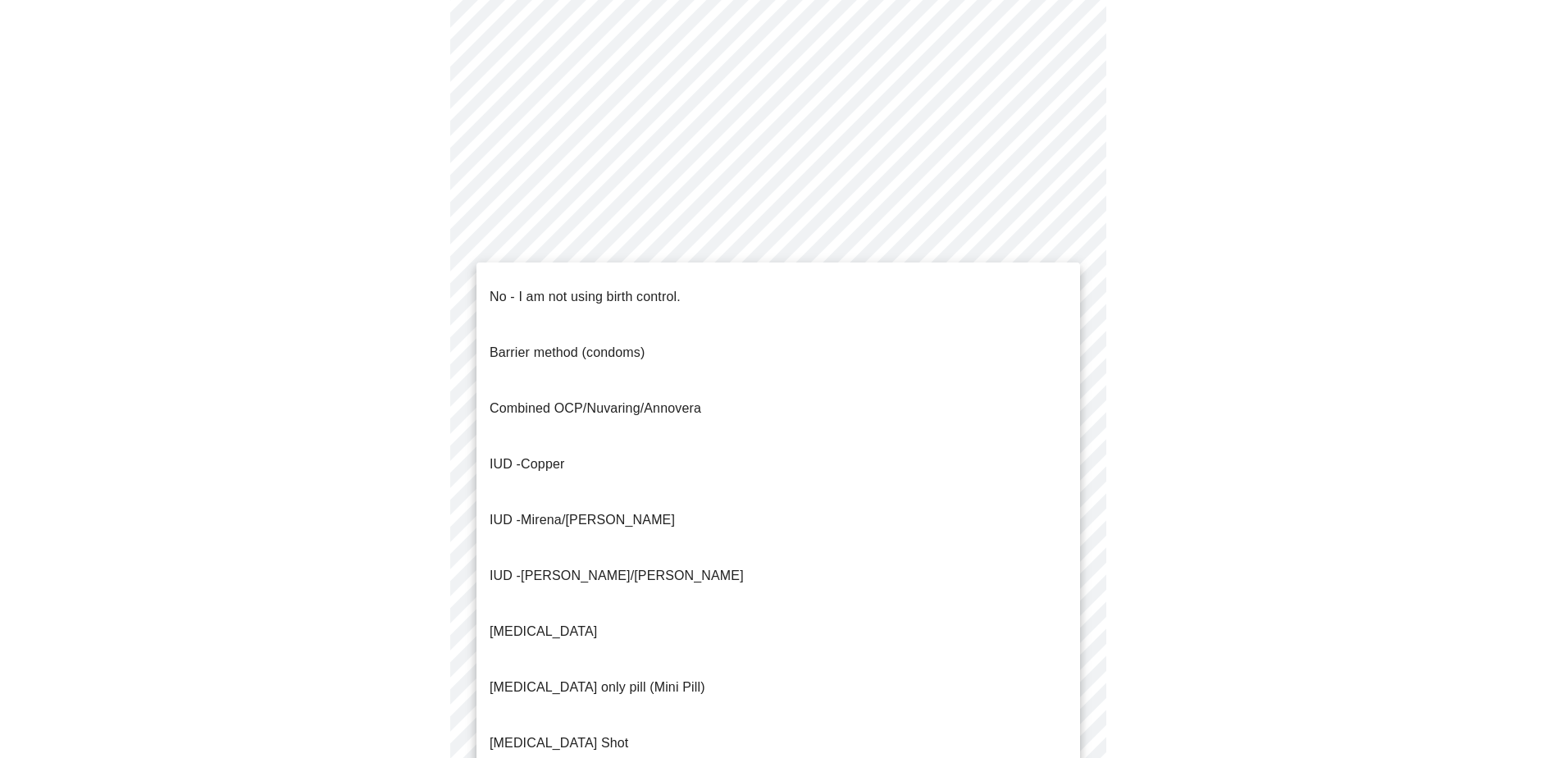
click at [607, 539] on body "MyMenopauseRx Appointments Messaging Labs Uploads Medications Community Refer a…" at bounding box center [784, 236] width 1555 height 1609
click at [590, 287] on p "No - I am not using birth control." at bounding box center [585, 296] width 191 height 20
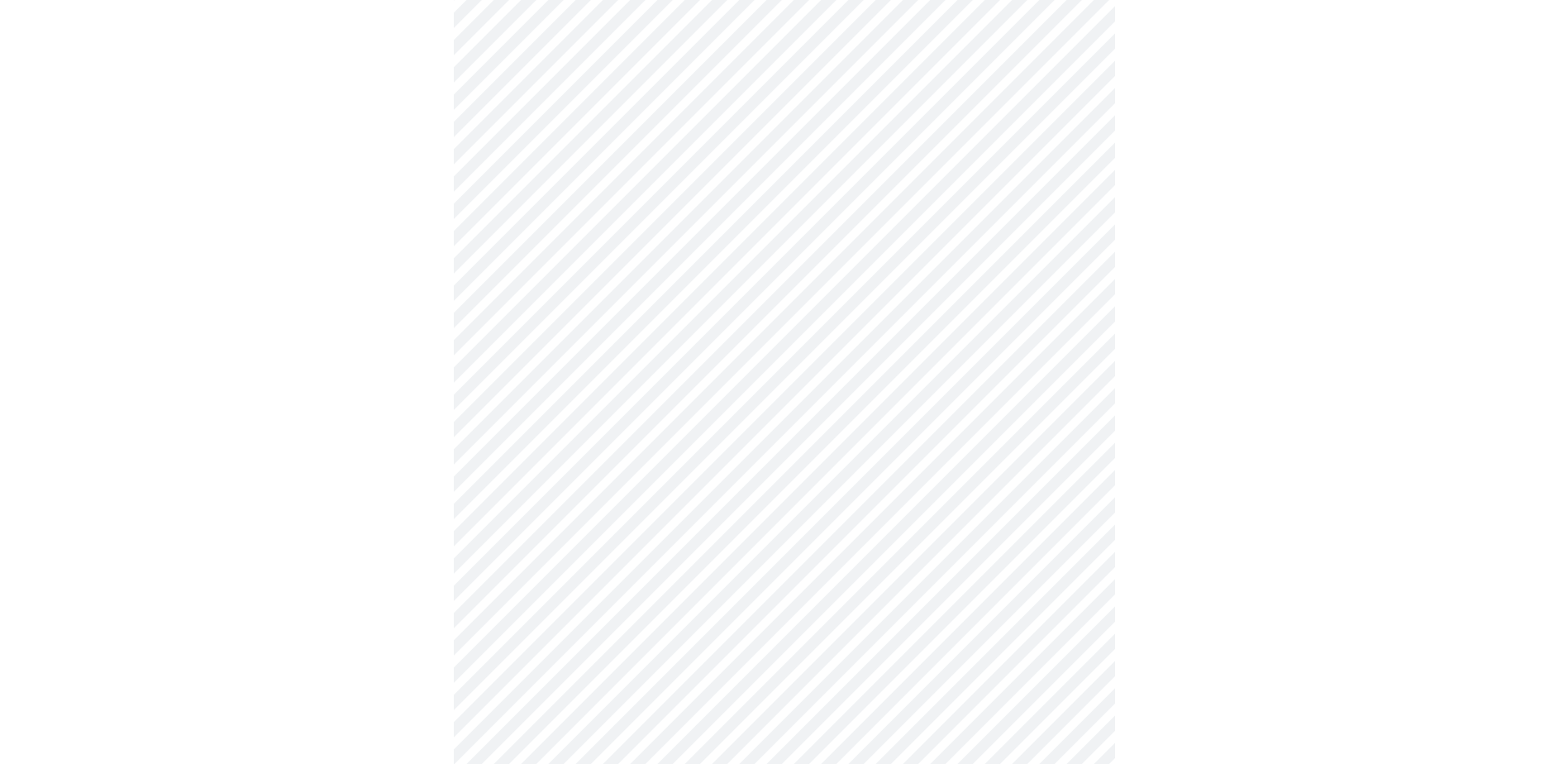
scroll to position [744, 0]
click at [636, 502] on body "MyMenopauseRx Appointments Messaging Labs Uploads Medications Community Refer a…" at bounding box center [784, 68] width 1554 height 1612
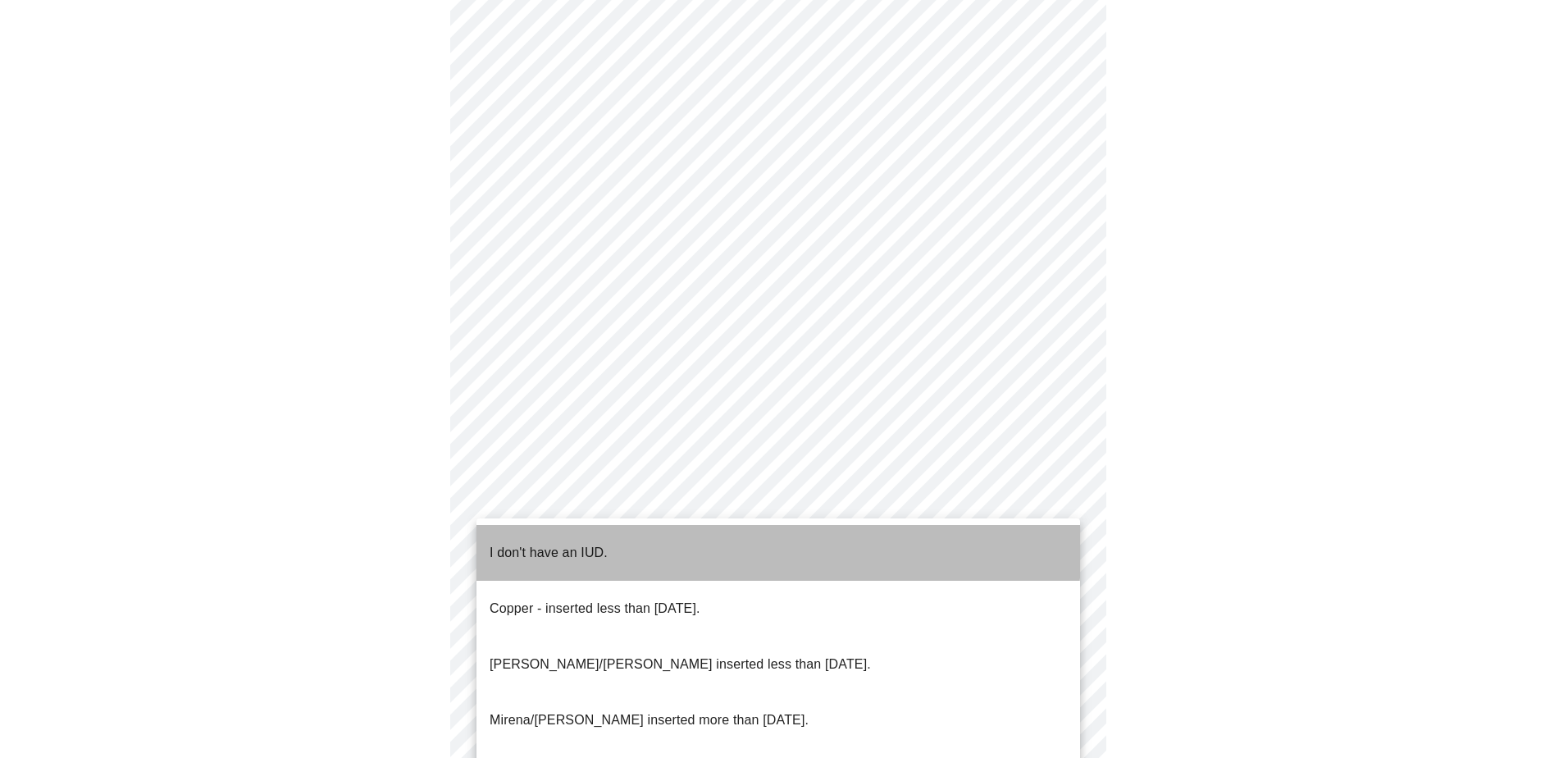
click at [565, 543] on p "I don't have an IUD." at bounding box center [549, 552] width 118 height 20
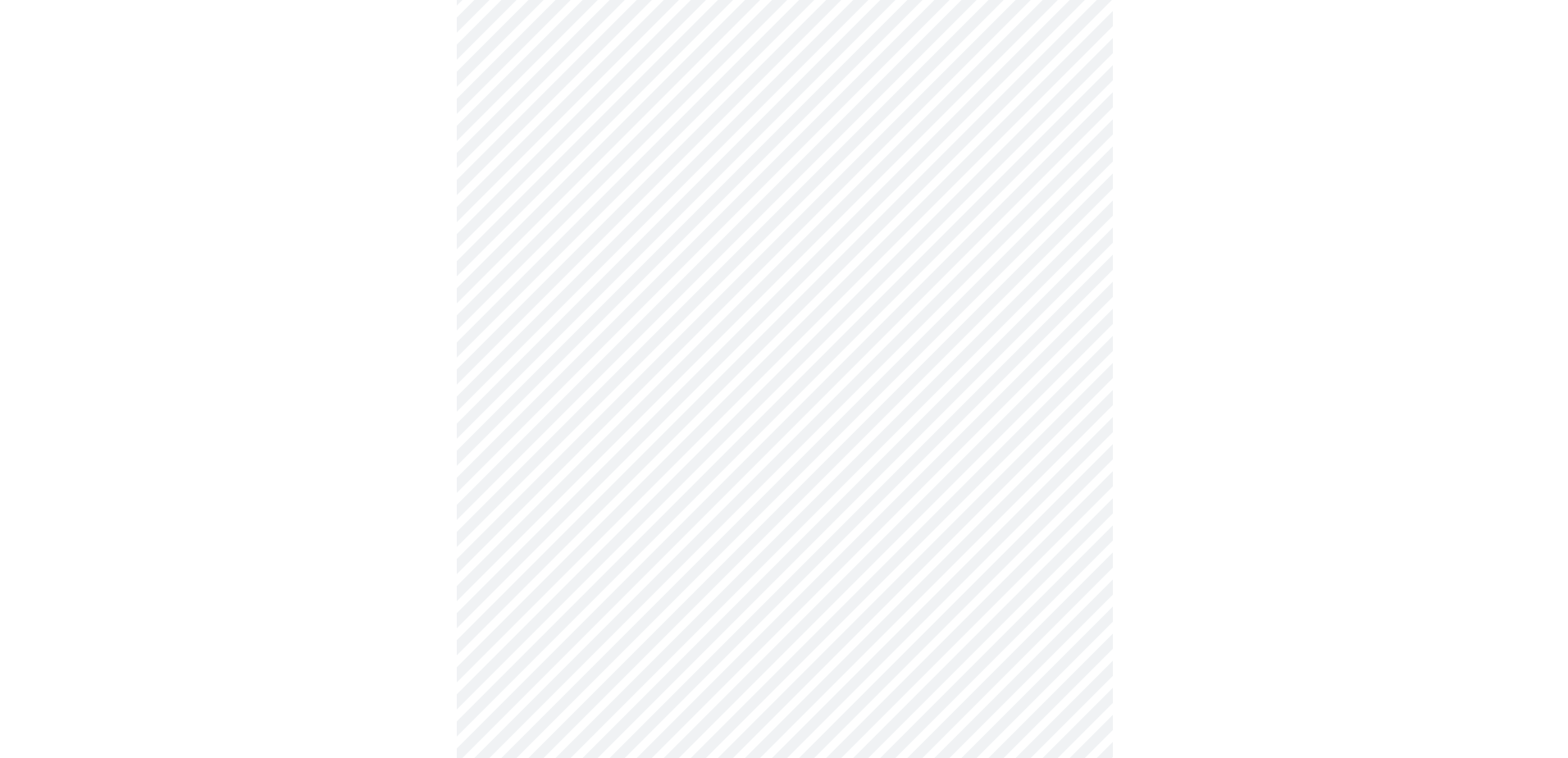
scroll to position [832, 0]
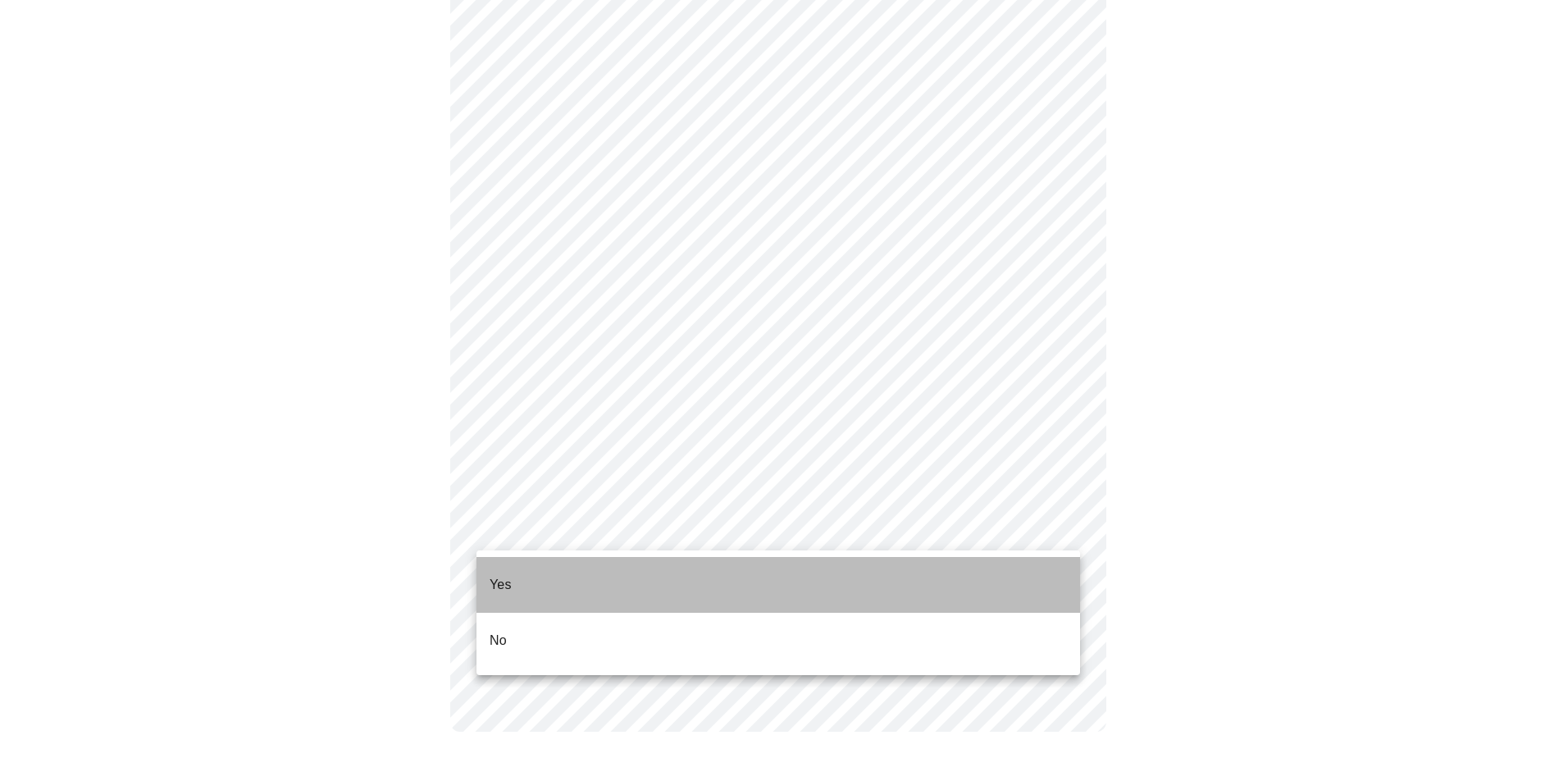
click at [551, 572] on li "Yes" at bounding box center [778, 584] width 604 height 56
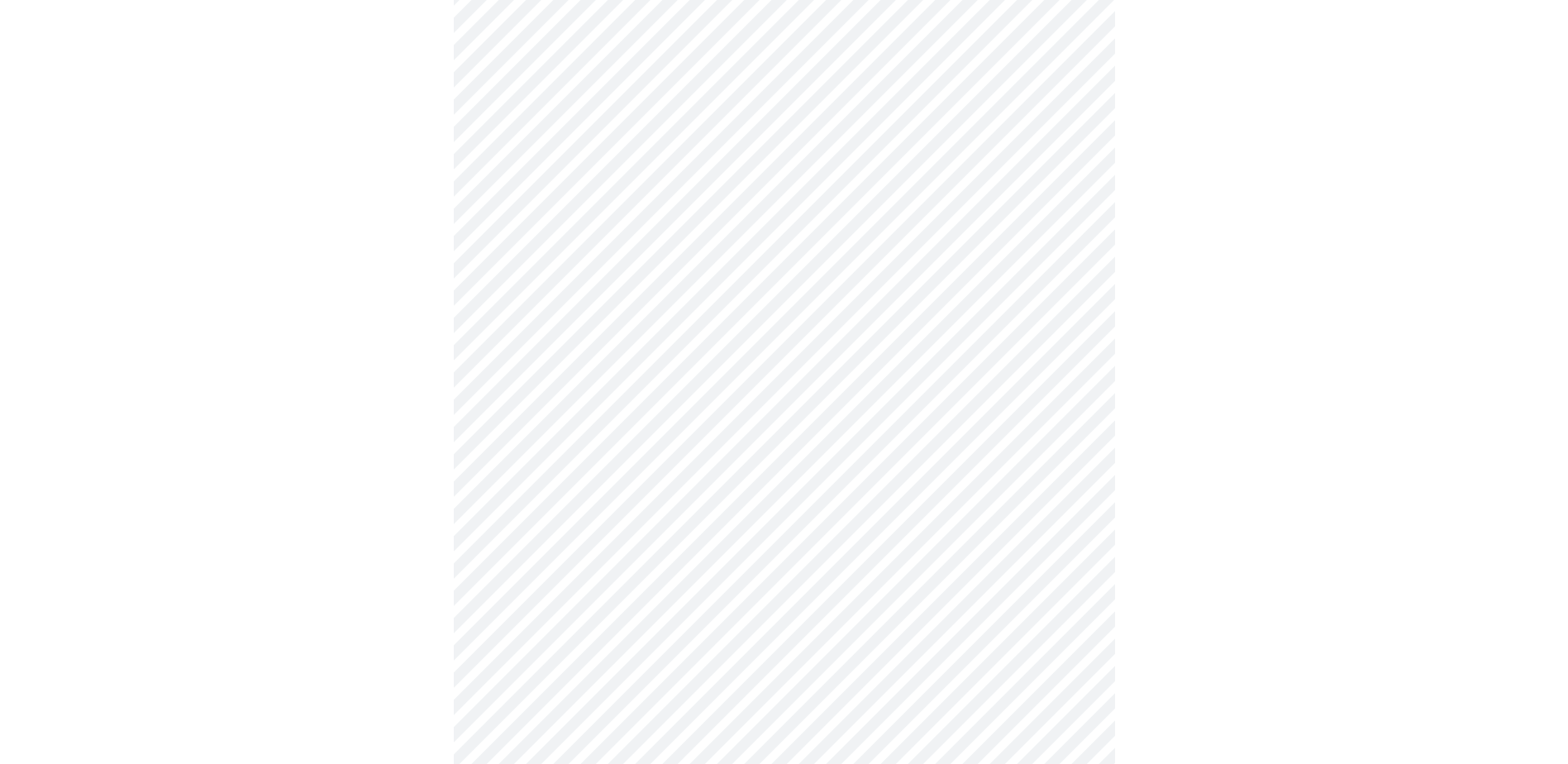
scroll to position [248, 0]
click at [689, 329] on body "MyMenopauseRx Appointments Messaging Labs Uploads Medications Community Refer a…" at bounding box center [784, 369] width 1554 height 1222
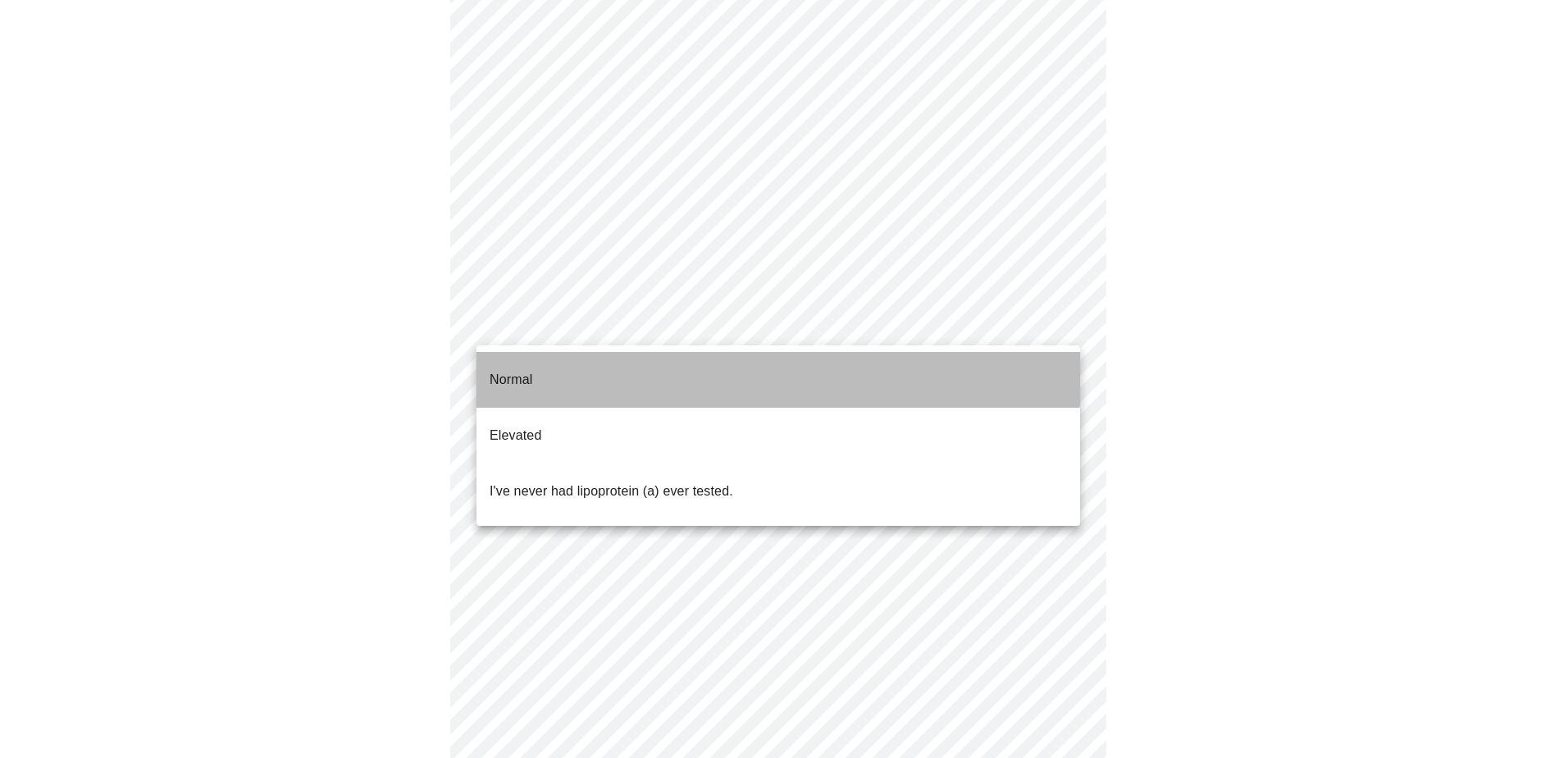
click at [643, 358] on li "Normal" at bounding box center [778, 379] width 604 height 56
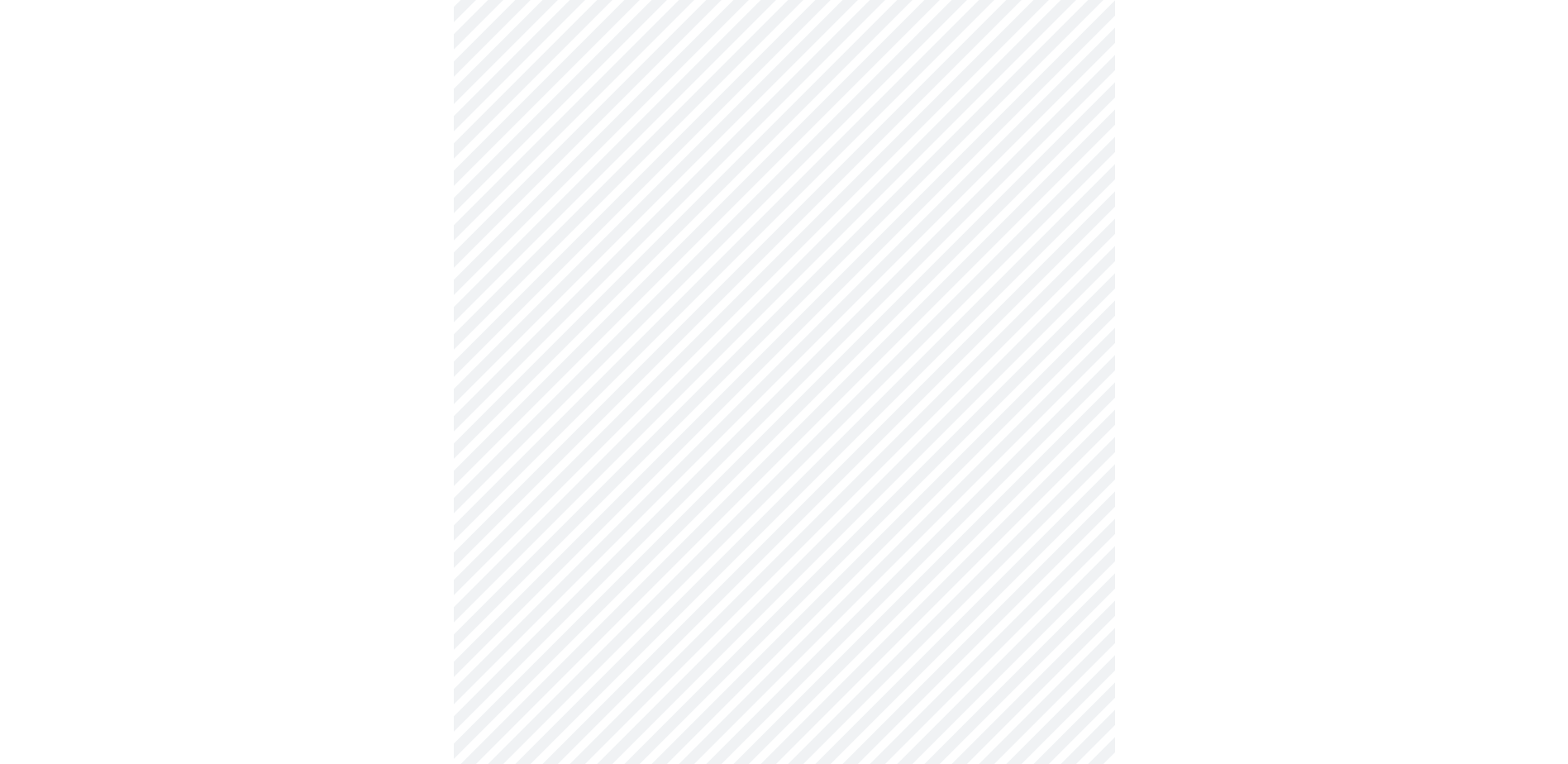
scroll to position [4133, 0]
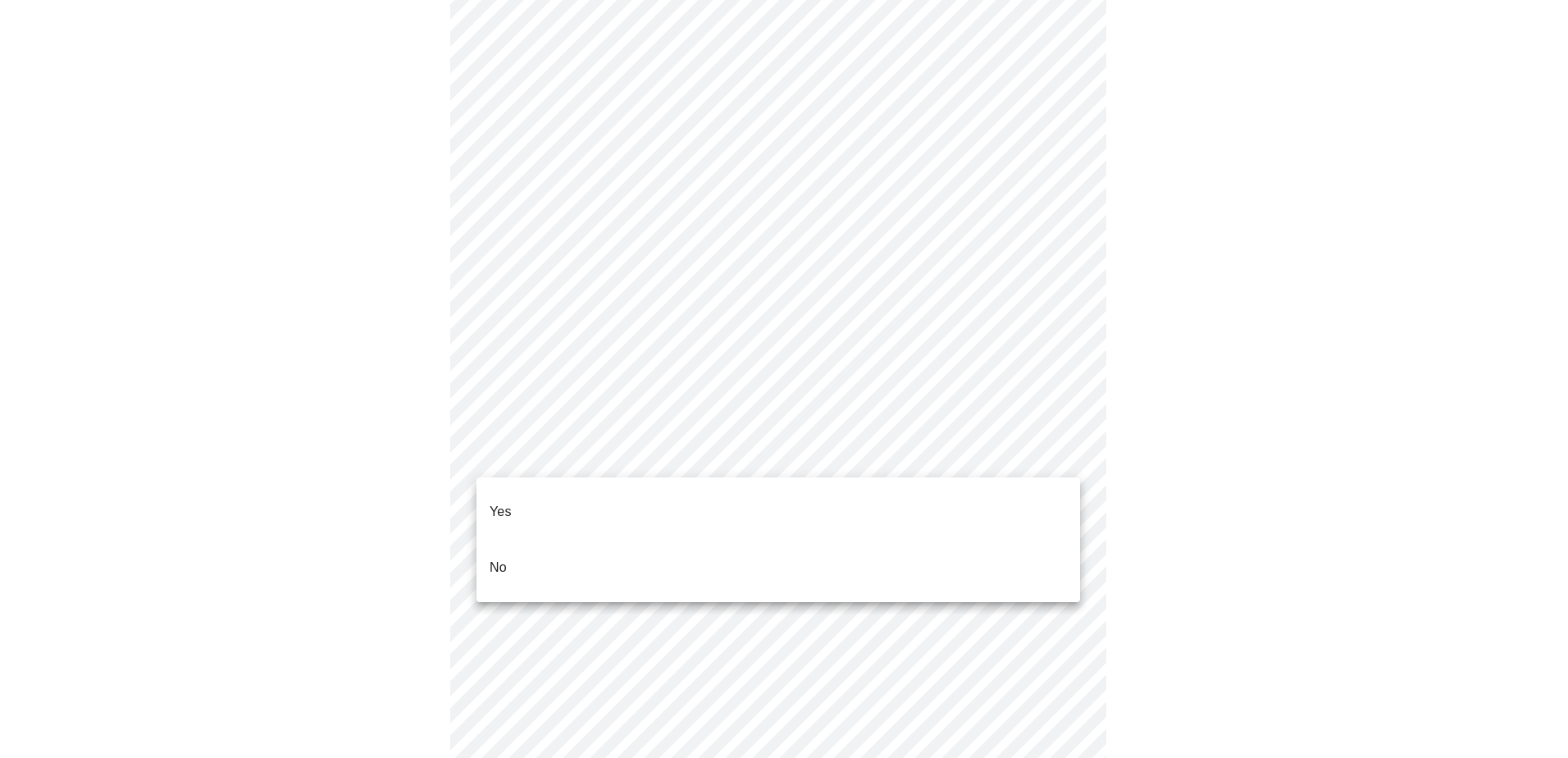
click at [622, 491] on li "Yes" at bounding box center [778, 511] width 604 height 56
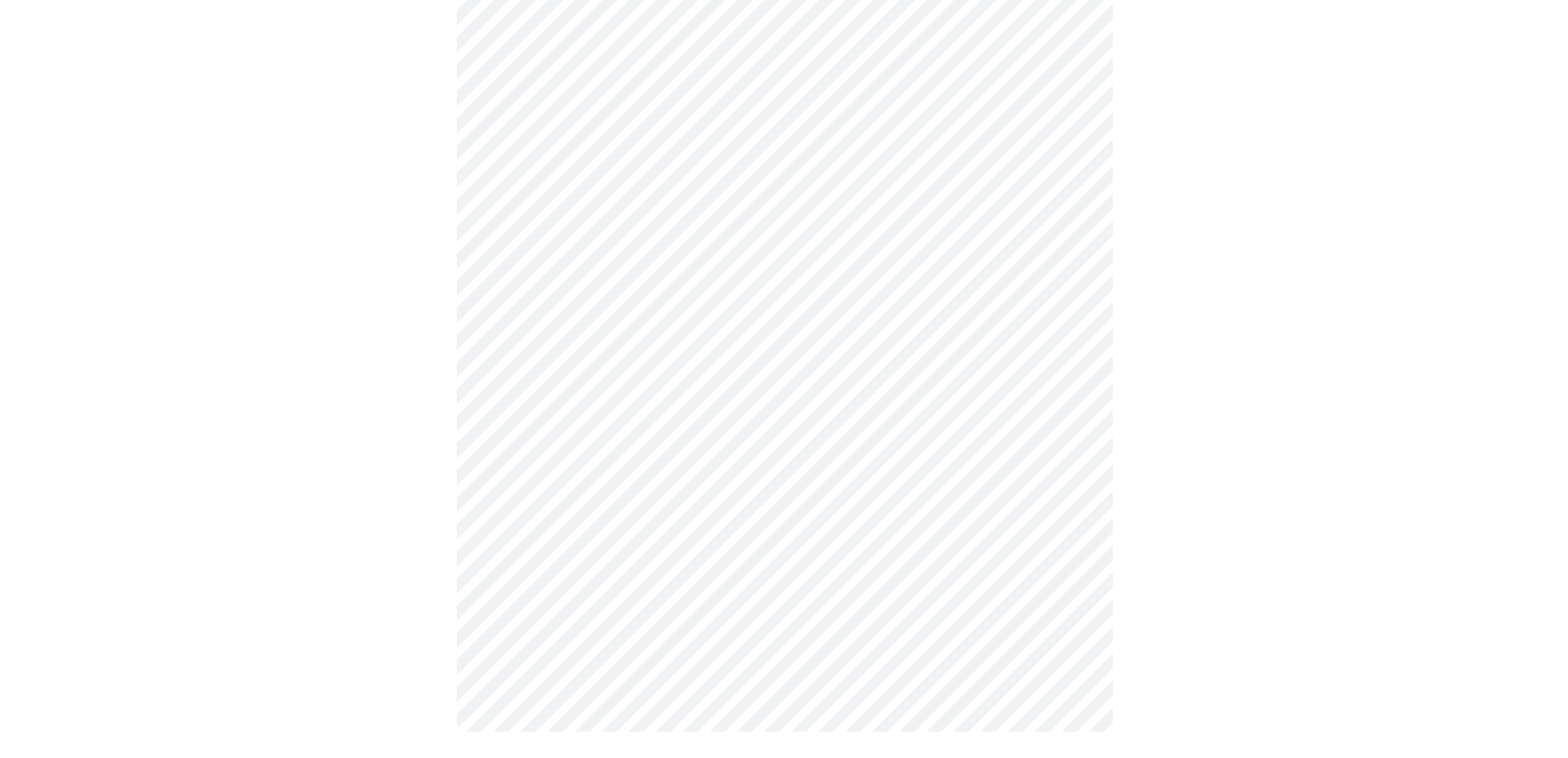
scroll to position [0, 0]
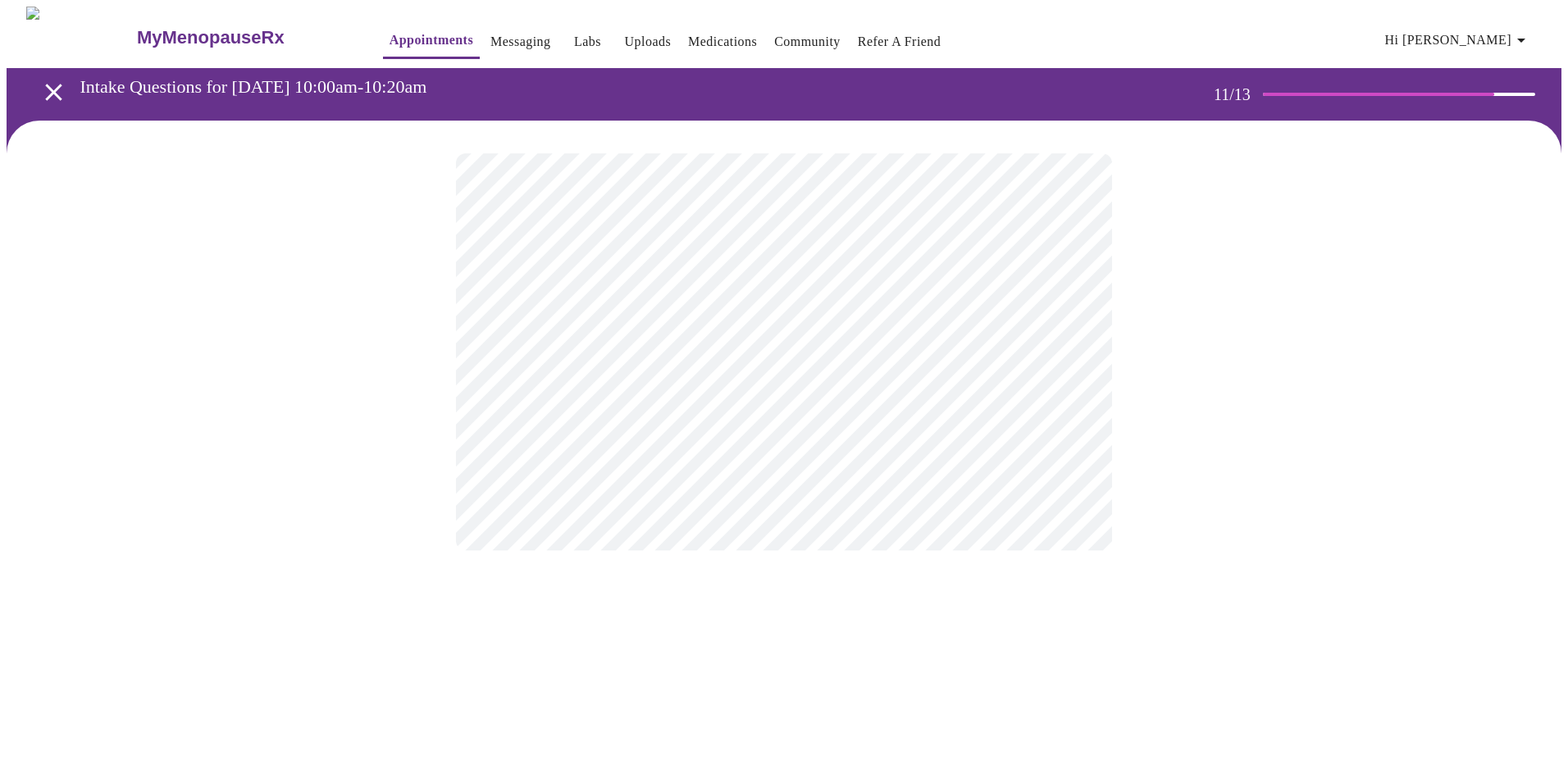
click at [394, 350] on div at bounding box center [784, 352] width 1555 height 463
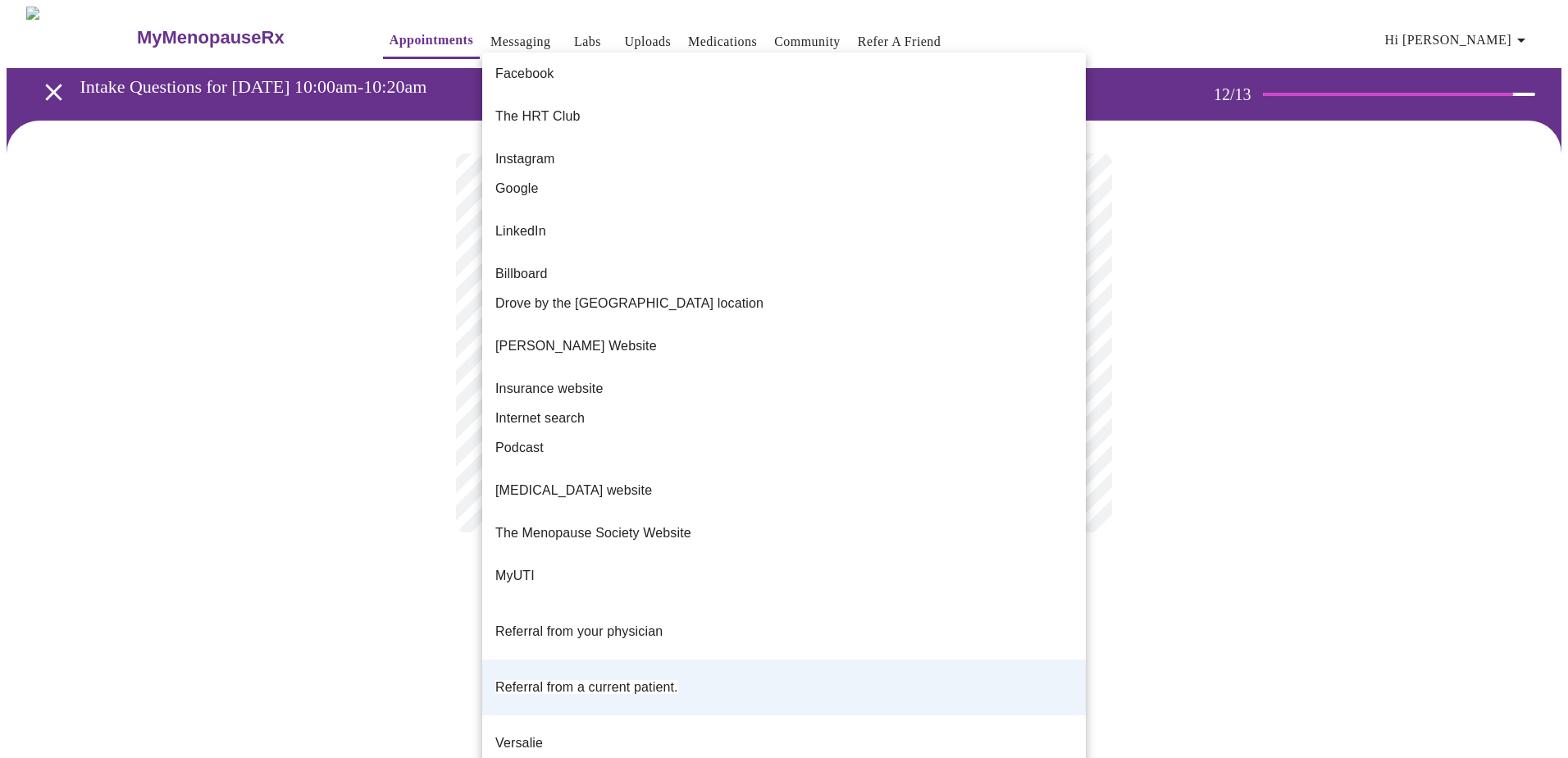
click at [691, 335] on body "MyMenopauseRx Appointments Messaging Labs Uploads Medications Community Refer a…" at bounding box center [784, 286] width 1555 height 558
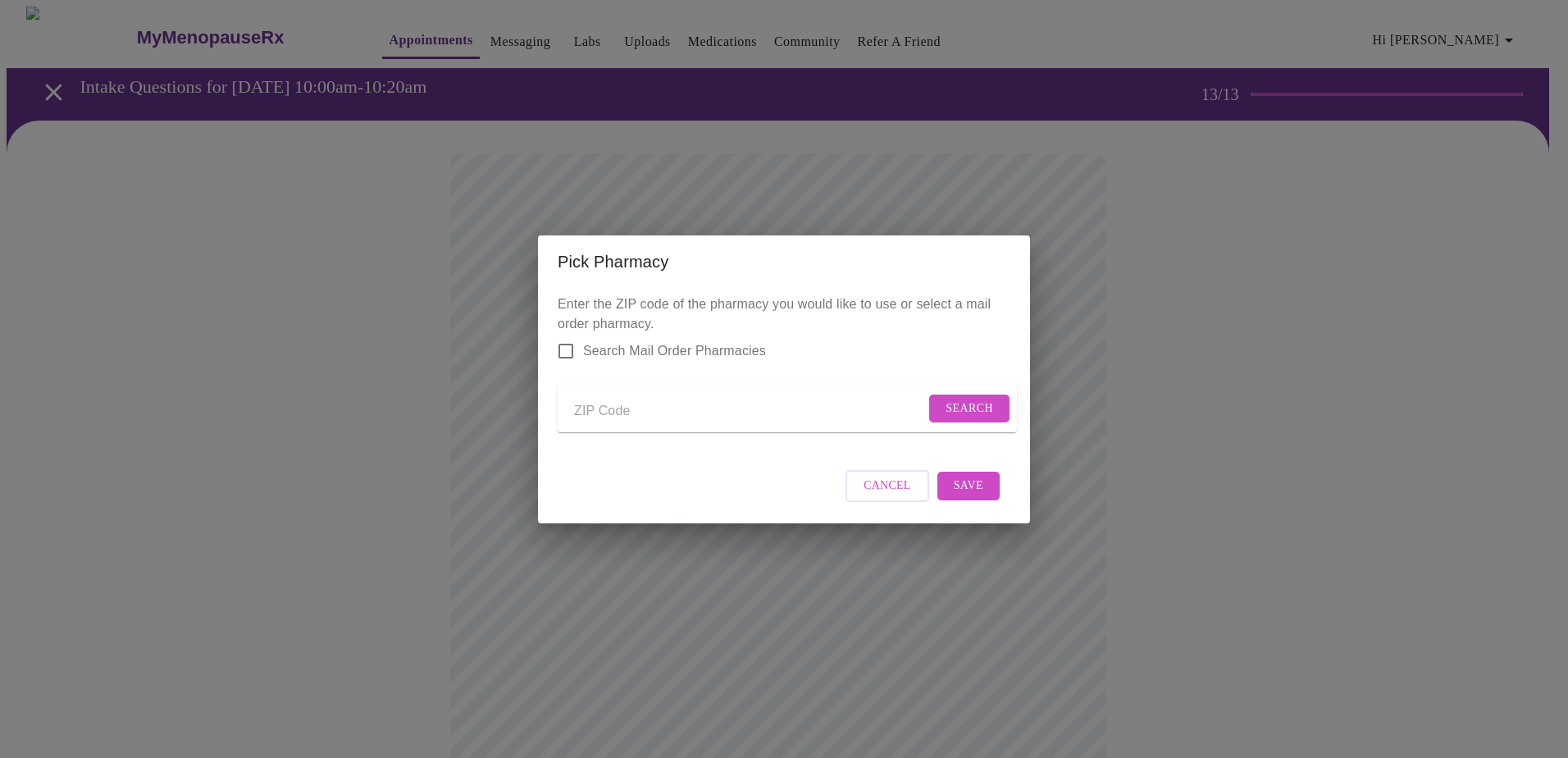
click at [624, 398] on input "Send a message to your care team" at bounding box center [749, 411] width 351 height 27
type input "30052"
click at [976, 403] on span "Search" at bounding box center [969, 409] width 48 height 21
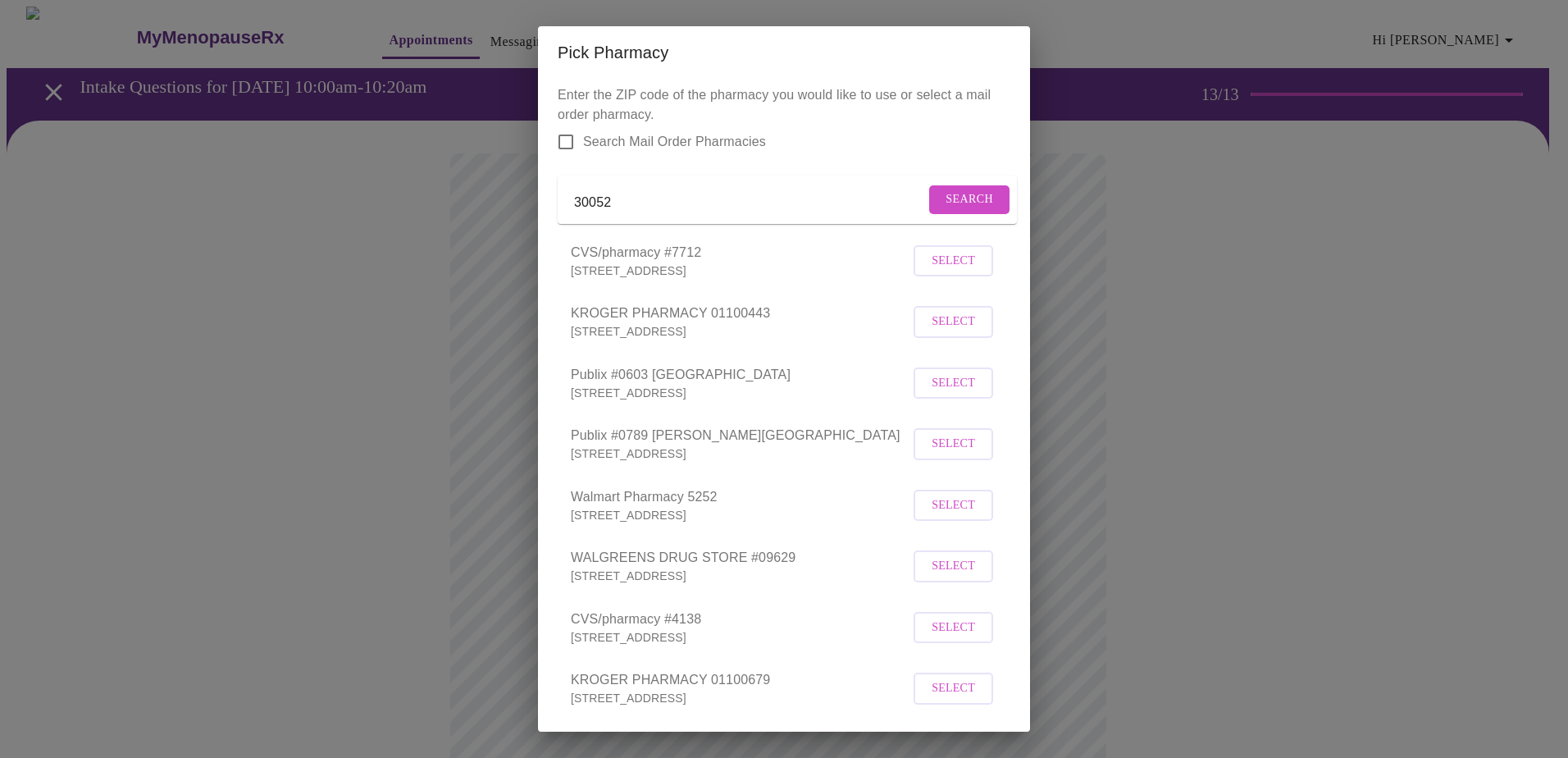
click at [951, 394] on span "Select" at bounding box center [953, 384] width 44 height 21
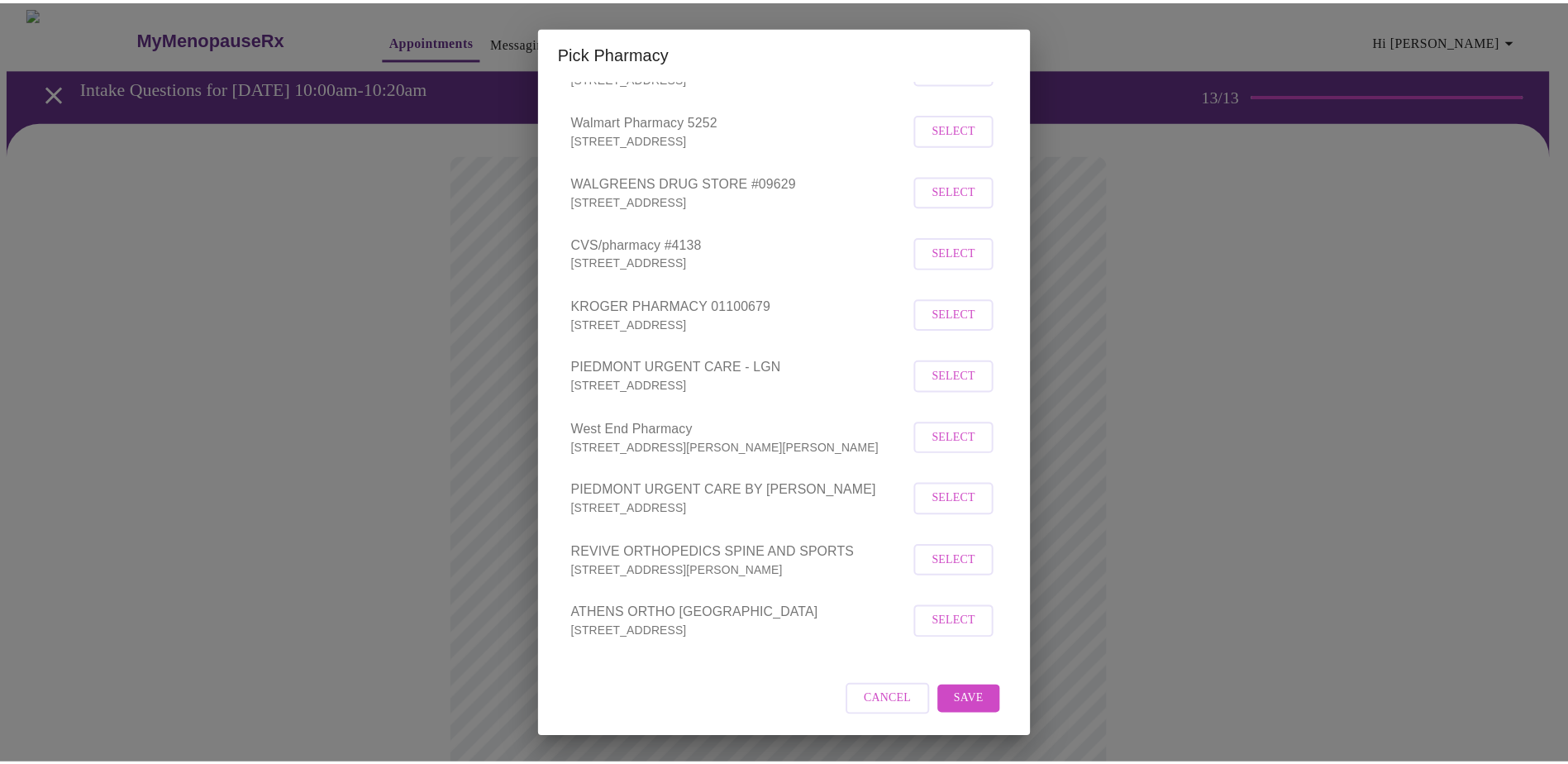
scroll to position [401, 0]
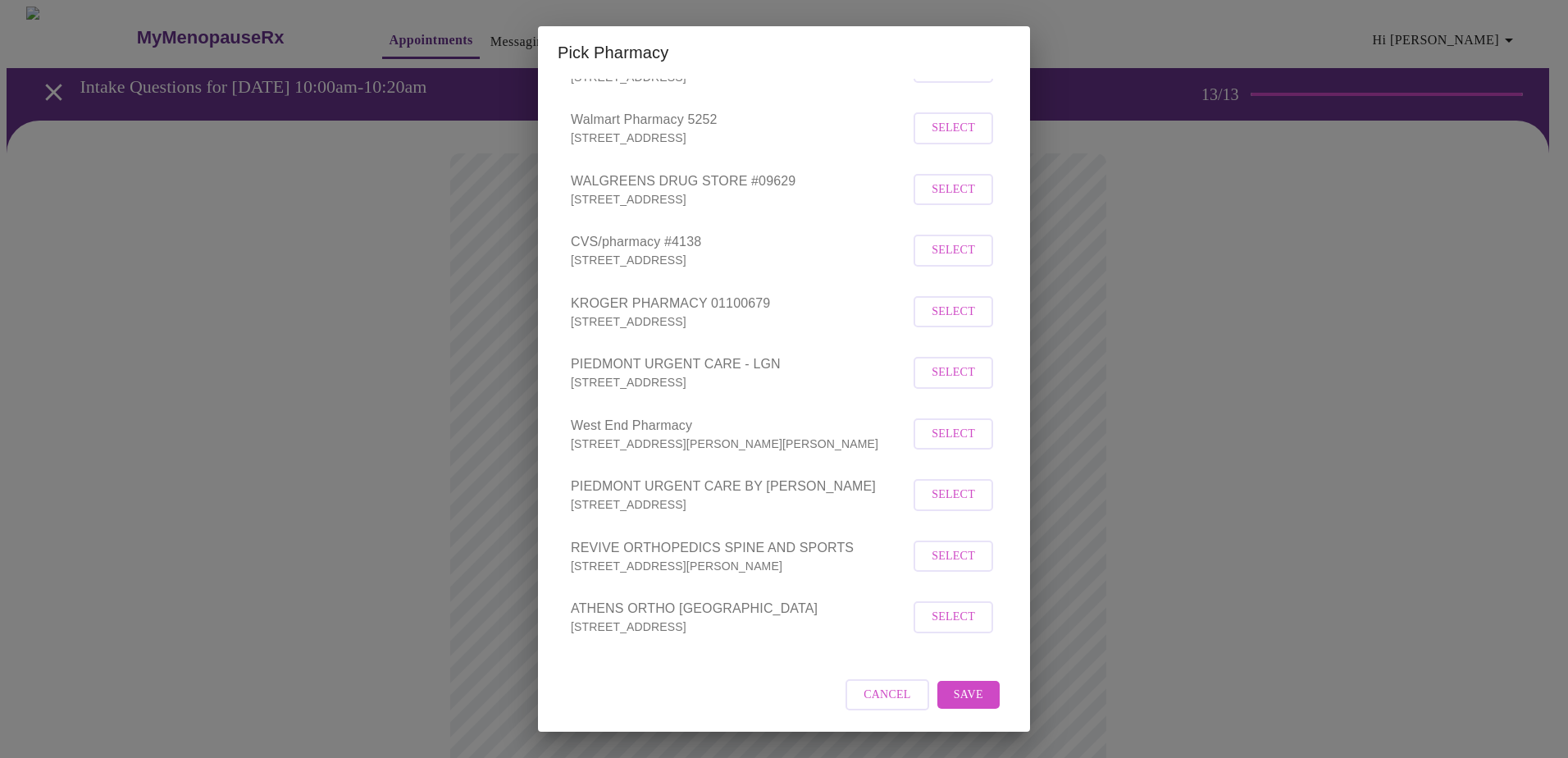
click at [957, 697] on span "Save" at bounding box center [969, 695] width 29 height 21
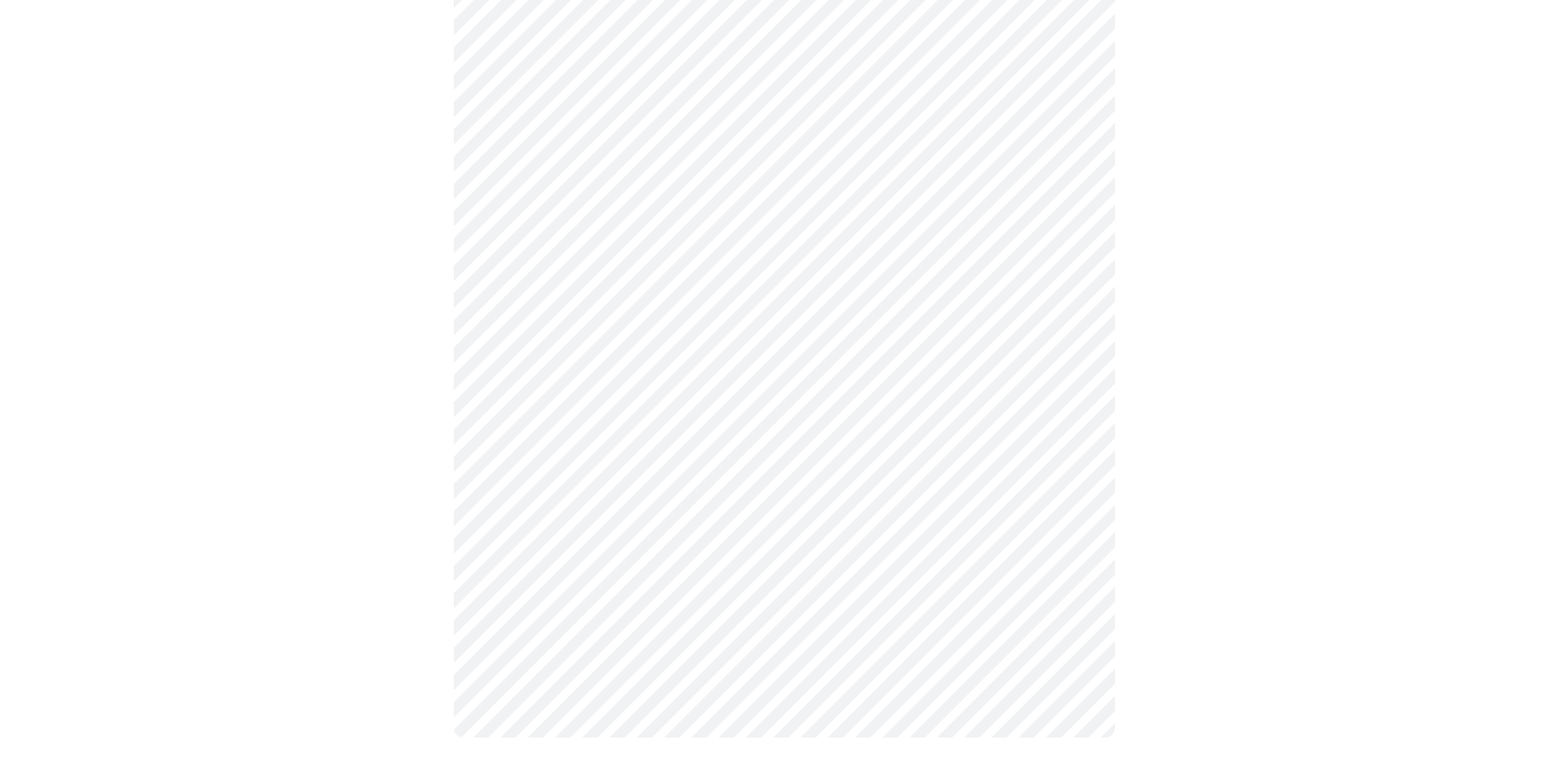
scroll to position [679, 0]
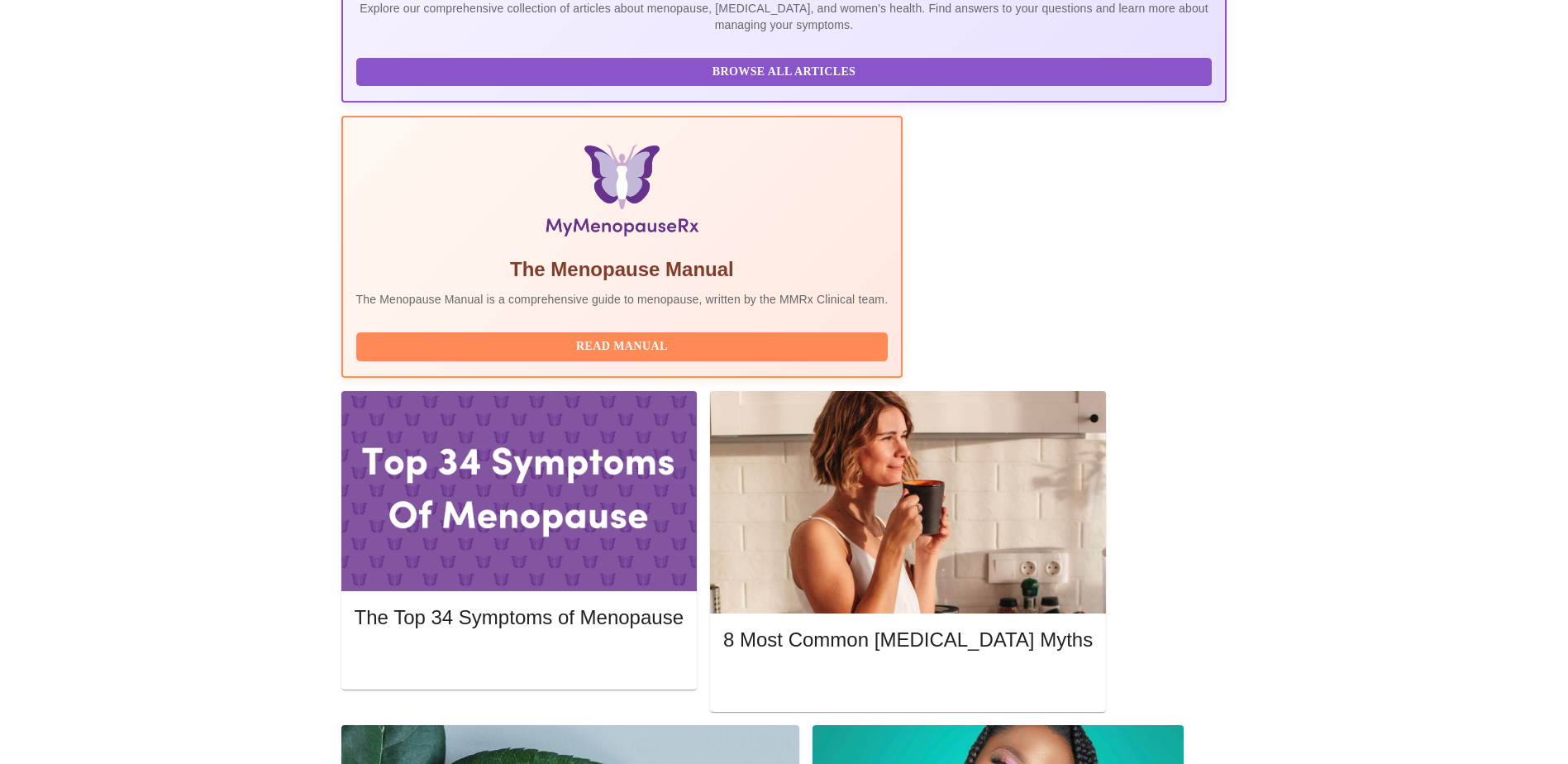
scroll to position [248, 0]
